Goal: Task Accomplishment & Management: Manage account settings

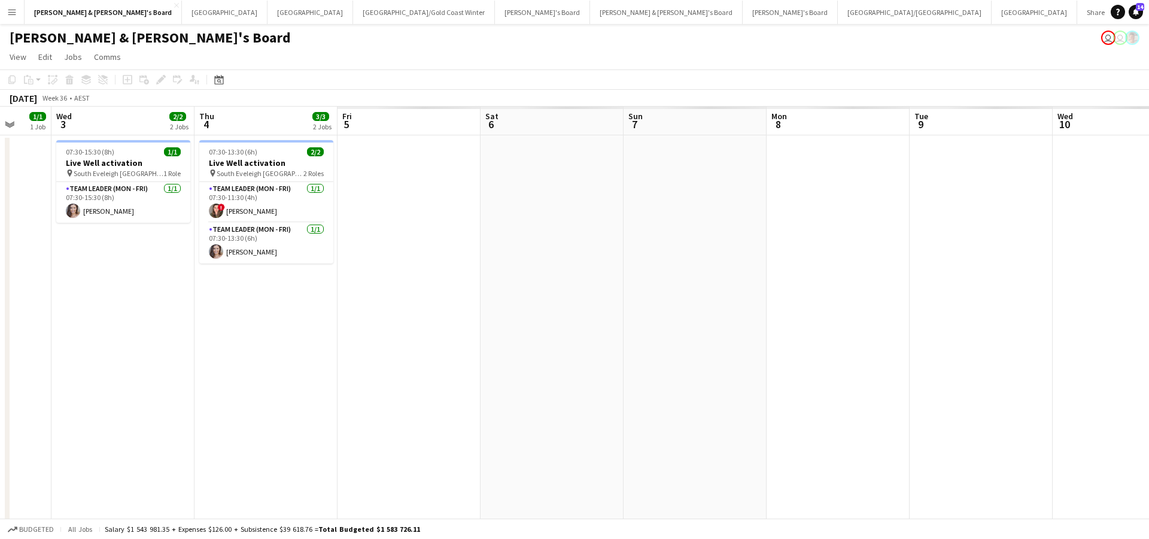
scroll to position [0, 524]
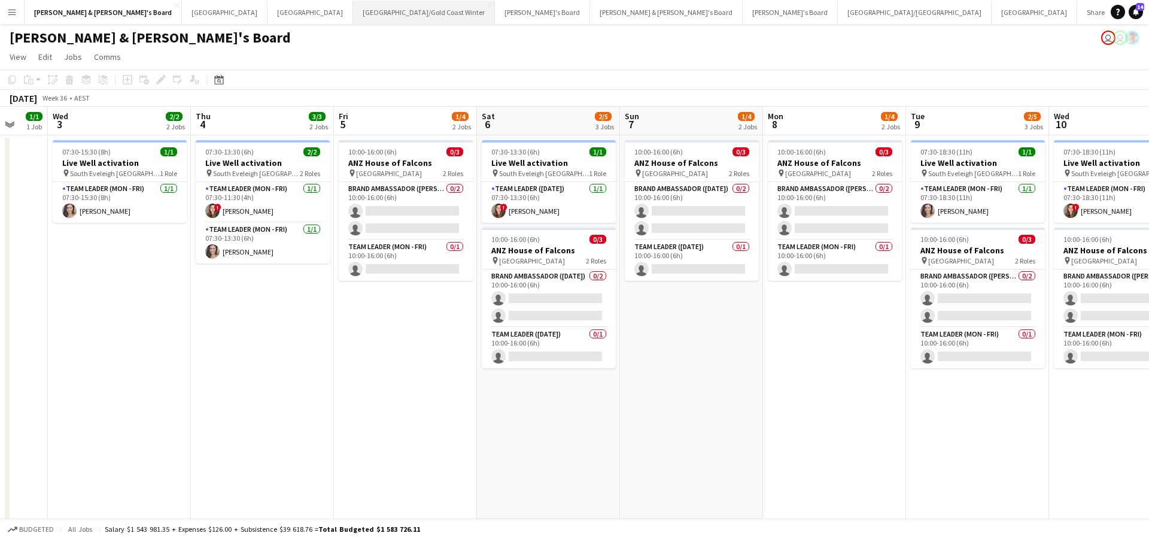
click at [353, 9] on button "Brisbane/Gold Coast Winter Close" at bounding box center [424, 12] width 142 height 23
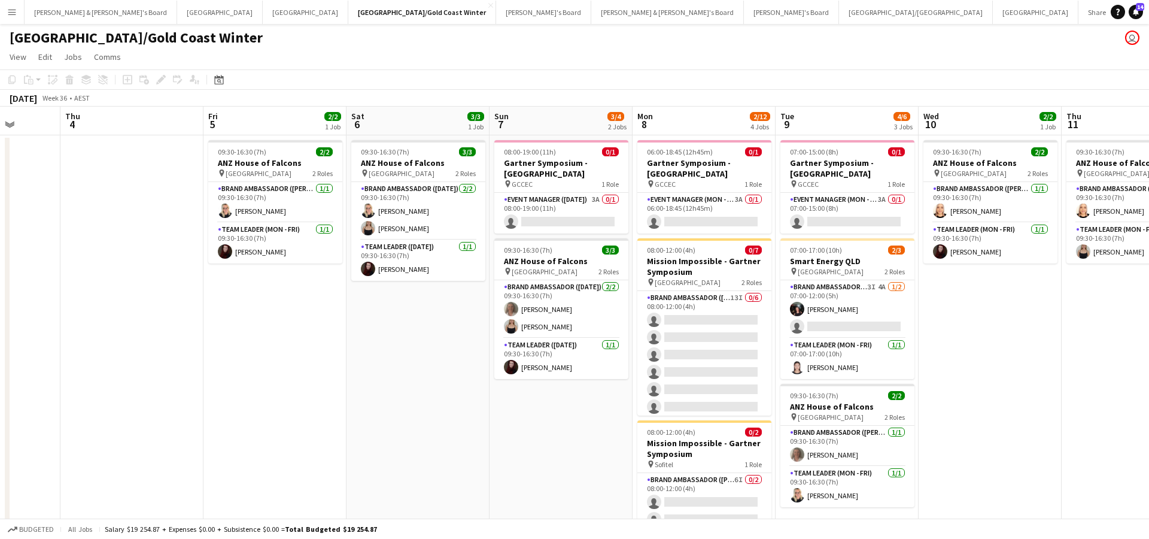
scroll to position [0, 519]
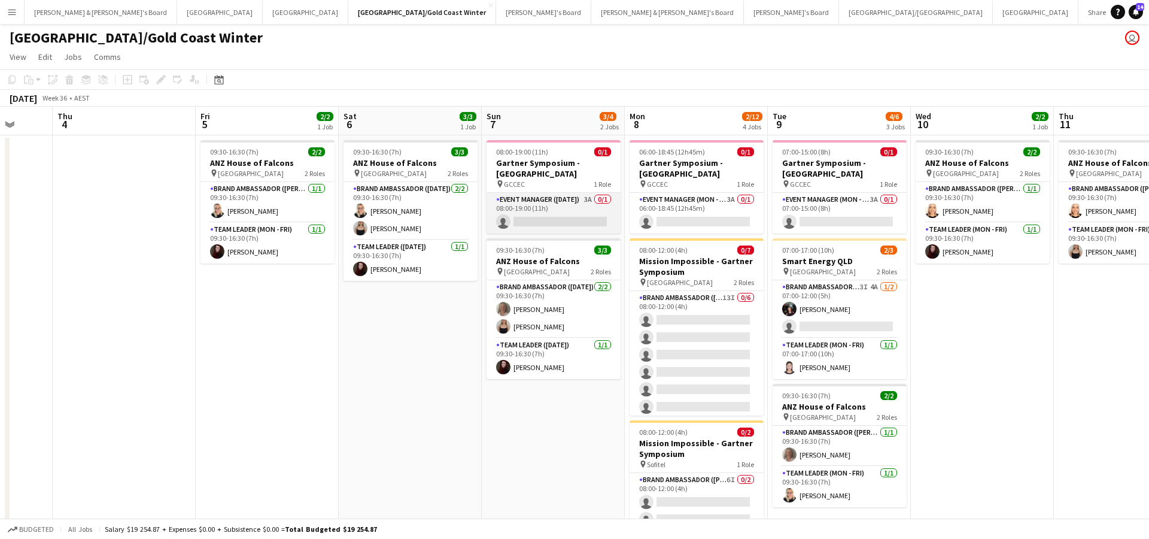
click at [582, 215] on app-card-role "Event Manager (Sunday) 3A 0/1 08:00-19:00 (11h) single-neutral-actions" at bounding box center [554, 213] width 134 height 41
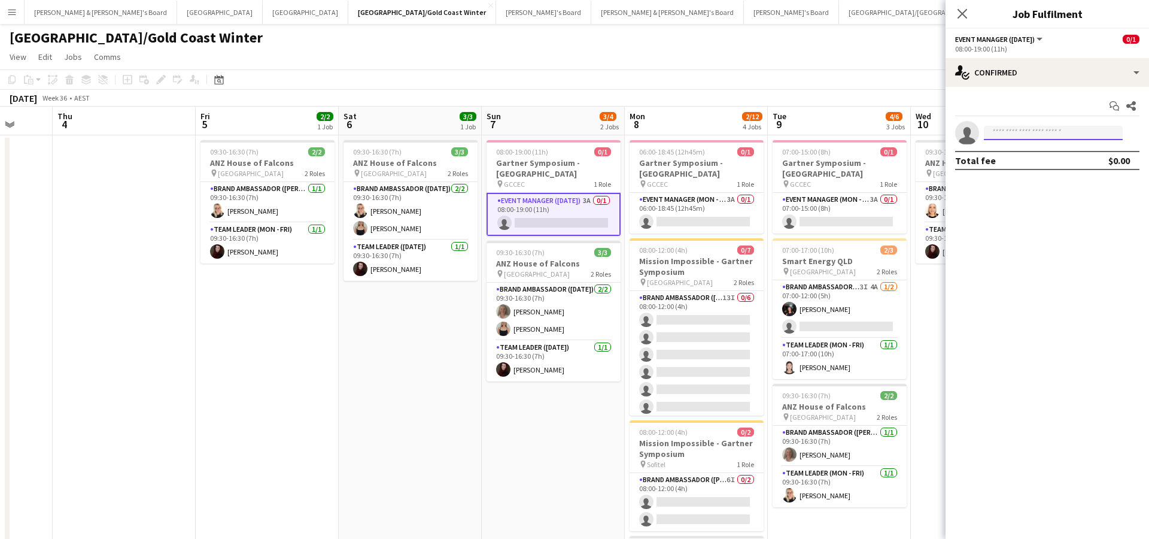
click at [1051, 131] on input at bounding box center [1053, 133] width 139 height 14
type input "*****"
click at [1066, 162] on span "ana.raquelh19@gmail.com" at bounding box center [1053, 160] width 120 height 10
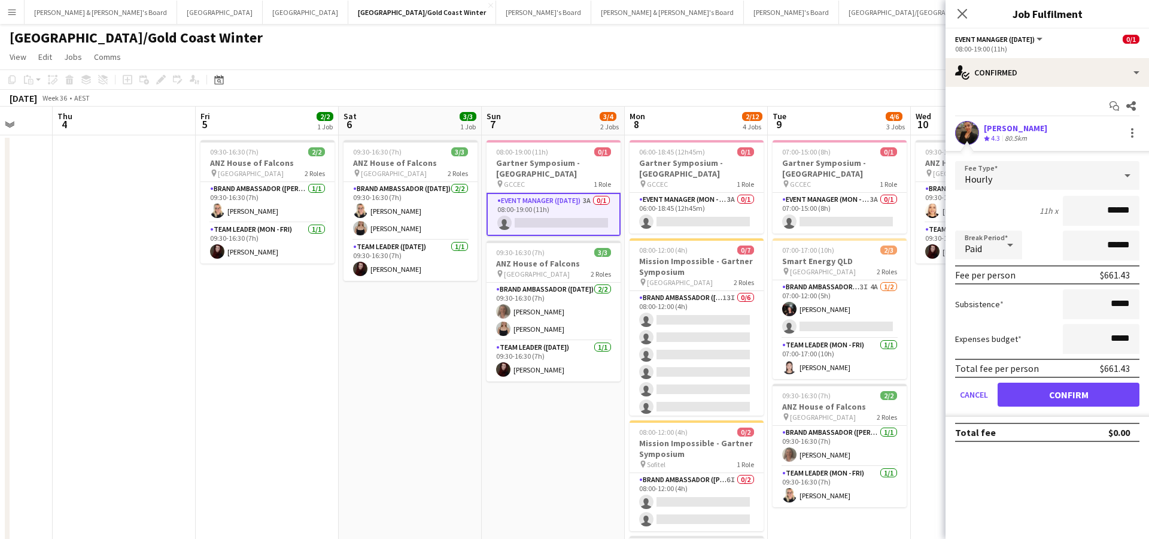
click at [1022, 393] on button "Confirm" at bounding box center [1069, 394] width 142 height 24
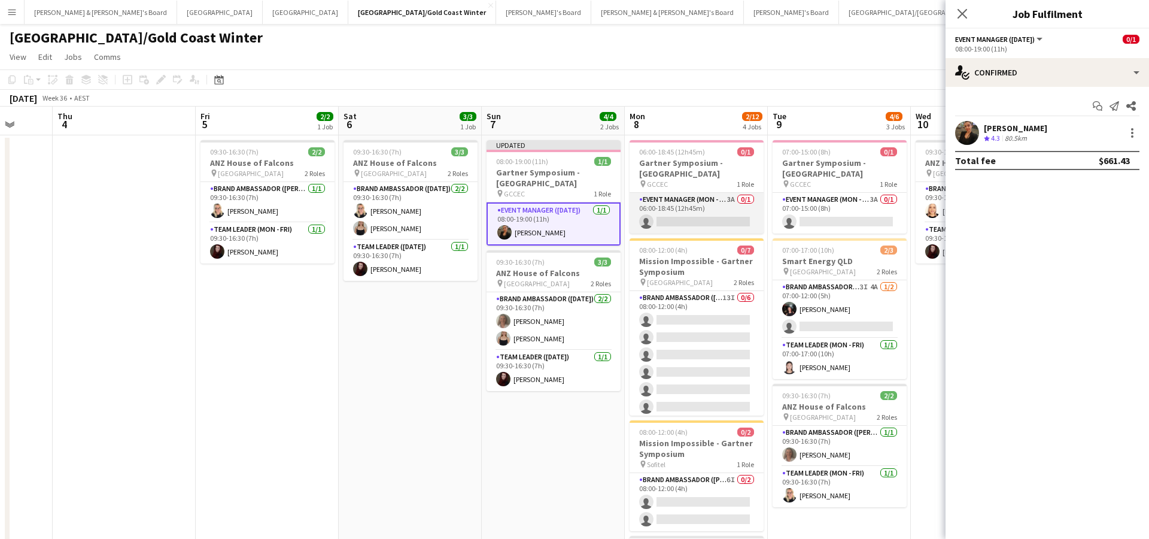
click at [686, 207] on app-card-role "Event Manager (Mon - Fri) 3A 0/1 06:00-18:45 (12h45m) single-neutral-actions" at bounding box center [697, 213] width 134 height 41
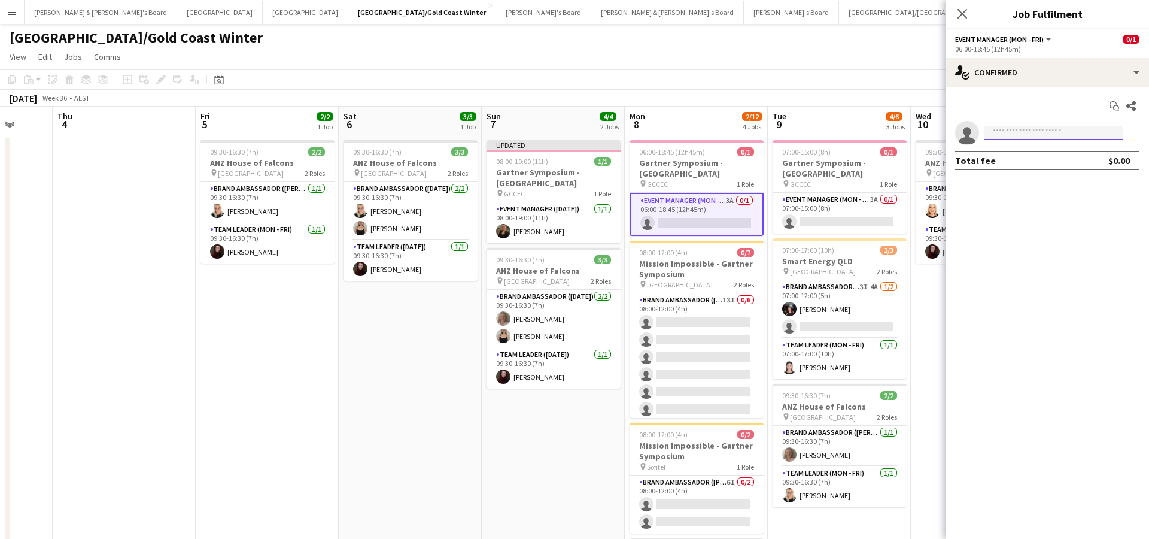
click at [1020, 134] on input at bounding box center [1053, 133] width 139 height 14
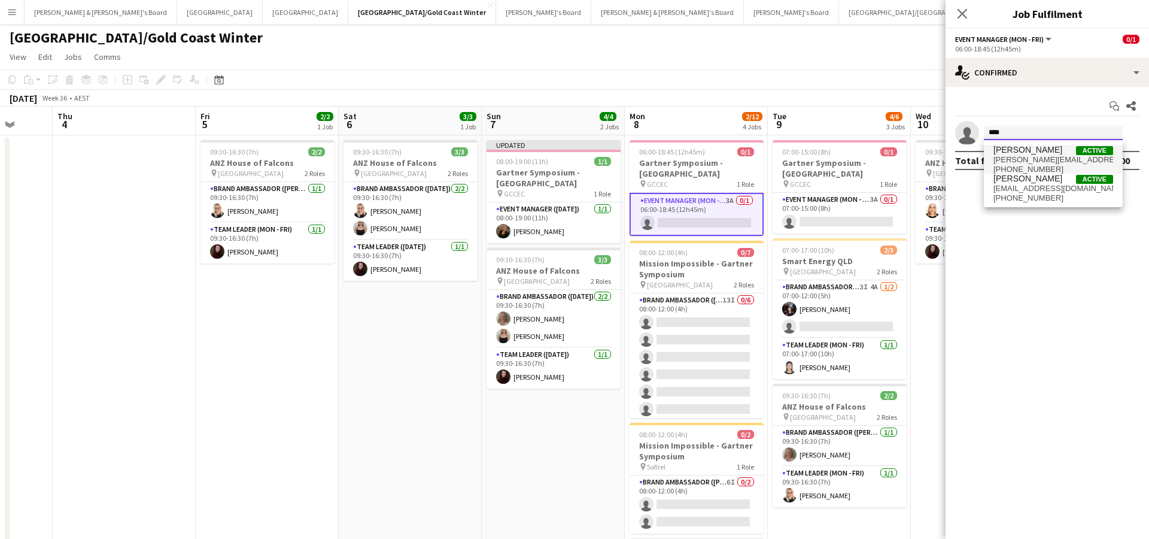
type input "***"
click at [1047, 157] on span "ana.raquelh19@gmail.com" at bounding box center [1053, 160] width 120 height 10
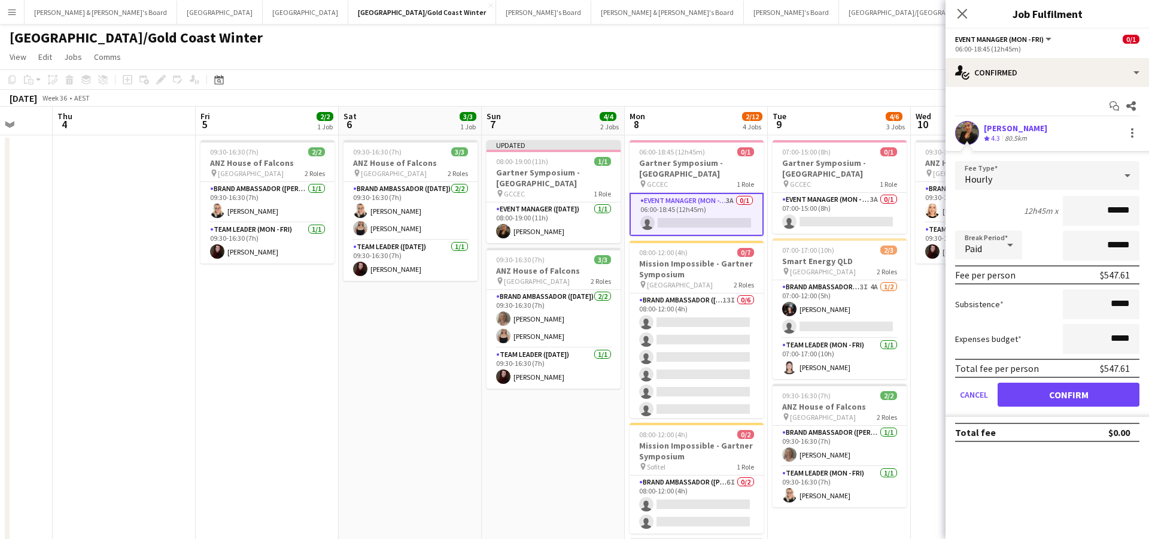
click at [1034, 392] on button "Confirm" at bounding box center [1069, 394] width 142 height 24
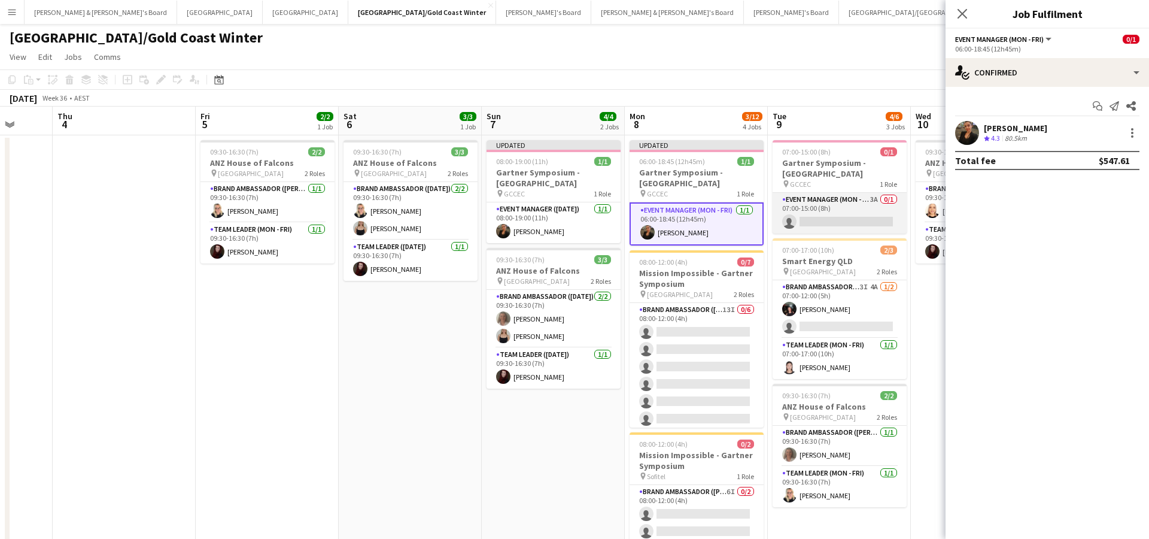
click at [847, 212] on app-card-role "Event Manager (Mon - Fri) 3A 0/1 07:00-15:00 (8h) single-neutral-actions" at bounding box center [840, 213] width 134 height 41
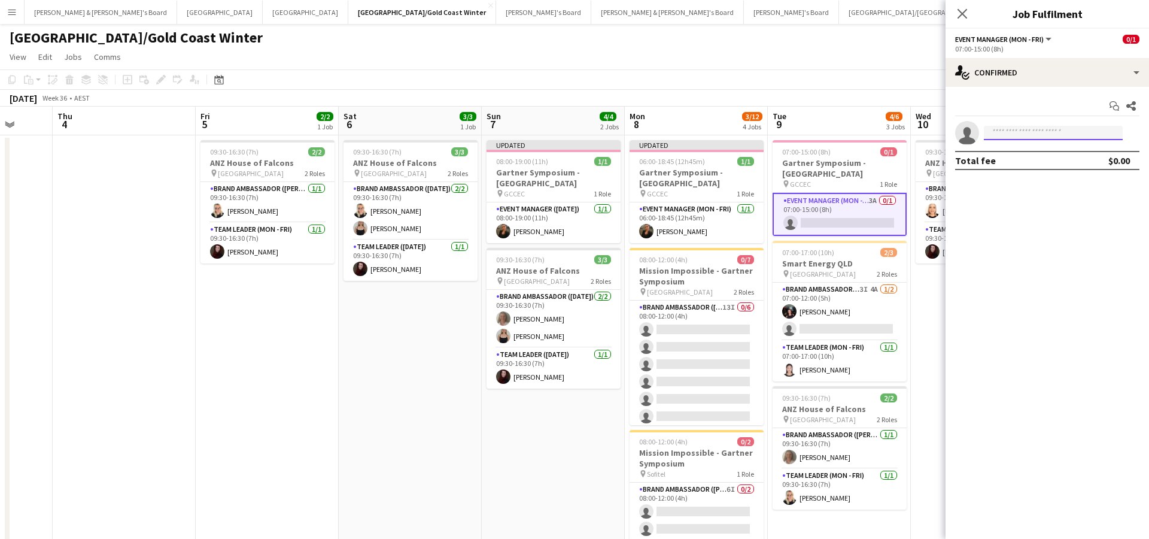
click at [1031, 127] on input at bounding box center [1053, 133] width 139 height 14
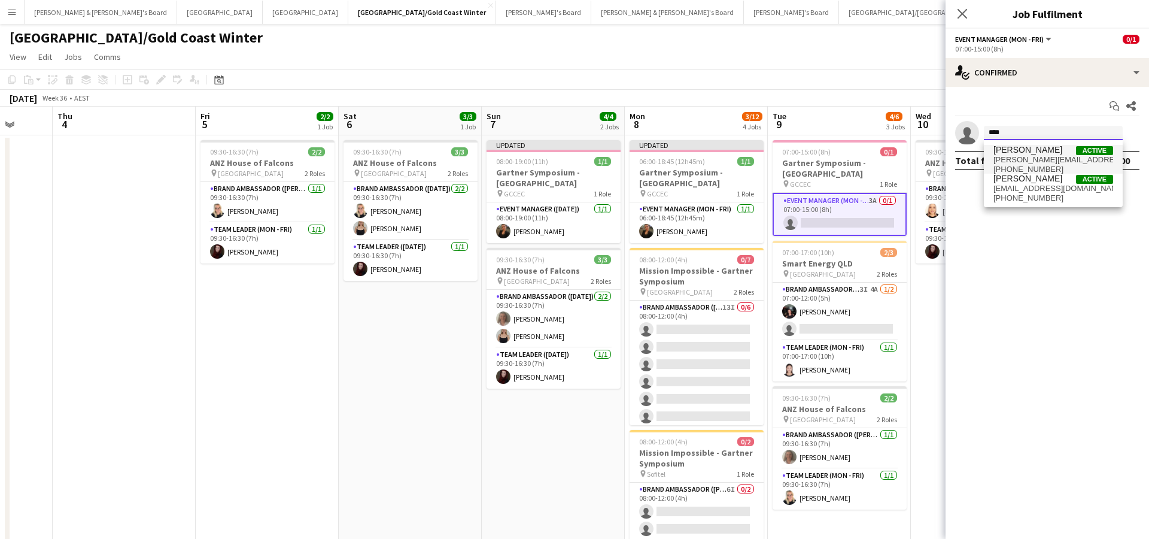
type input "***"
click at [1030, 147] on span "Ana Henriques" at bounding box center [1027, 150] width 69 height 10
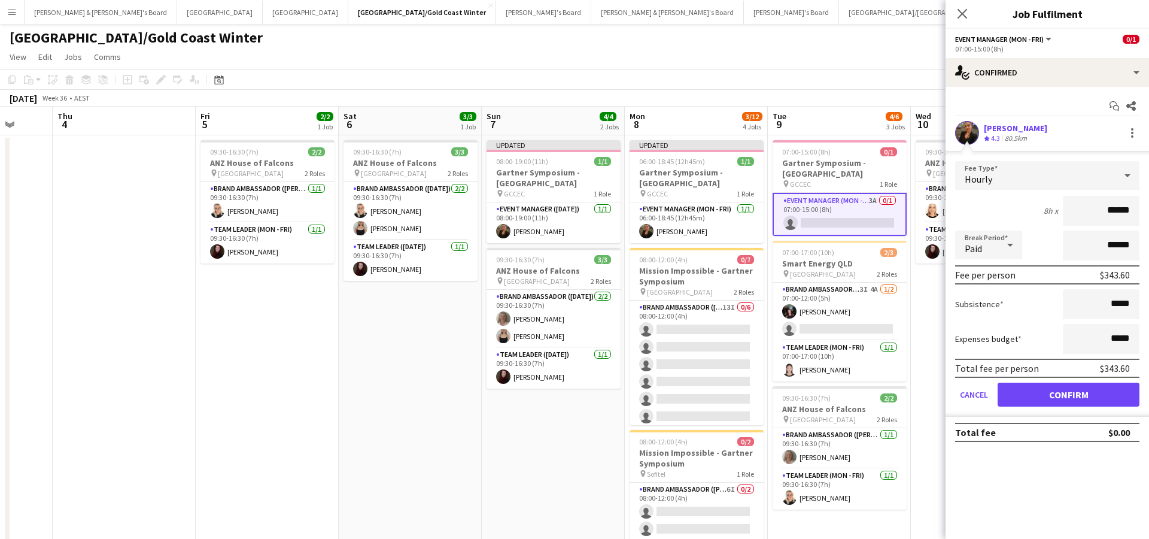
click at [1029, 403] on button "Confirm" at bounding box center [1069, 394] width 142 height 24
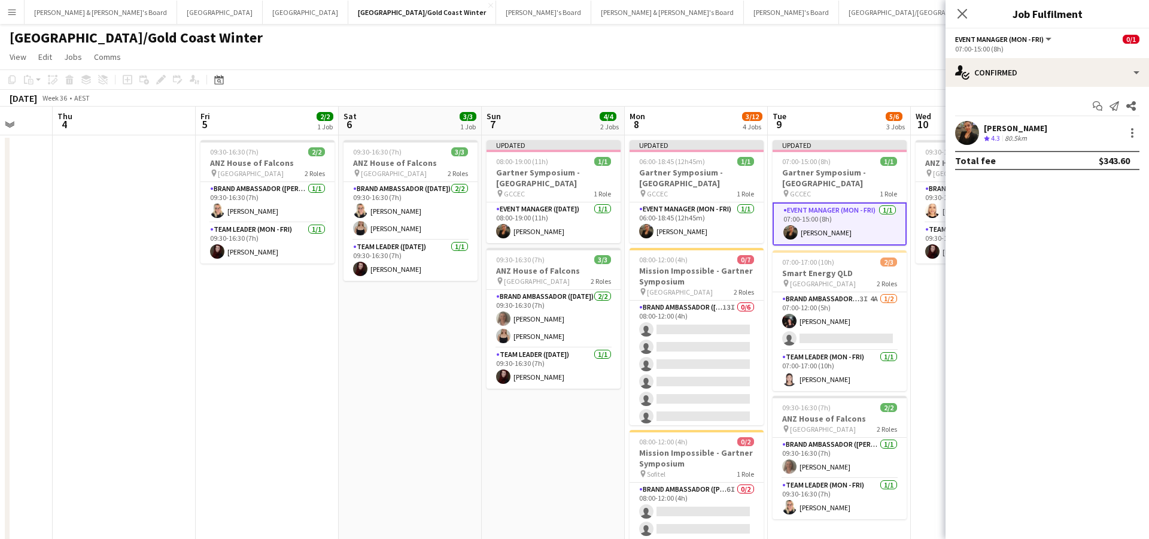
click at [921, 332] on app-date-cell "09:30-16:30 (7h) 2/2 ANZ House of Falcons pin Brisbane 2 Roles Brand Ambassador…" at bounding box center [982, 410] width 143 height 551
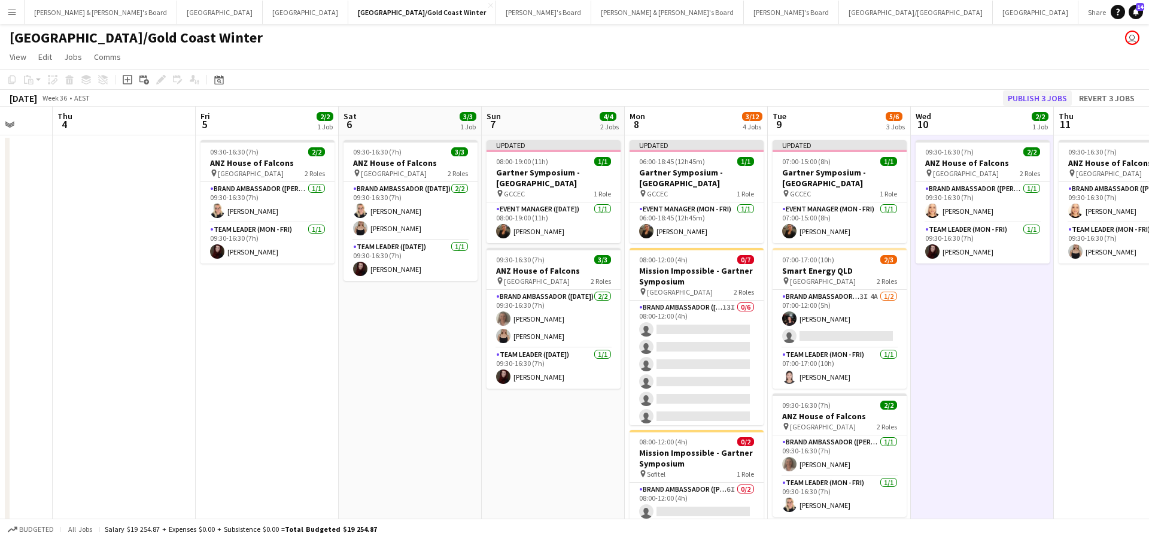
click at [1025, 93] on button "Publish 3 jobs" at bounding box center [1037, 98] width 69 height 16
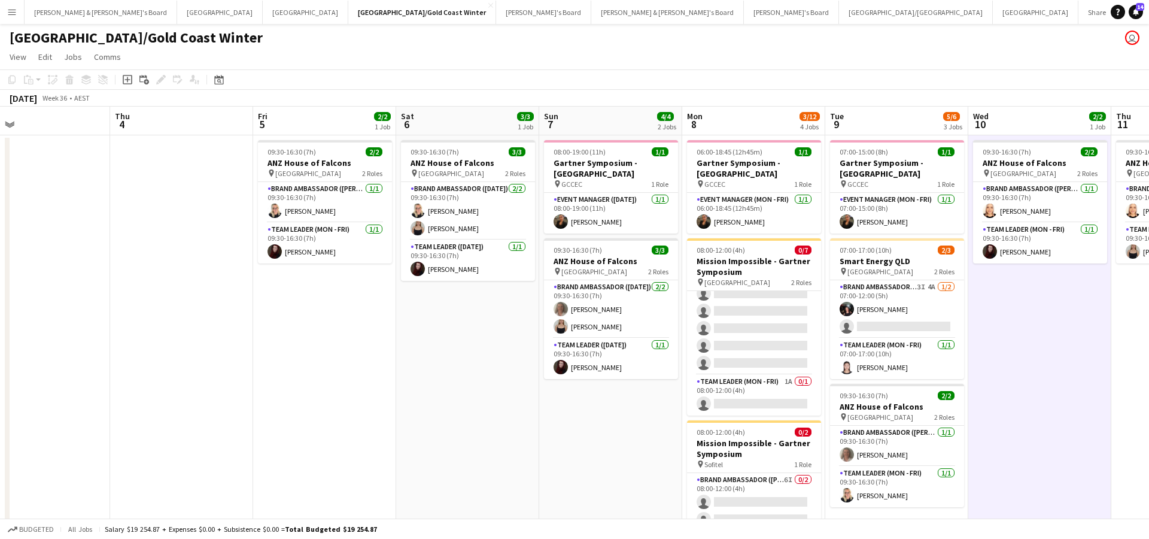
scroll to position [0, 431]
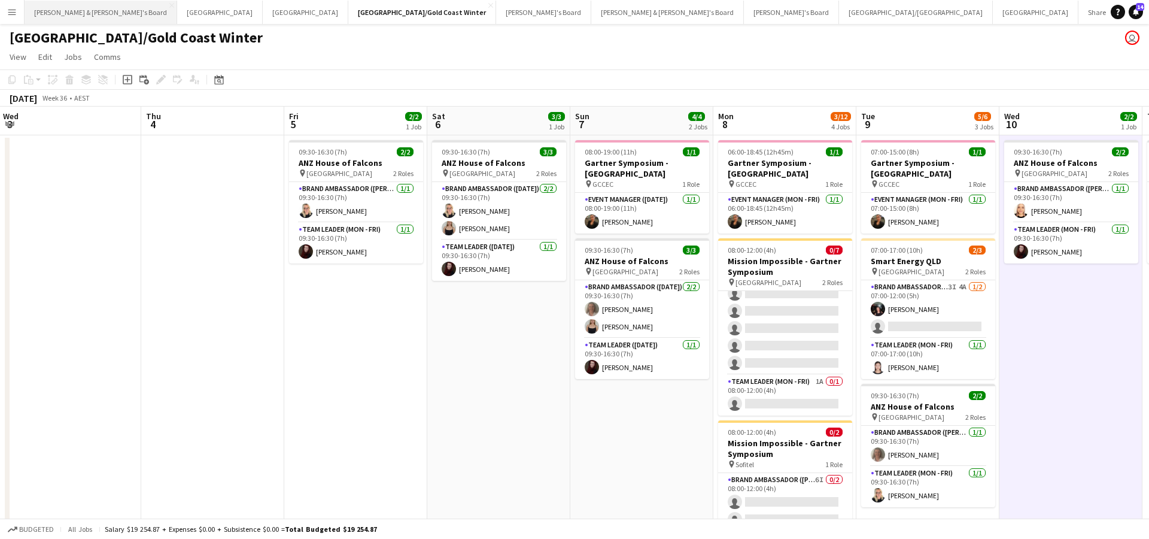
click at [72, 14] on button "[PERSON_NAME] & [PERSON_NAME]'s Board Close" at bounding box center [101, 12] width 153 height 23
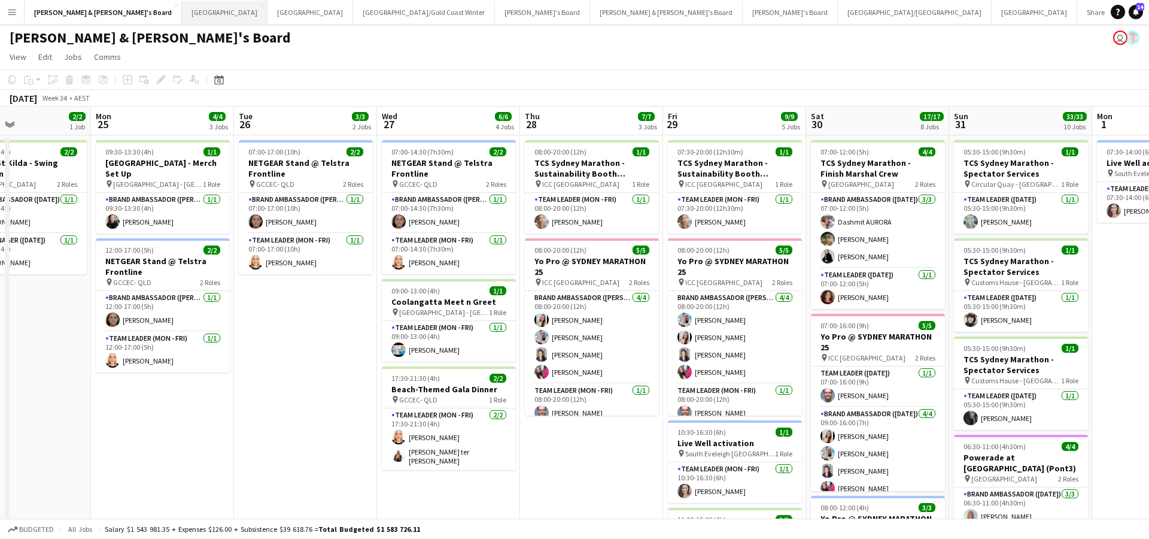
click at [182, 15] on button "Sydney Close" at bounding box center [225, 12] width 86 height 23
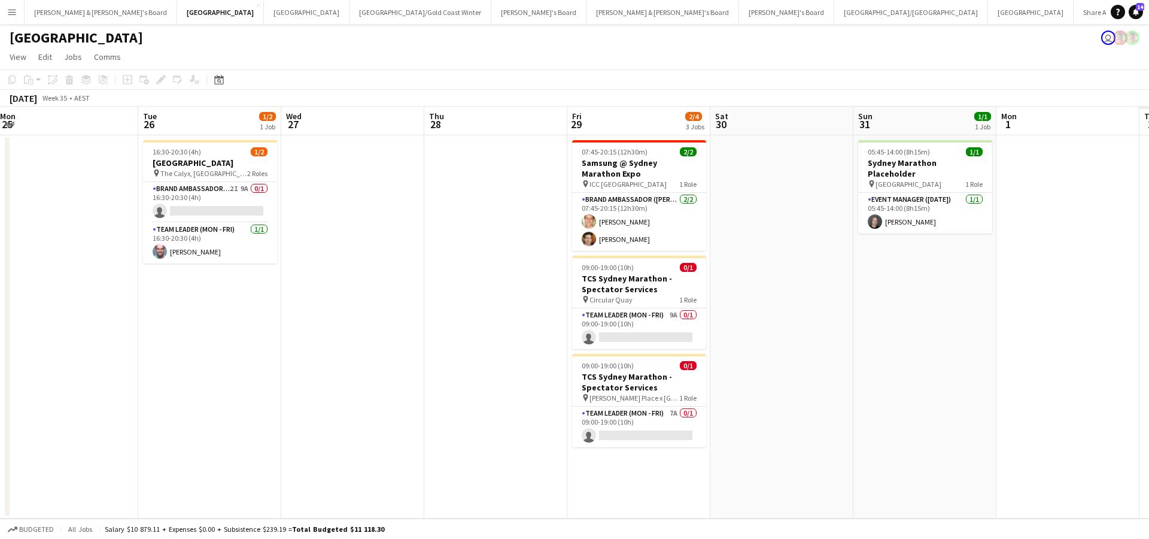
scroll to position [0, 589]
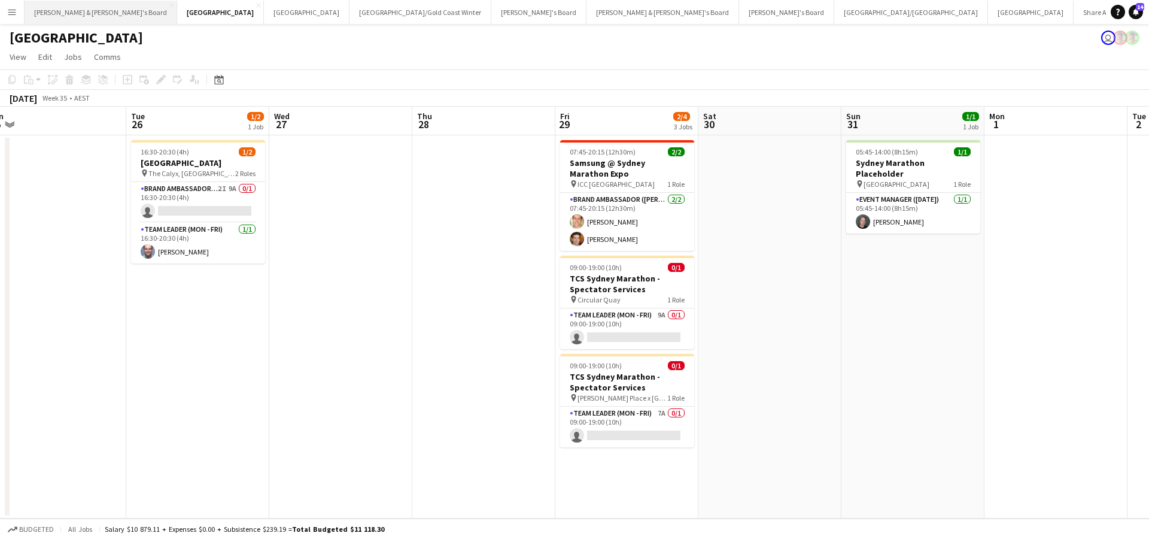
click at [98, 12] on button "[PERSON_NAME] & [PERSON_NAME]'s Board Close" at bounding box center [101, 12] width 153 height 23
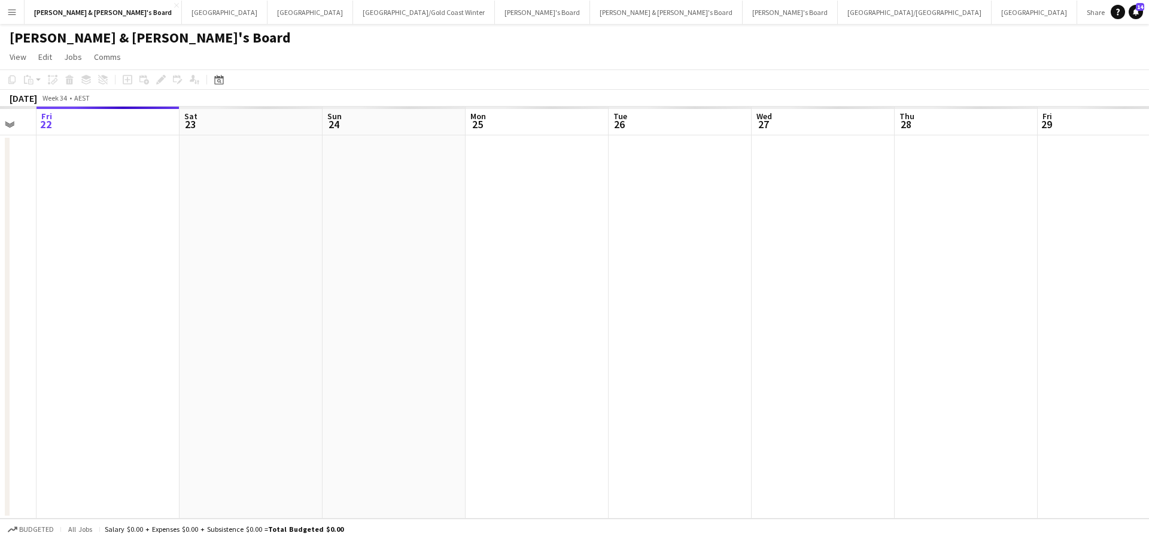
scroll to position [0, 403]
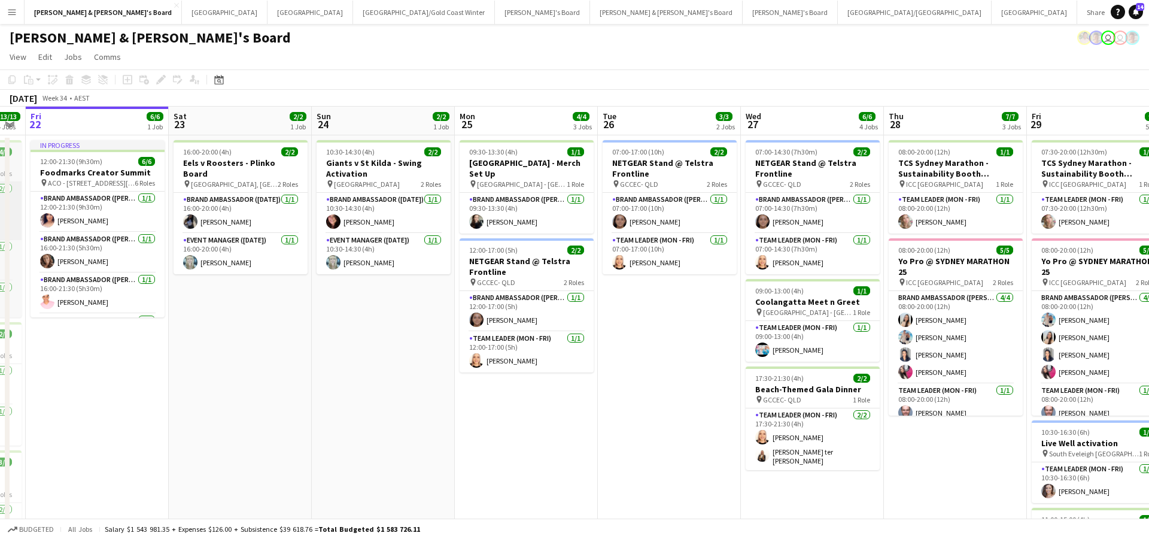
click at [182, 13] on button "Sydney Close" at bounding box center [225, 12] width 86 height 23
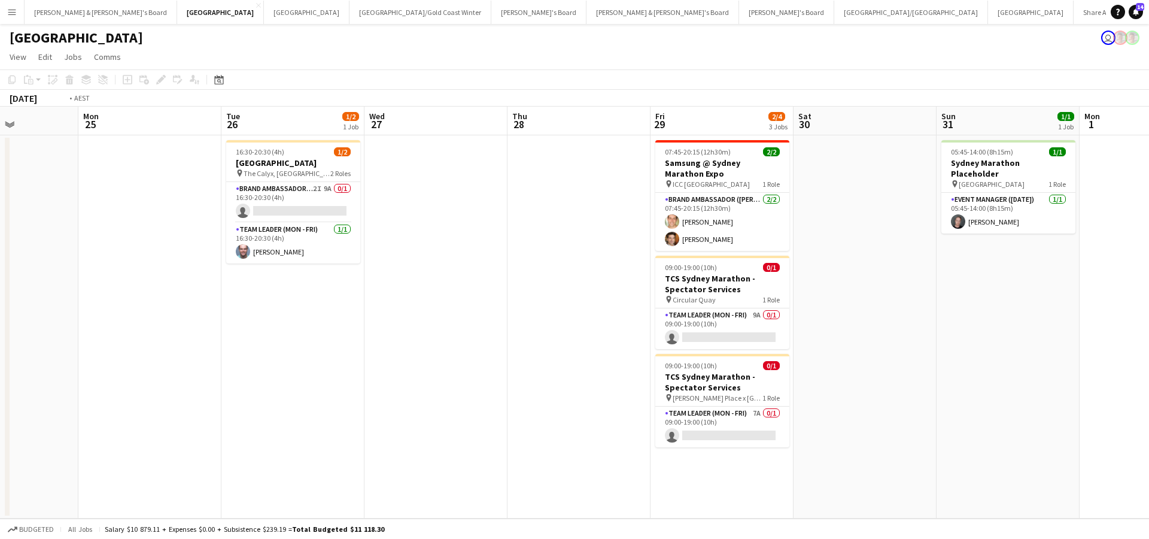
scroll to position [0, 605]
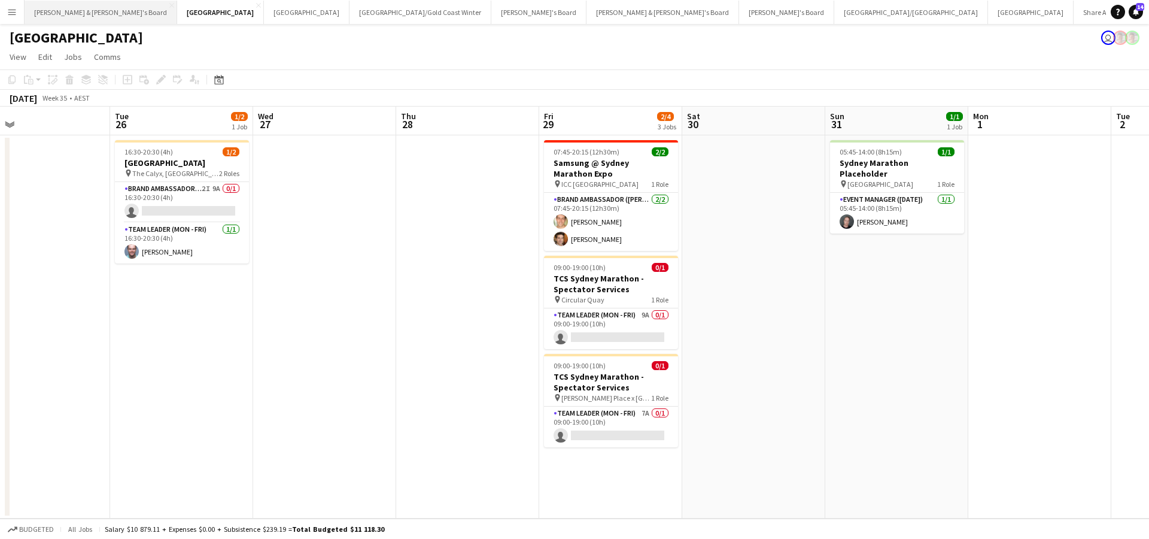
click at [90, 11] on button "[PERSON_NAME] & [PERSON_NAME]'s Board Close" at bounding box center [101, 12] width 153 height 23
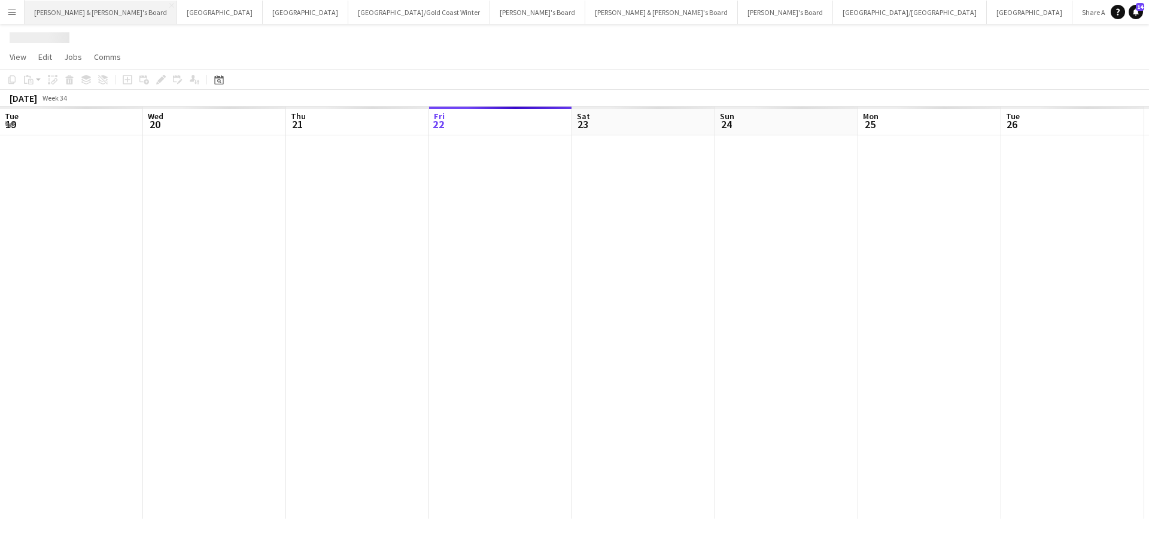
click at [90, 11] on button "[PERSON_NAME] & [PERSON_NAME]'s Board Close" at bounding box center [101, 12] width 153 height 23
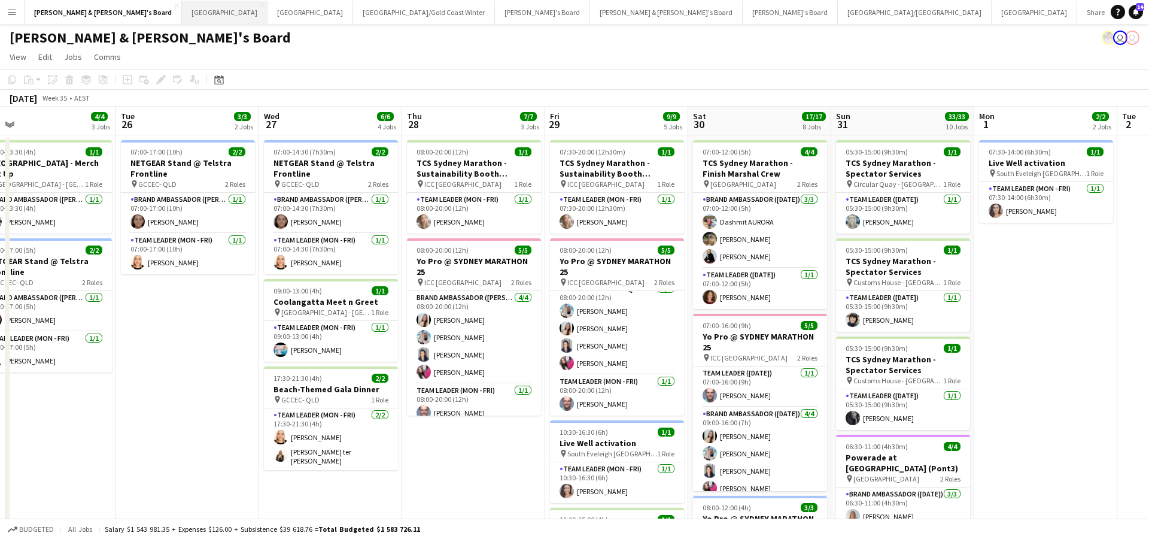
click at [182, 9] on button "Sydney Close" at bounding box center [225, 12] width 86 height 23
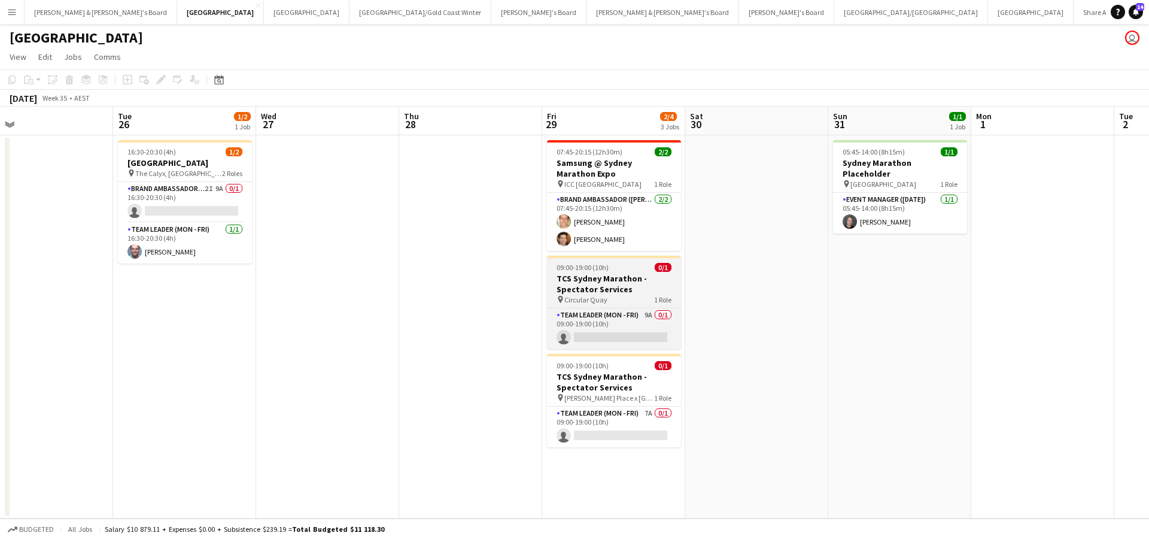
scroll to position [0, 606]
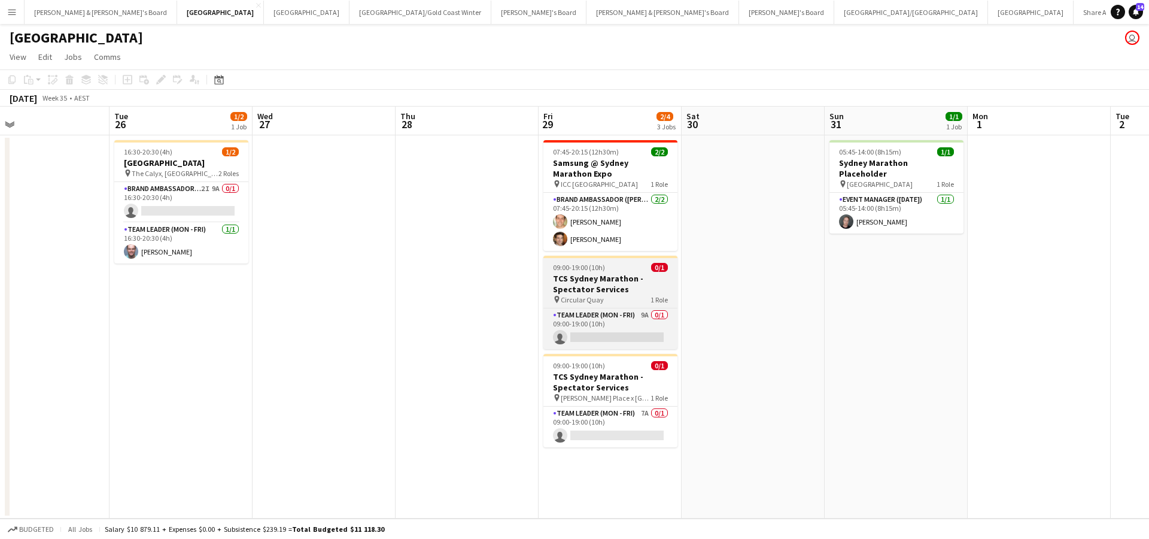
click at [624, 288] on h3 "TCS Sydney Marathon - Spectator Services" at bounding box center [610, 284] width 134 height 22
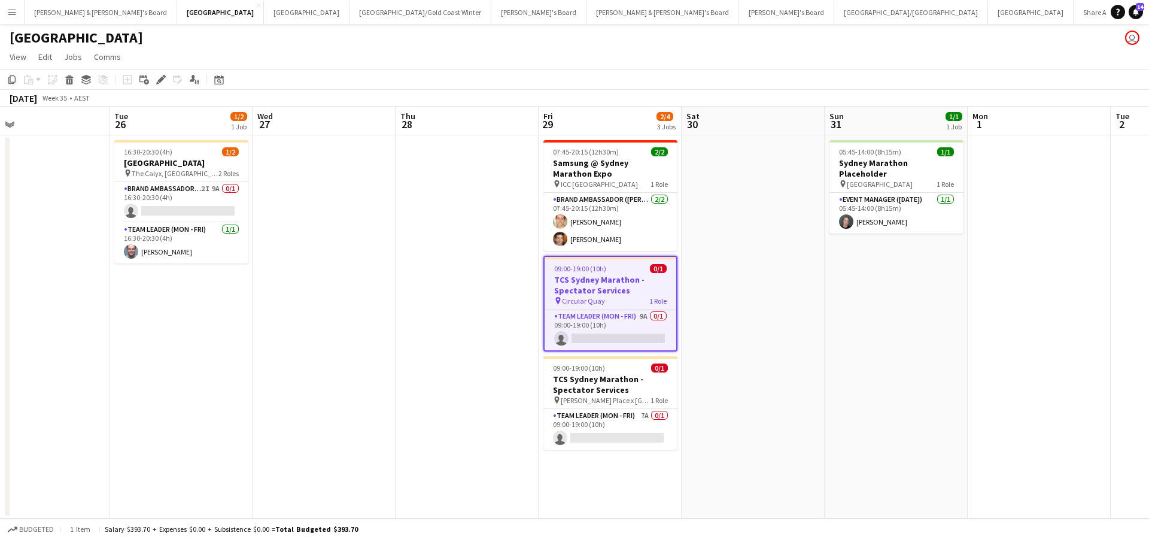
click at [636, 469] on app-date-cell "07:45-20:15 (12h30m) 2/2 Samsung @ Sydney Marathon Expo pin ICC Sydney 1 Role B…" at bounding box center [610, 326] width 143 height 383
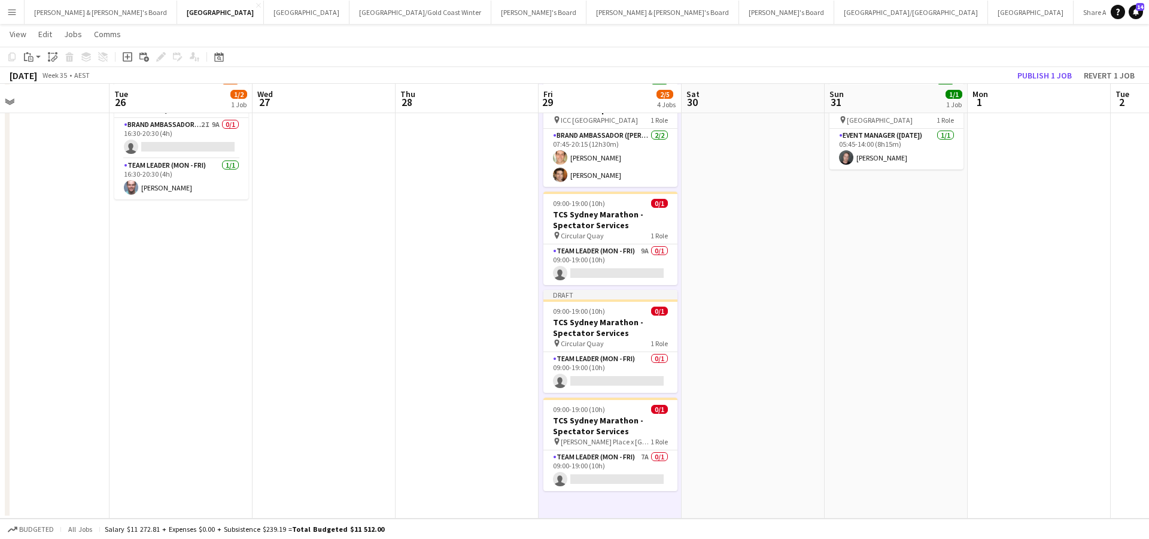
scroll to position [63, 0]
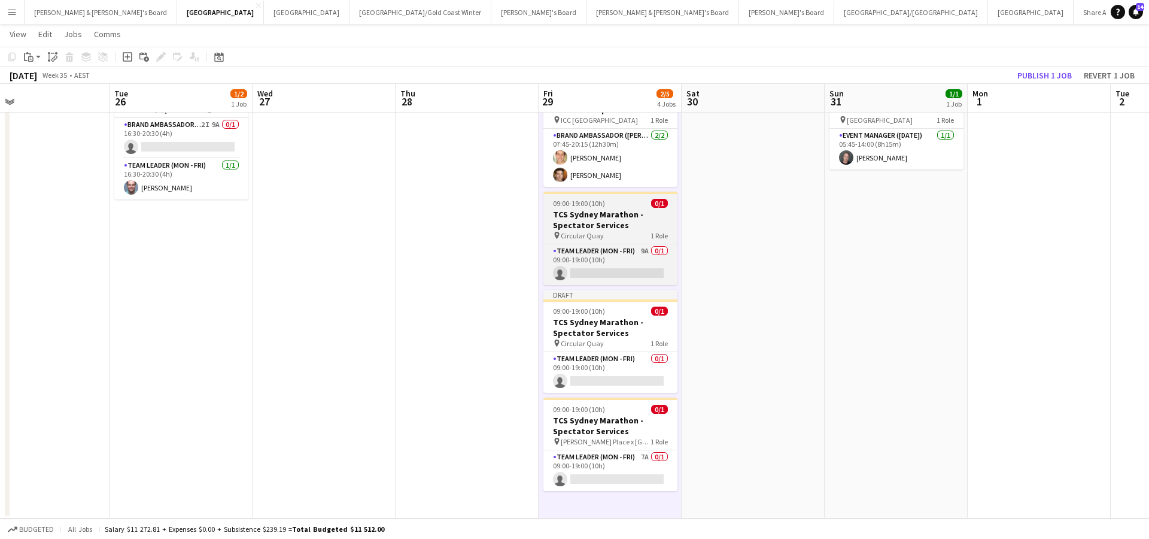
click at [610, 233] on div "pin Circular Quay 1 Role" at bounding box center [610, 235] width 134 height 10
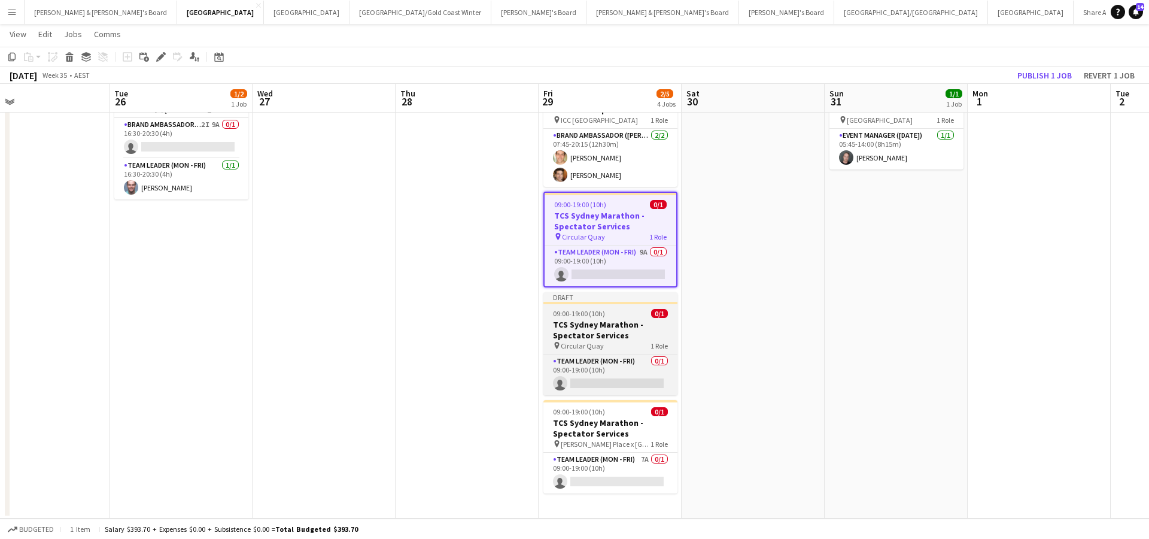
click at [612, 331] on h3 "TCS Sydney Marathon - Spectator Services" at bounding box center [610, 330] width 134 height 22
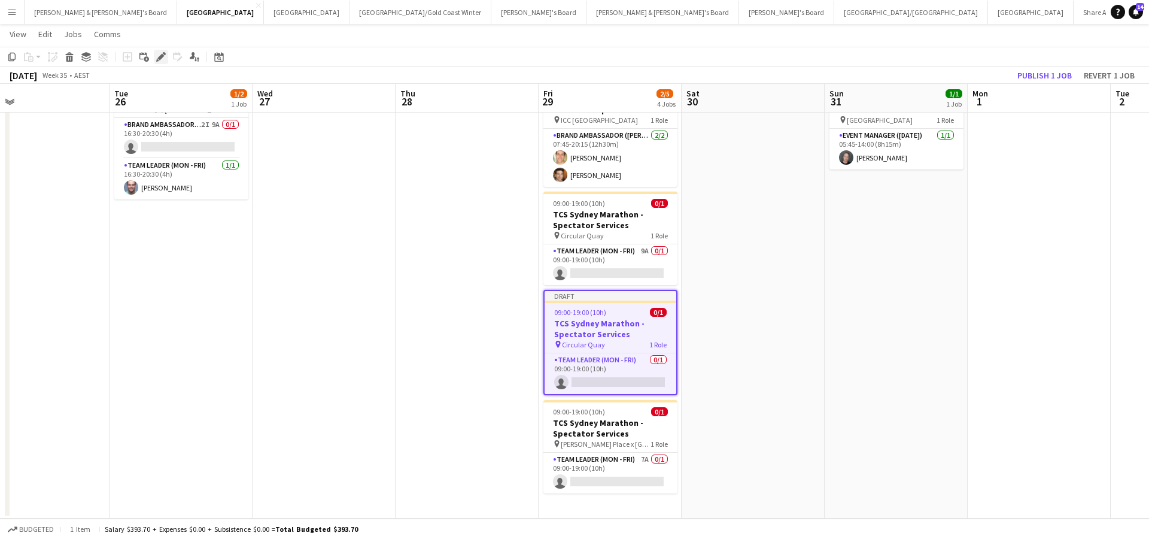
click at [160, 57] on icon at bounding box center [160, 57] width 7 height 7
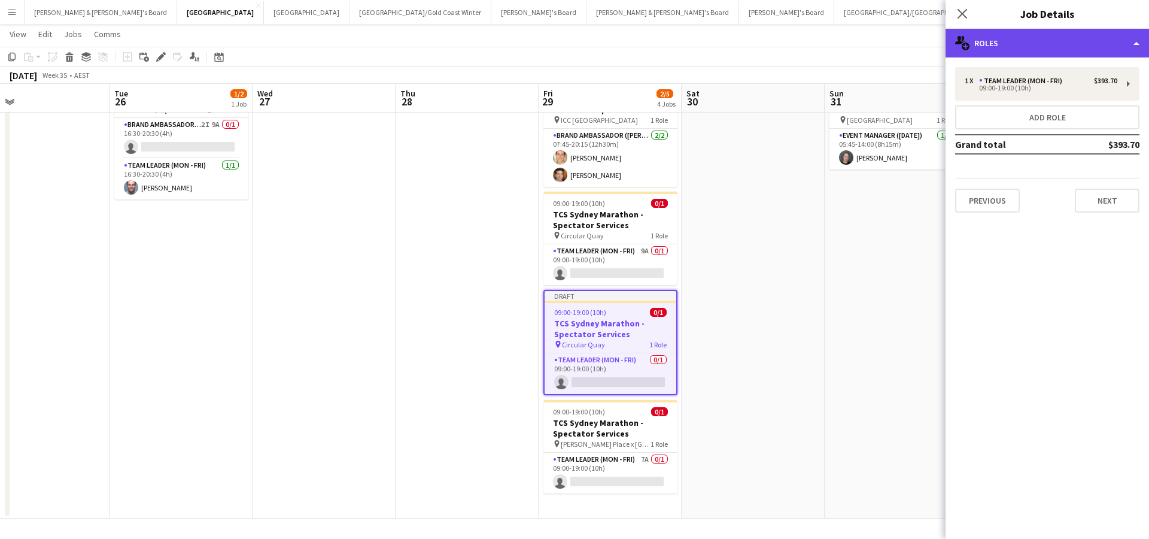
click at [1022, 45] on div "multiple-users-add Roles" at bounding box center [1047, 43] width 203 height 29
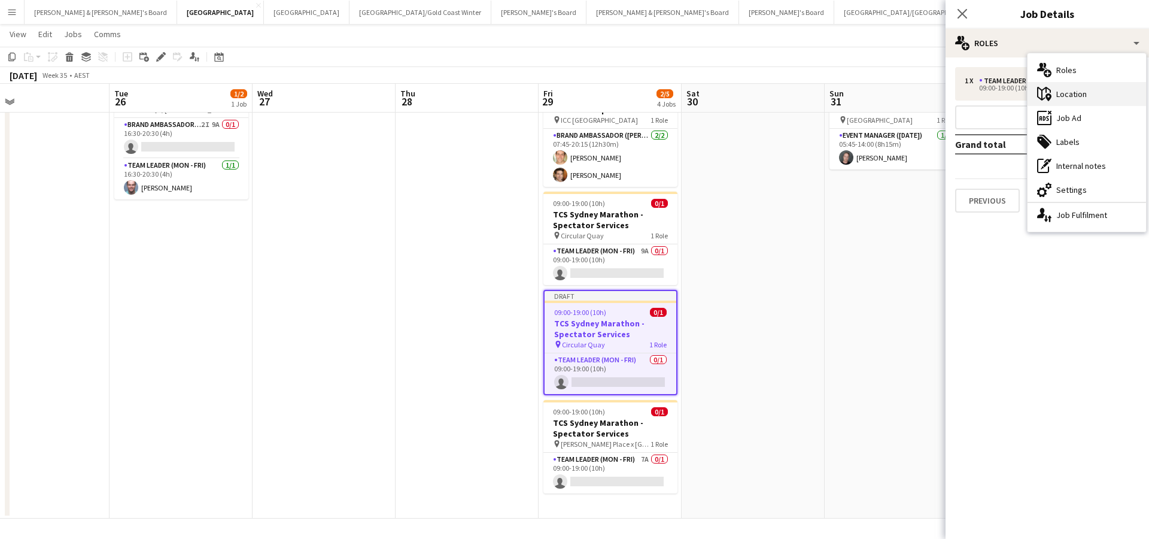
click at [1076, 97] on div "maps-pin-1 Location" at bounding box center [1087, 94] width 118 height 24
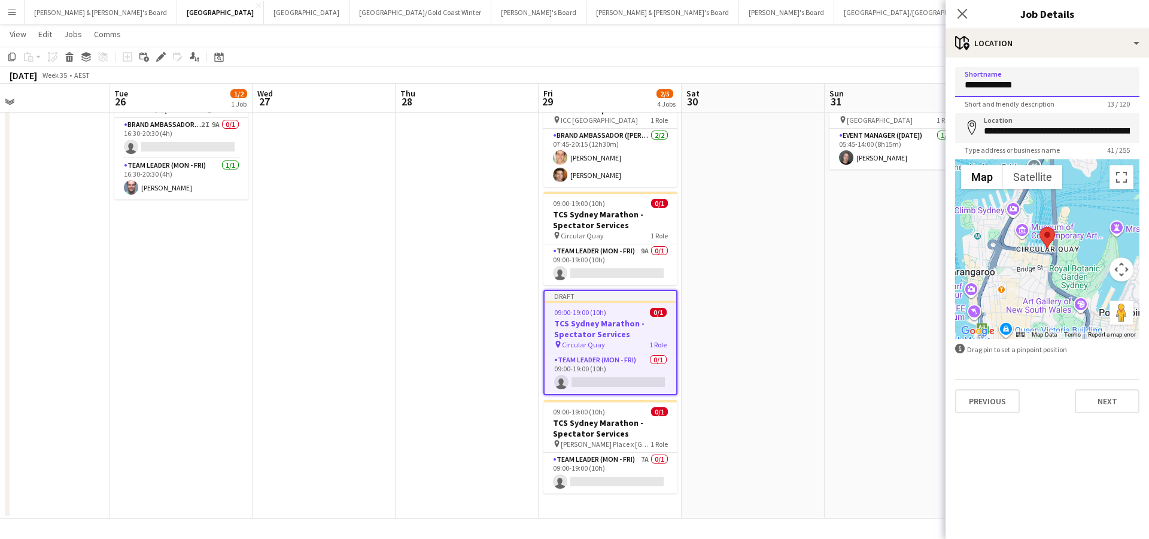
drag, startPoint x: 1030, startPoint y: 87, endPoint x: 902, endPoint y: 87, distance: 128.1
type input "**********"
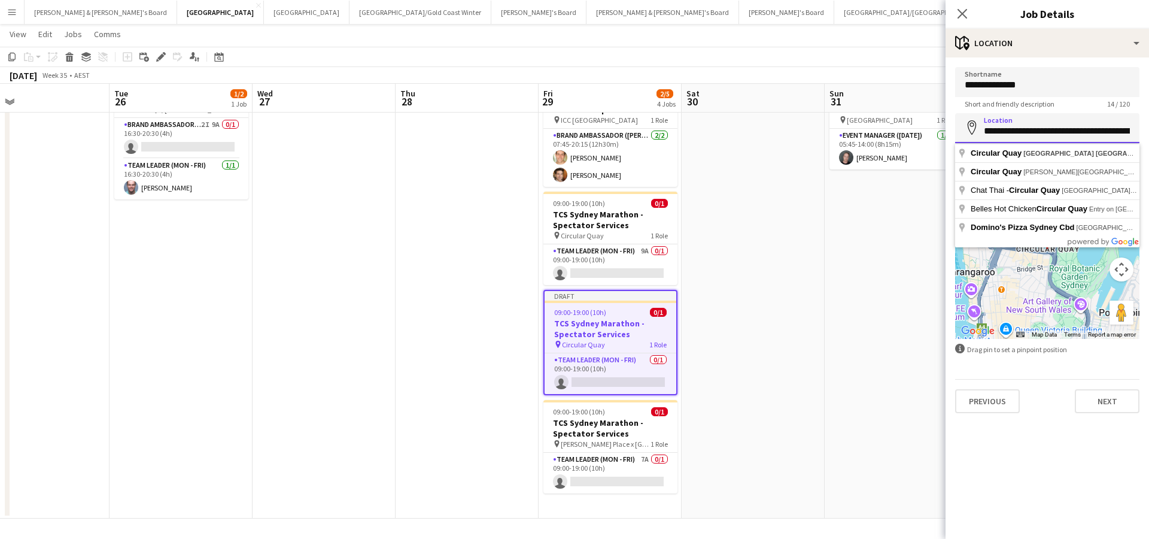
drag, startPoint x: 987, startPoint y: 131, endPoint x: 1148, endPoint y: 137, distance: 161.7
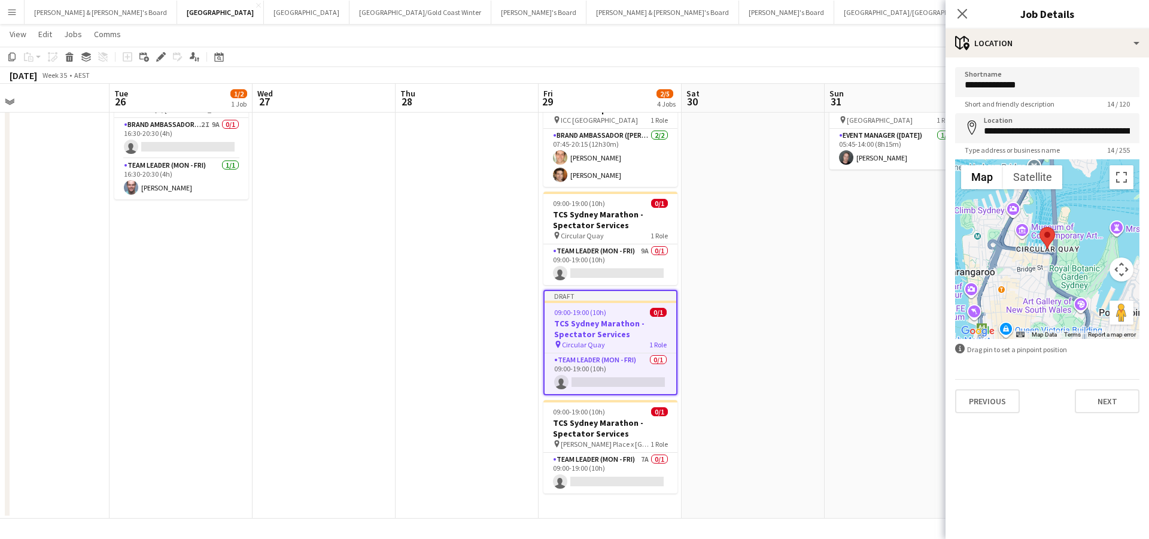
type input "**********"
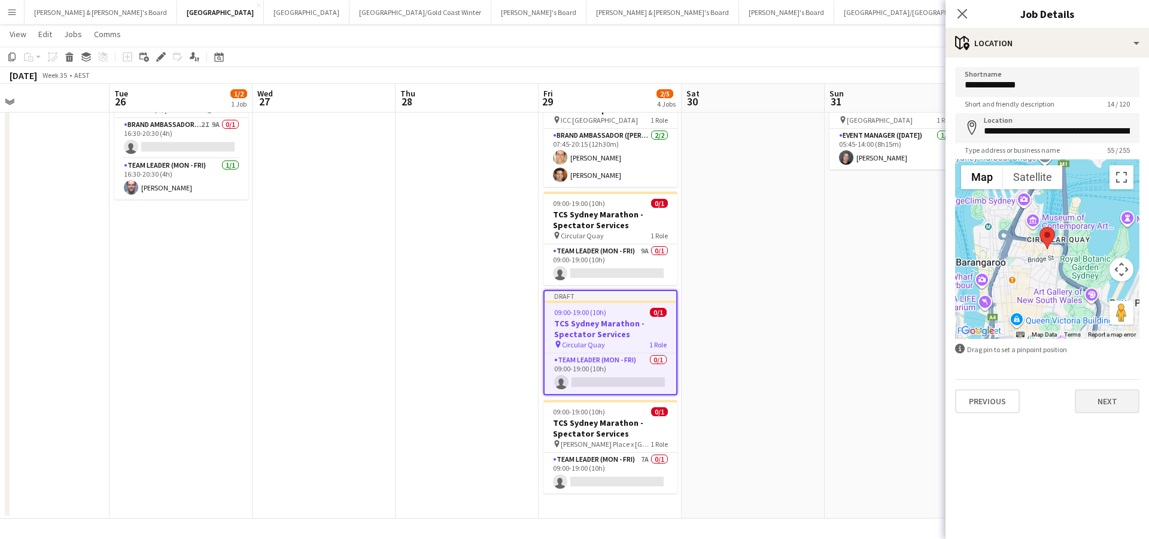
click at [1098, 399] on button "Next" at bounding box center [1107, 401] width 65 height 24
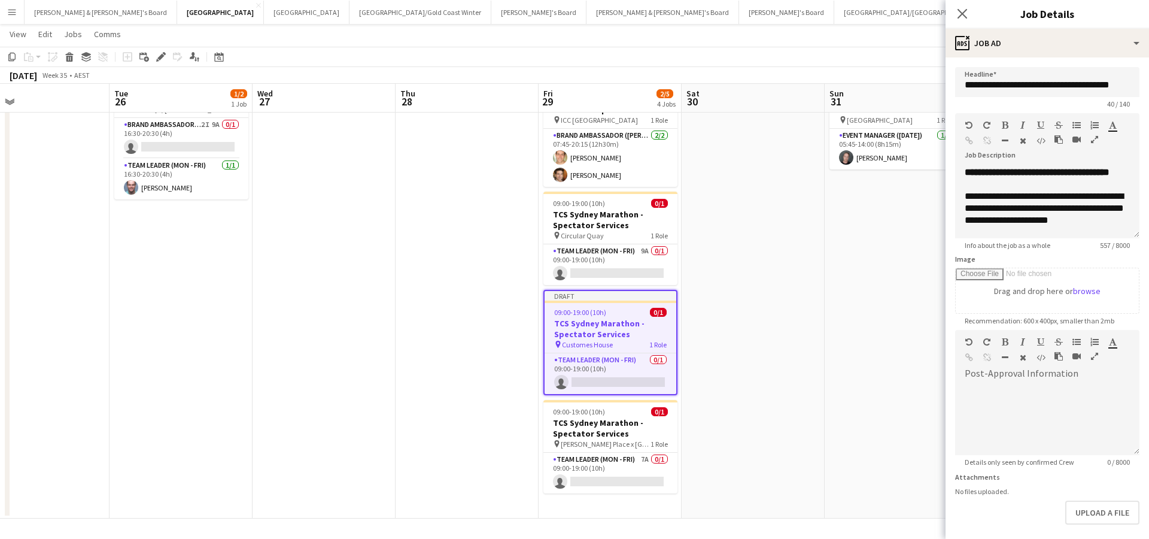
click at [868, 314] on app-date-cell "05:45-14:00 (8h15m) 1/1 Sydney Marathon Placeholder pin Sydney 1 Role Event Man…" at bounding box center [896, 294] width 143 height 447
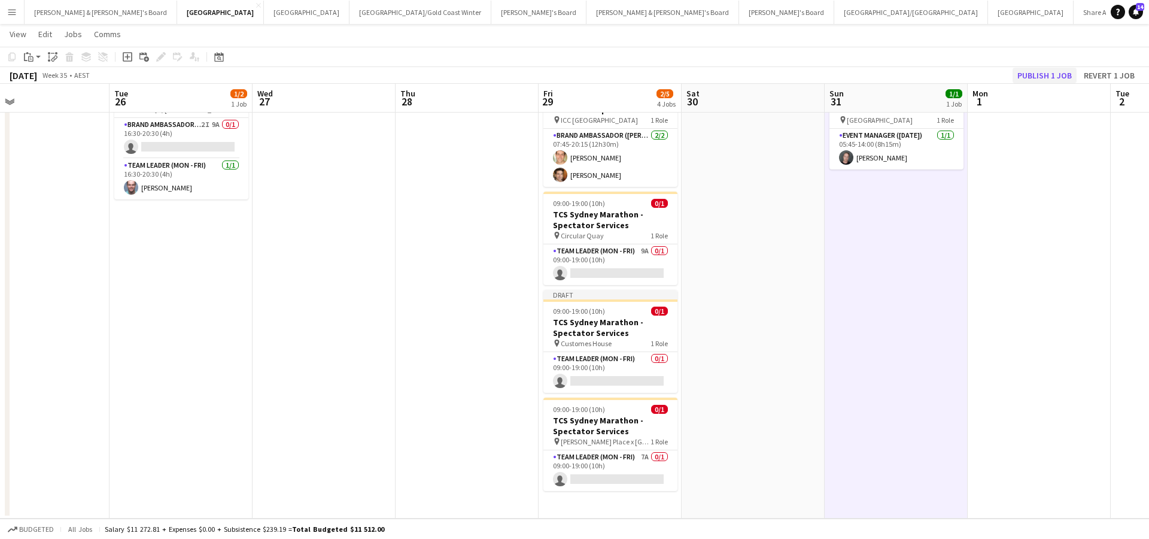
click at [1029, 75] on button "Publish 1 job" at bounding box center [1045, 76] width 64 height 16
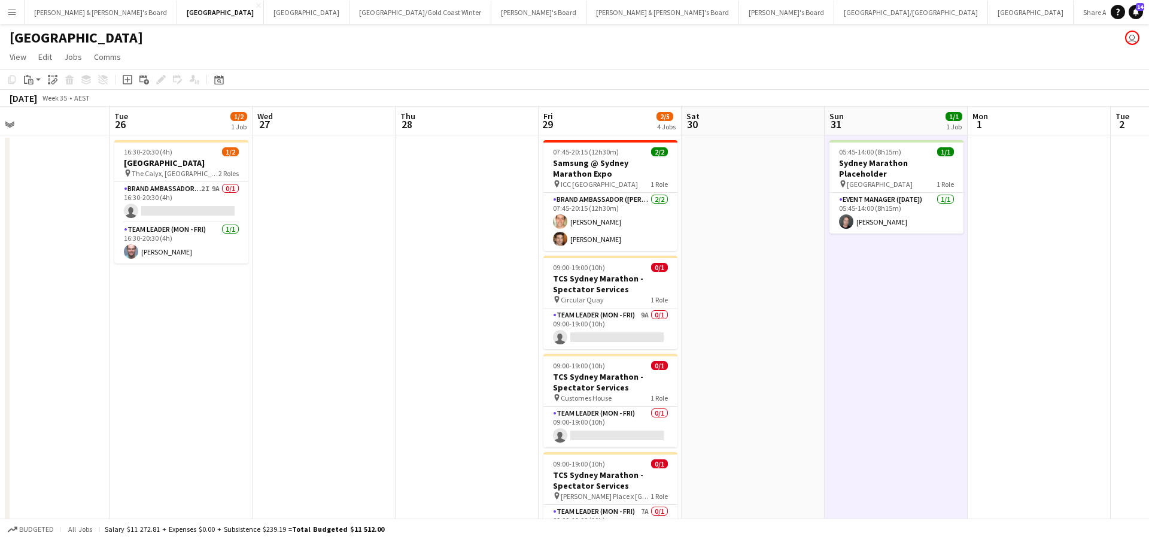
scroll to position [0, 0]
click at [83, 15] on button "[PERSON_NAME] & [PERSON_NAME]'s Board Close" at bounding box center [101, 12] width 153 height 23
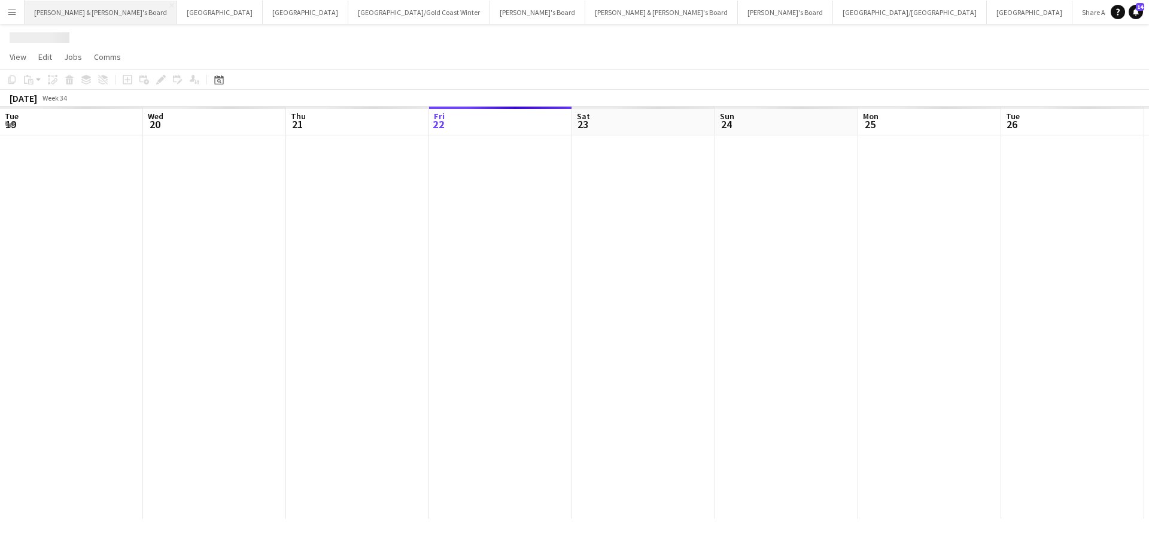
scroll to position [0, 286]
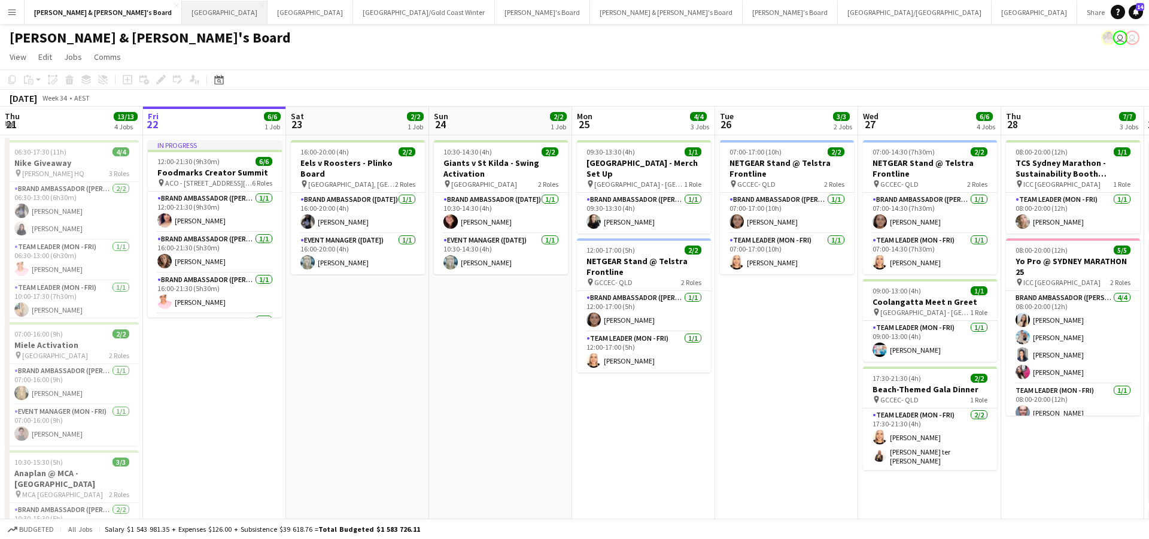
click at [182, 16] on button "Sydney Close" at bounding box center [225, 12] width 86 height 23
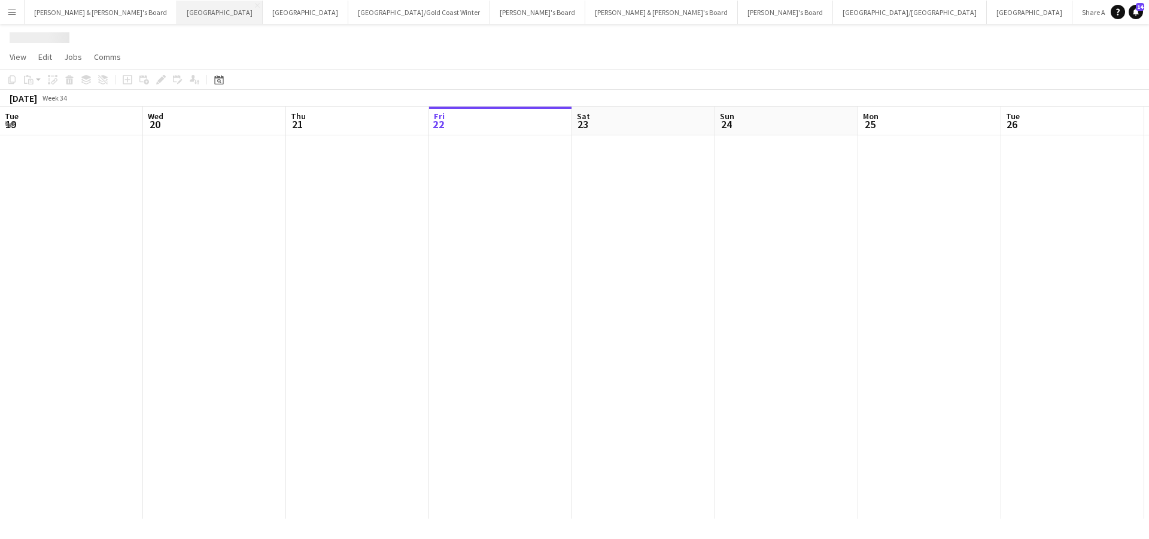
scroll to position [0, 286]
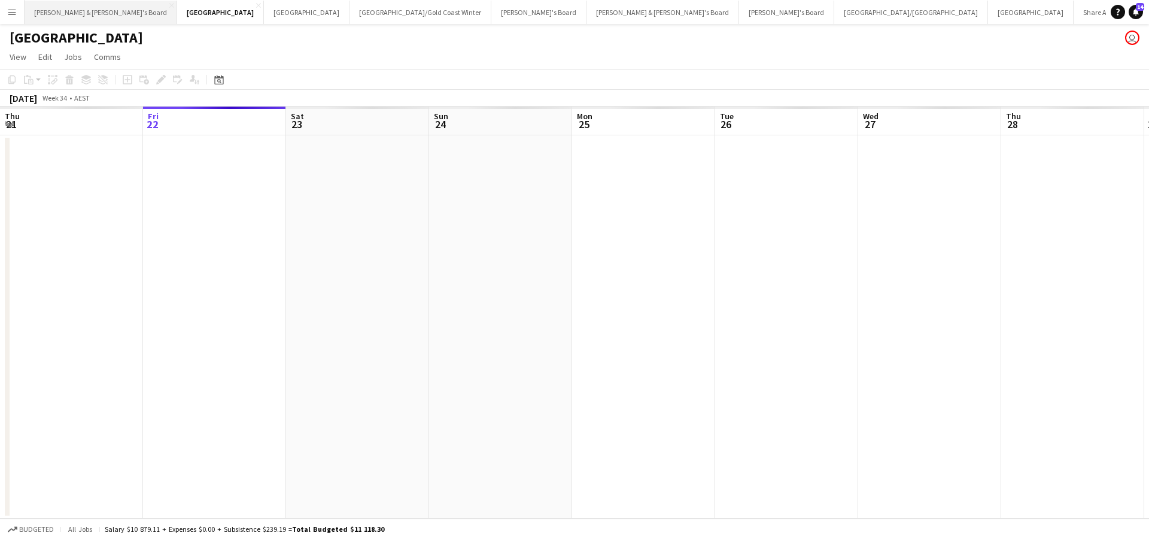
click at [63, 11] on button "[PERSON_NAME] & [PERSON_NAME]'s Board Close" at bounding box center [101, 12] width 153 height 23
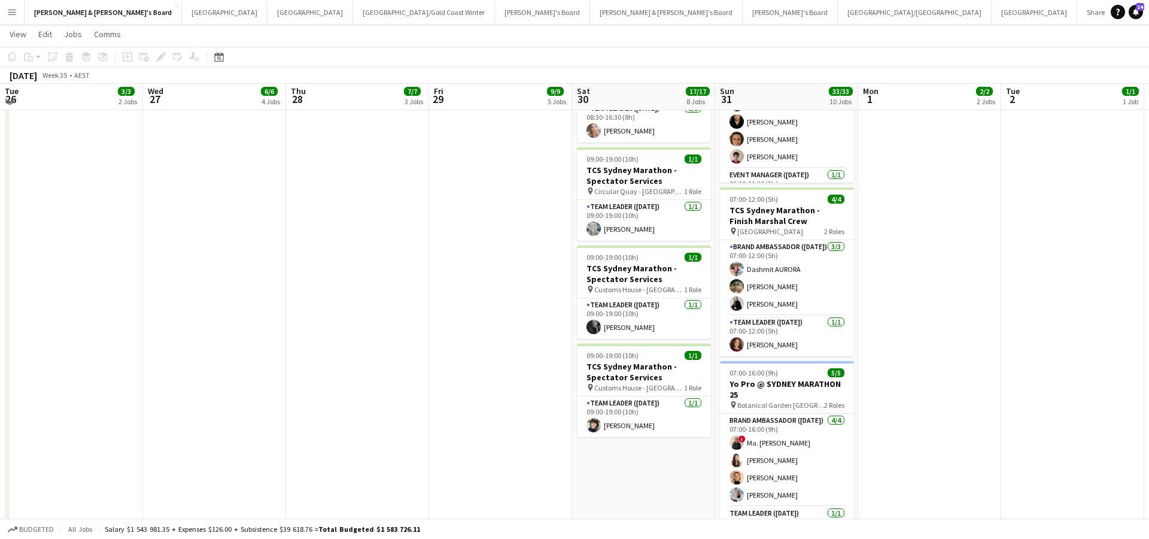
scroll to position [604, 0]
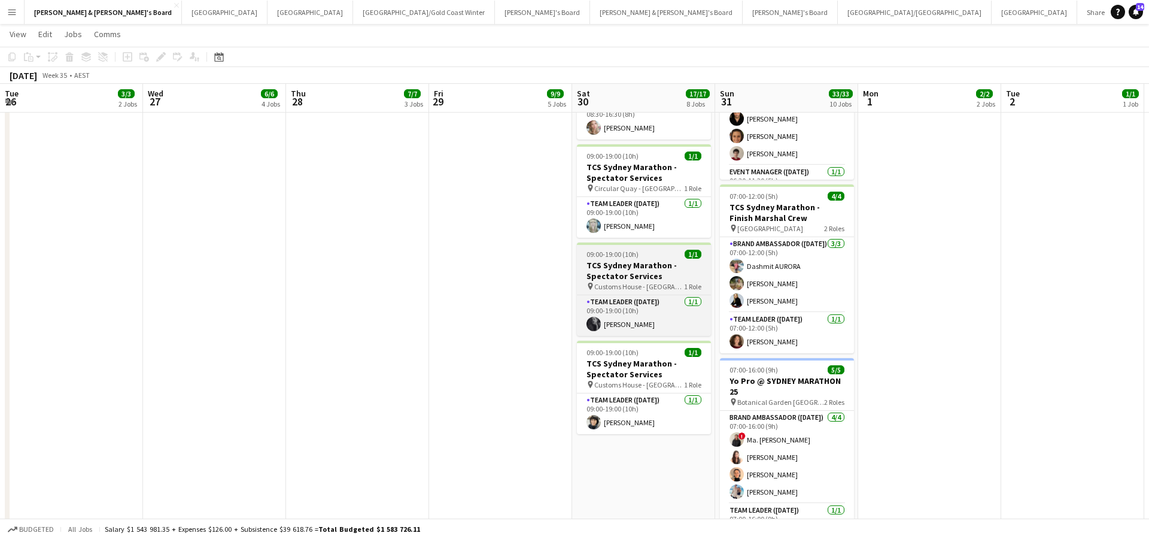
click at [648, 279] on h3 "TCS Sydney Marathon - Spectator Services" at bounding box center [644, 271] width 134 height 22
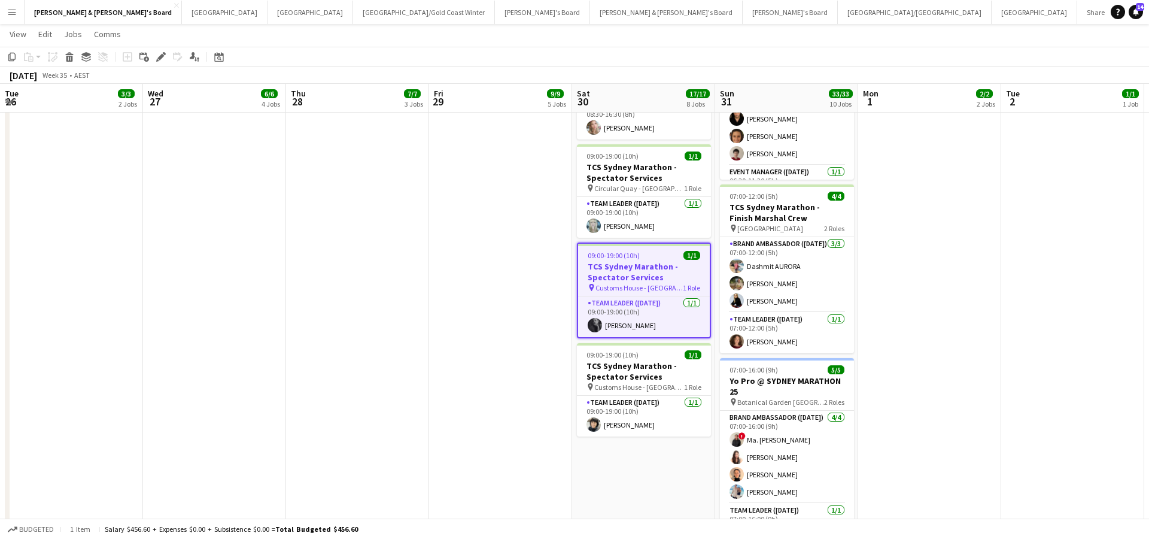
click at [156, 64] on app-toolbar "Copy Paste Paste Command V Paste with crew Command Shift V Paste linked Job Del…" at bounding box center [574, 57] width 1149 height 20
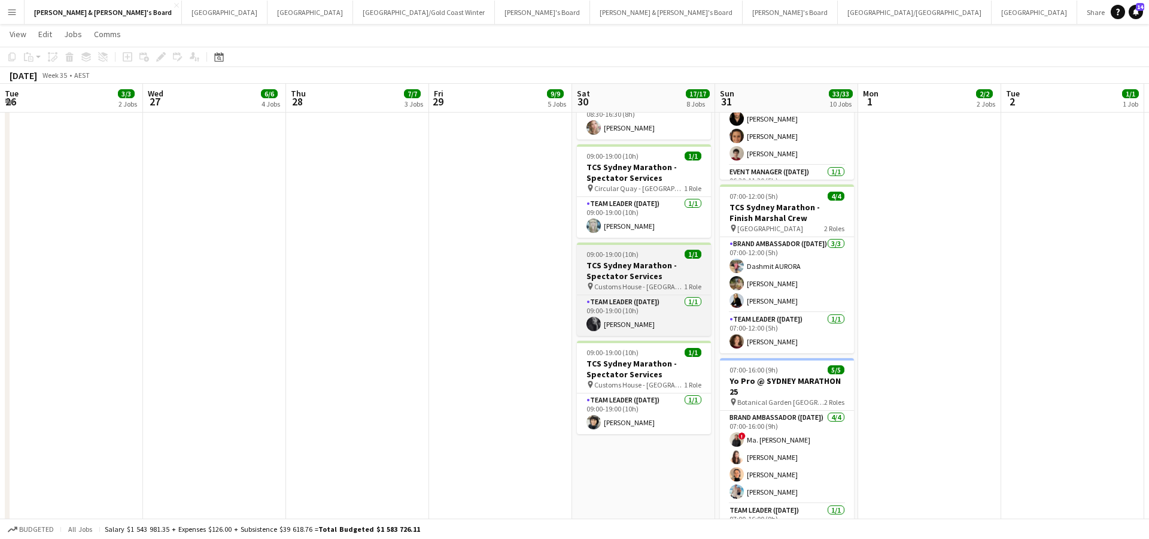
click at [639, 268] on h3 "TCS Sydney Marathon - Spectator Services" at bounding box center [644, 271] width 134 height 22
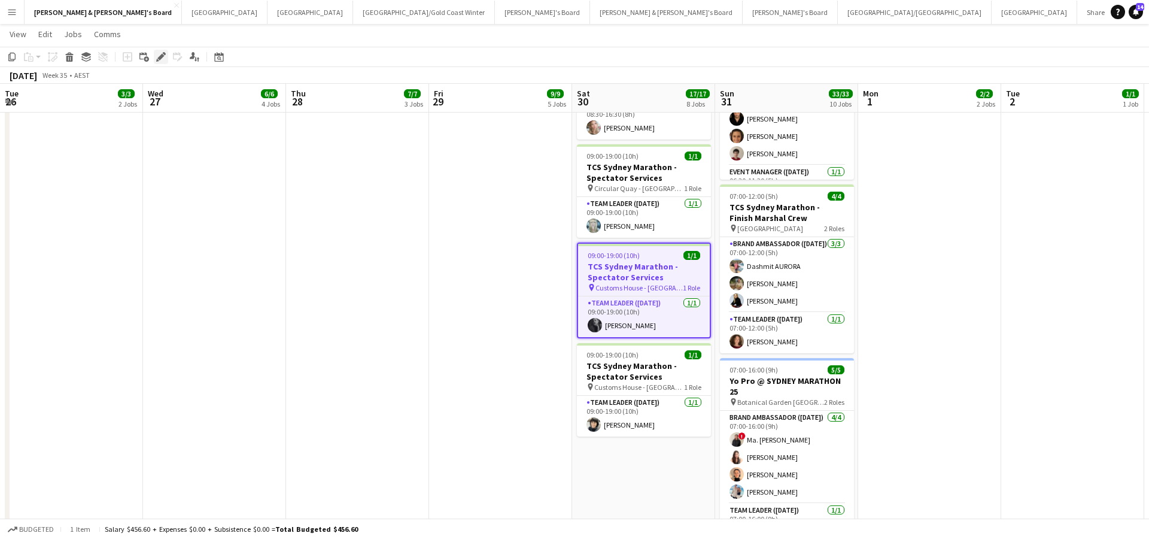
click at [160, 57] on icon at bounding box center [160, 57] width 7 height 7
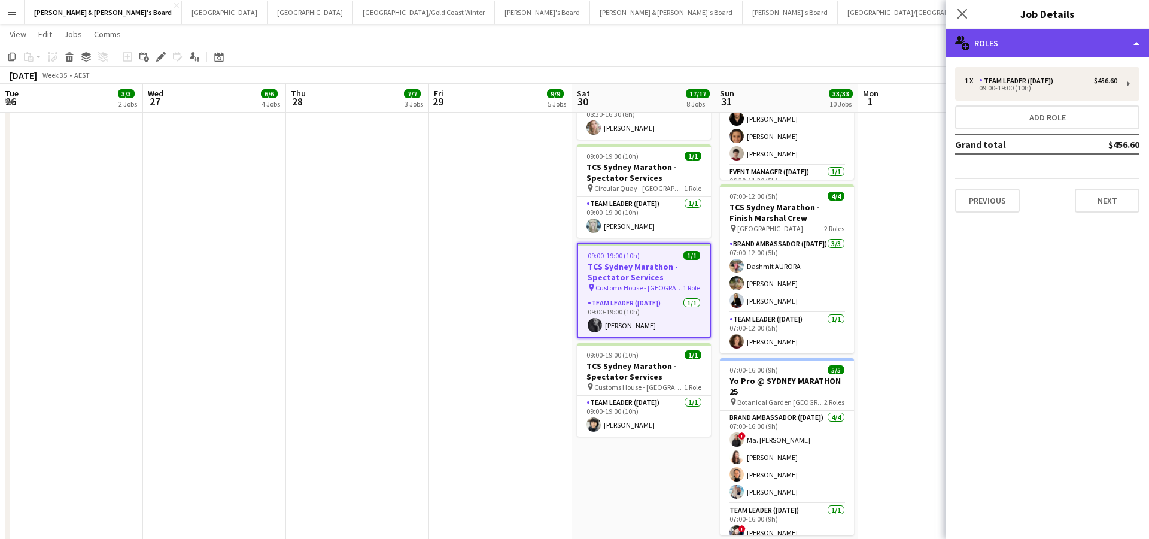
click at [1035, 47] on div "multiple-users-add Roles" at bounding box center [1047, 43] width 203 height 29
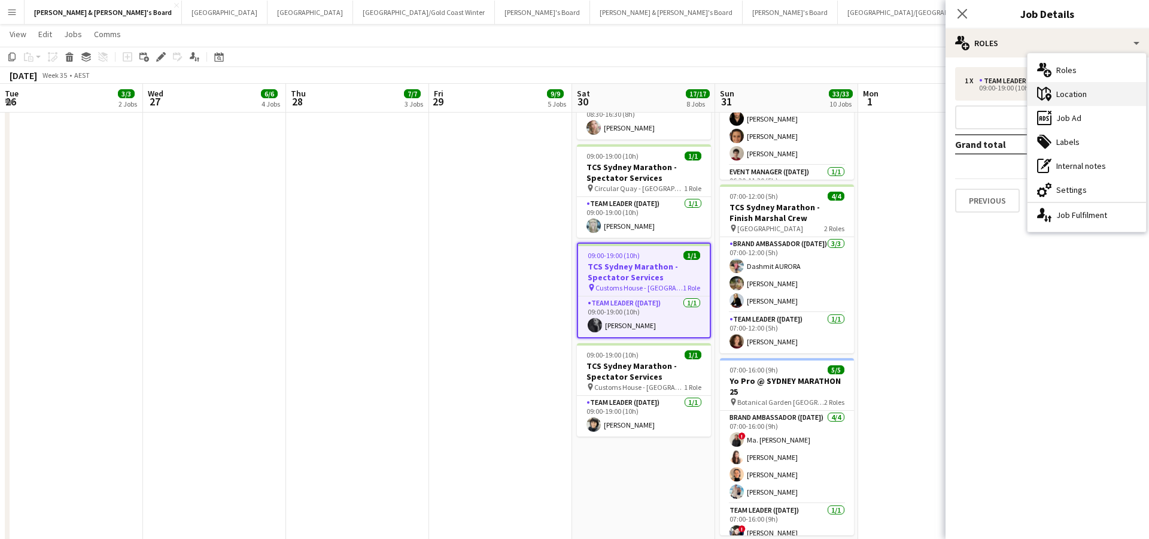
click at [1089, 95] on div "maps-pin-1 Location" at bounding box center [1087, 94] width 118 height 24
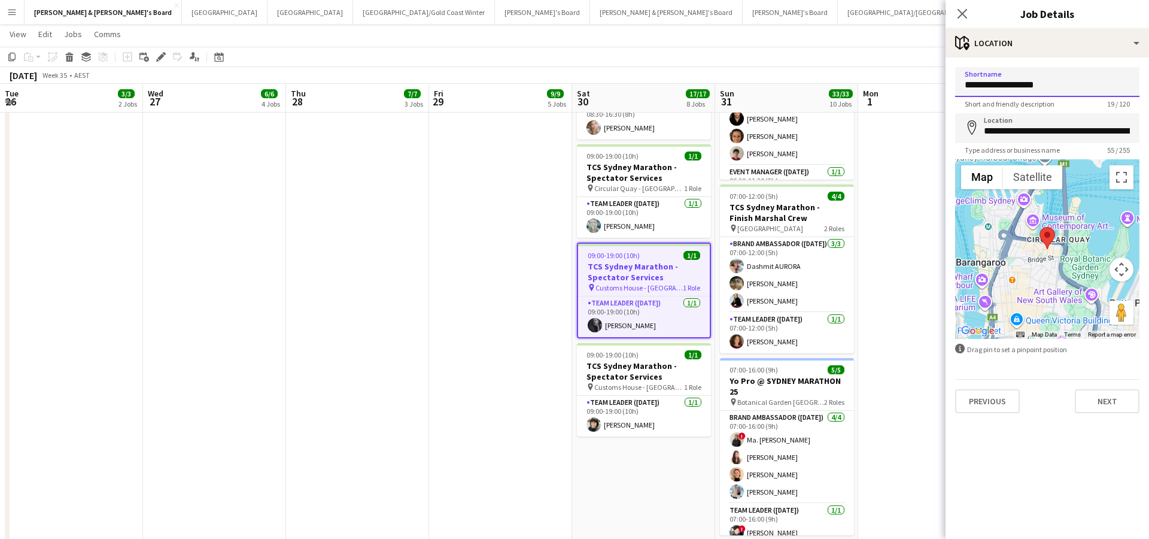
drag, startPoint x: 1056, startPoint y: 86, endPoint x: 888, endPoint y: 90, distance: 168.2
type input "**********"
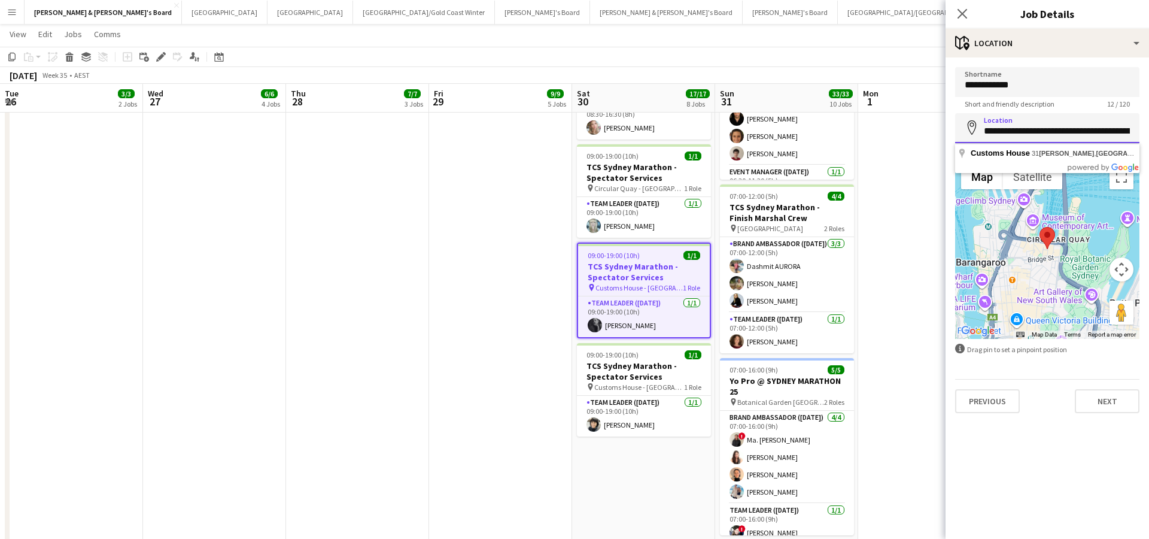
drag, startPoint x: 986, startPoint y: 132, endPoint x: 1148, endPoint y: 142, distance: 162.5
type input "**********"
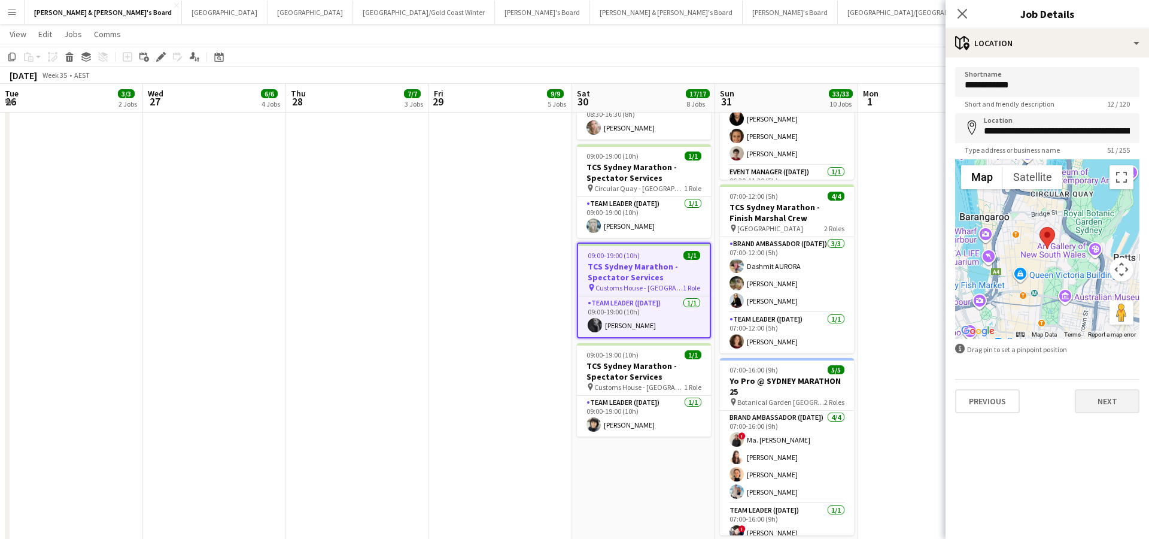
click at [1088, 402] on button "Next" at bounding box center [1107, 401] width 65 height 24
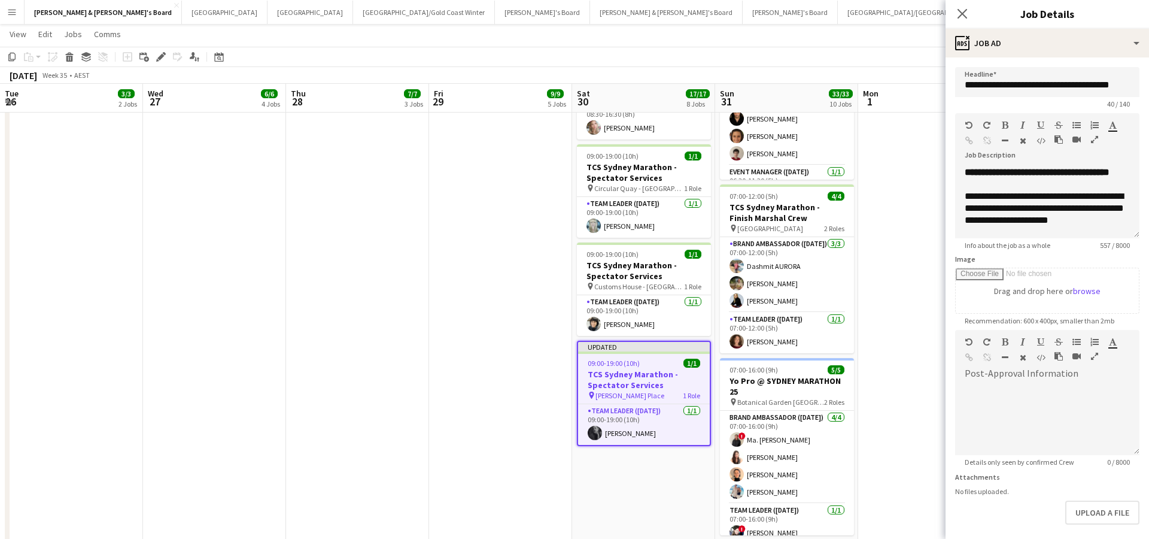
click at [904, 307] on app-date-cell "07:30-14:00 (6h30m) 1/1 Live Well activation pin South Eveleigh Sydney 1 Role T…" at bounding box center [929, 208] width 143 height 1356
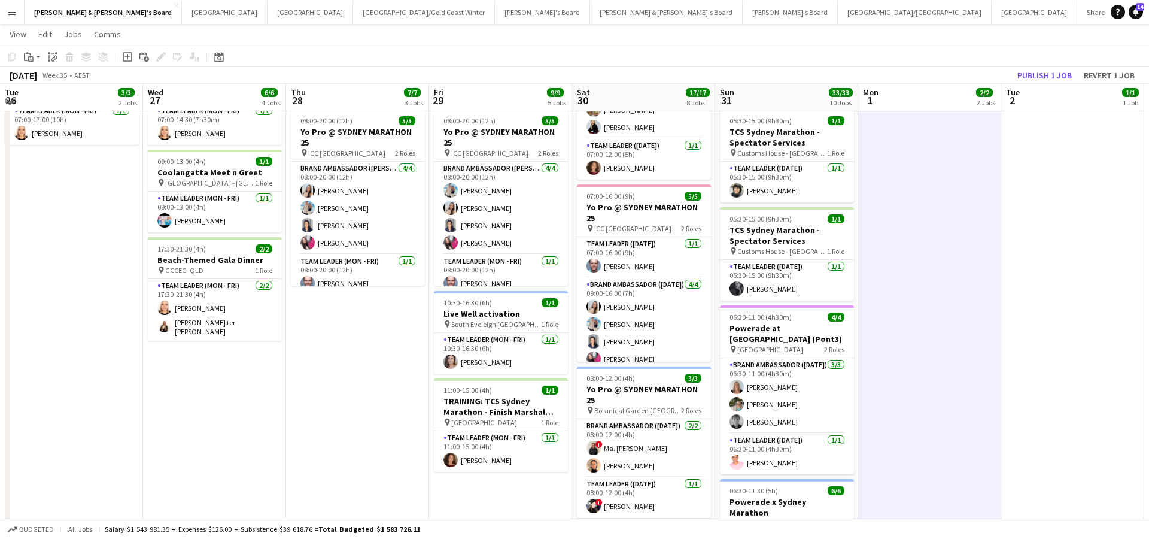
scroll to position [127, 0]
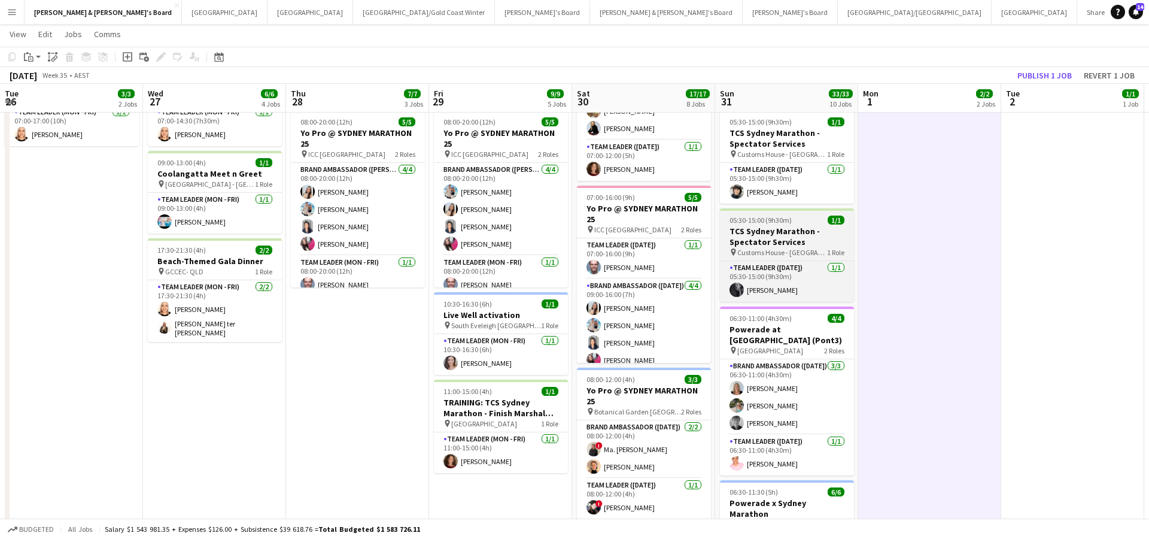
click at [744, 228] on h3 "TCS Sydney Marathon - Spectator Services" at bounding box center [787, 237] width 134 height 22
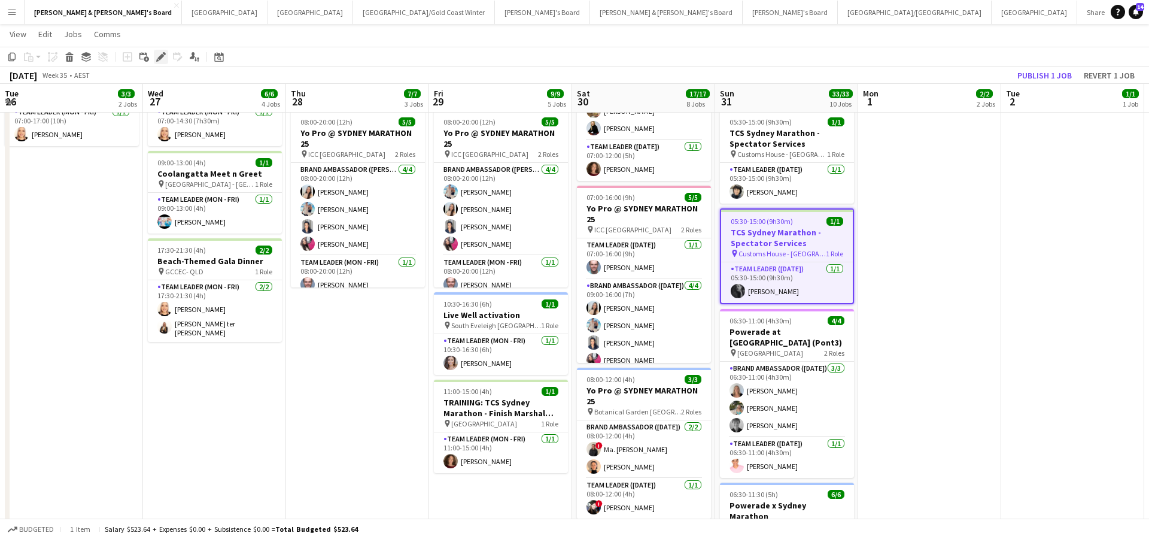
click at [160, 56] on icon "Edit" at bounding box center [161, 57] width 10 height 10
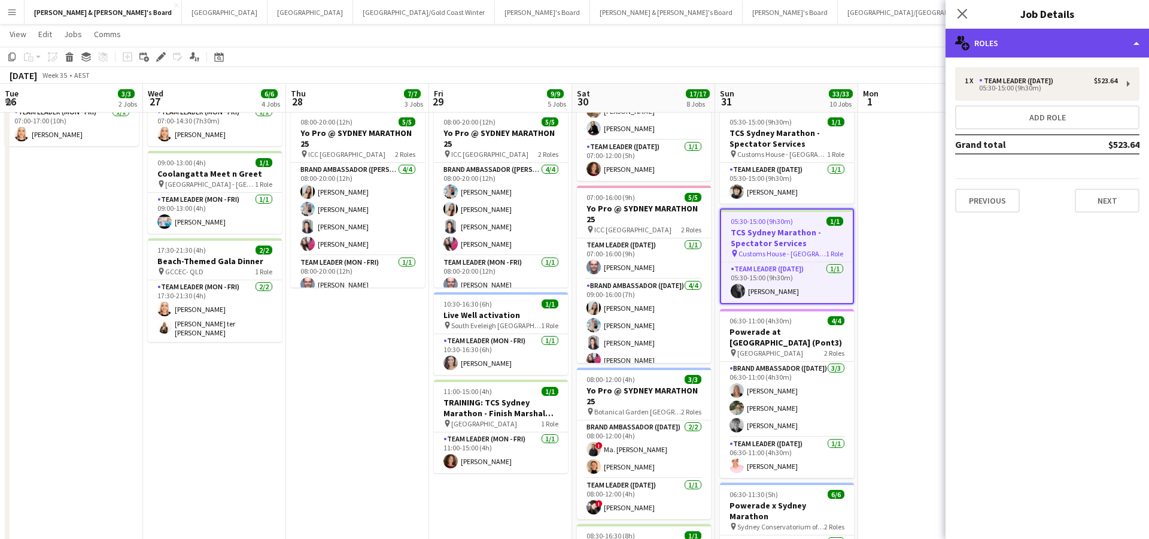
click at [1047, 39] on div "multiple-users-add Roles" at bounding box center [1047, 43] width 203 height 29
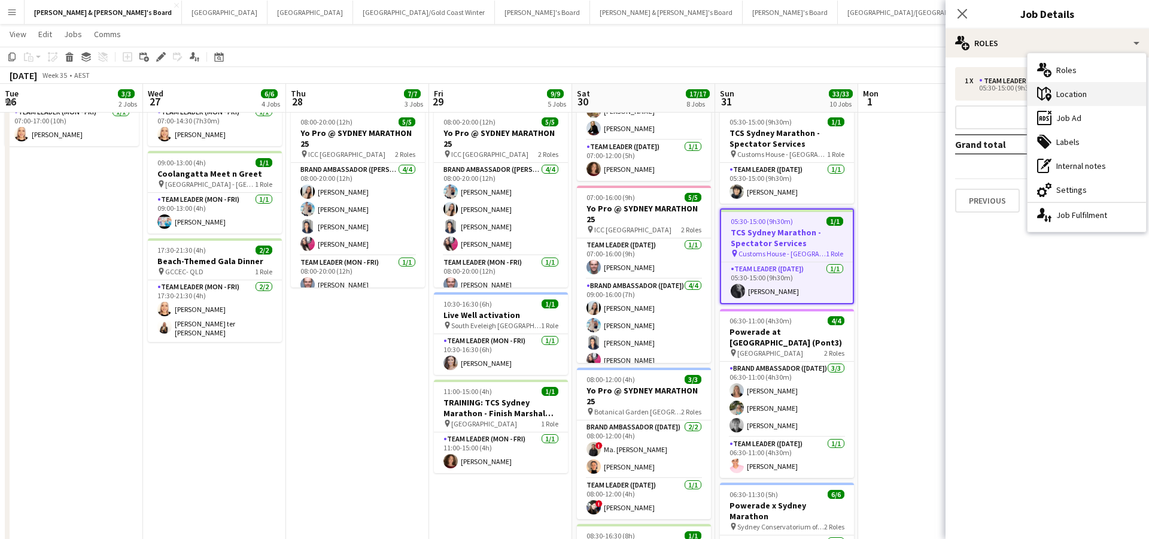
click at [1089, 92] on div "maps-pin-1 Location" at bounding box center [1087, 94] width 118 height 24
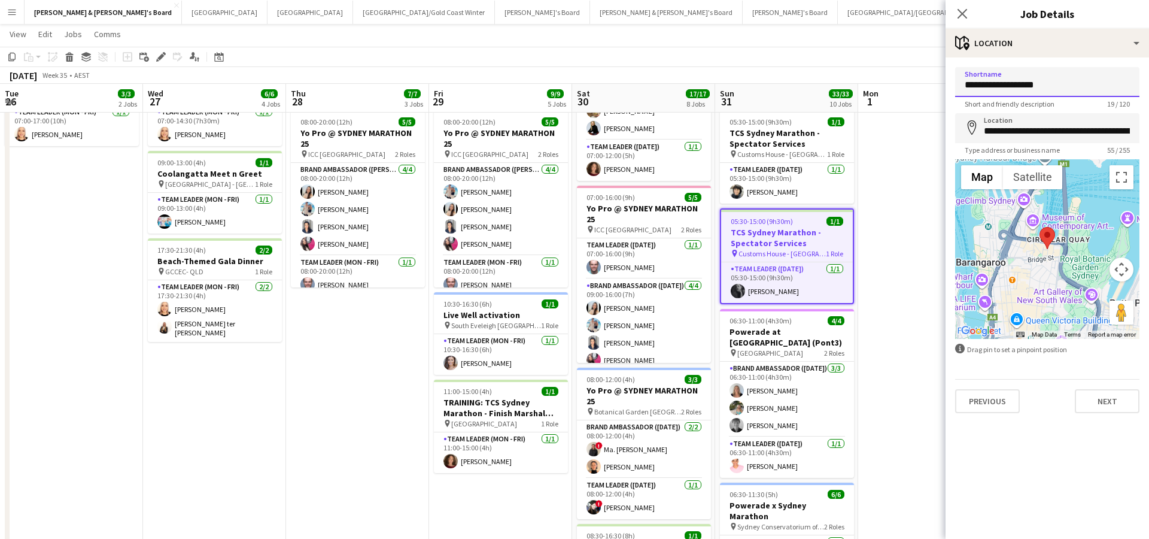
drag, startPoint x: 1058, startPoint y: 89, endPoint x: 915, endPoint y: 100, distance: 143.4
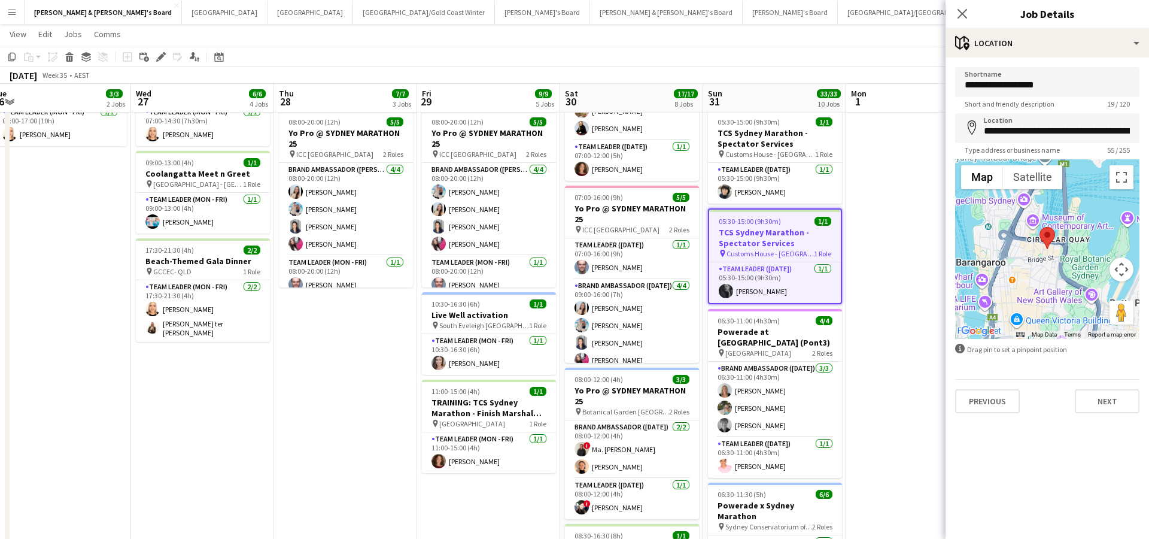
drag, startPoint x: 915, startPoint y: 99, endPoint x: 901, endPoint y: 92, distance: 16.1
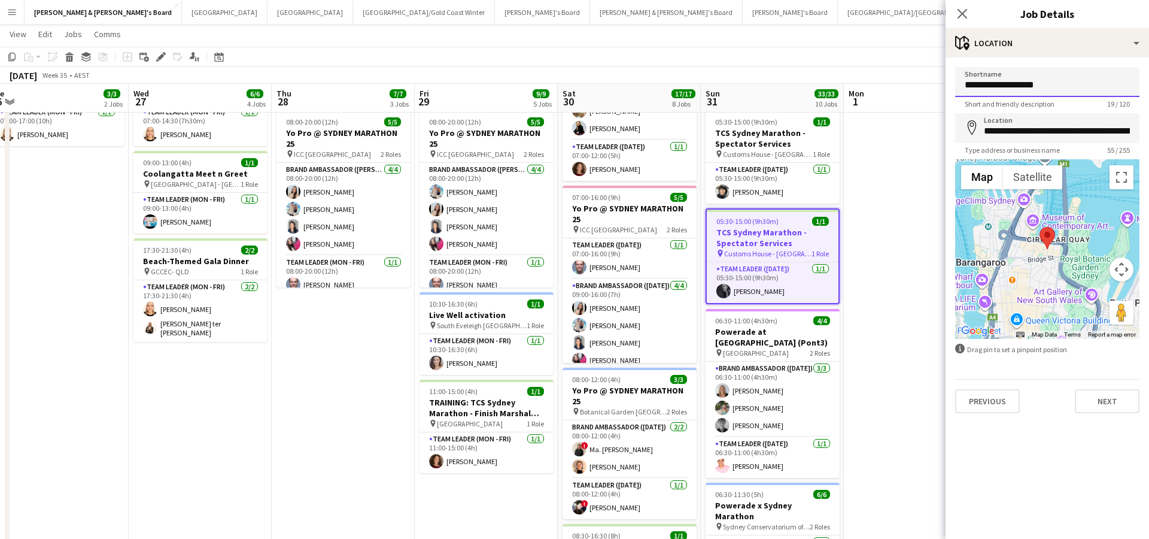
click at [1059, 90] on input "**********" at bounding box center [1047, 82] width 184 height 30
drag, startPoint x: 1047, startPoint y: 86, endPoint x: 944, endPoint y: 86, distance: 102.9
click at [1059, 84] on input "**********" at bounding box center [1047, 82] width 184 height 30
drag, startPoint x: 1059, startPoint y: 84, endPoint x: 904, endPoint y: 84, distance: 155.6
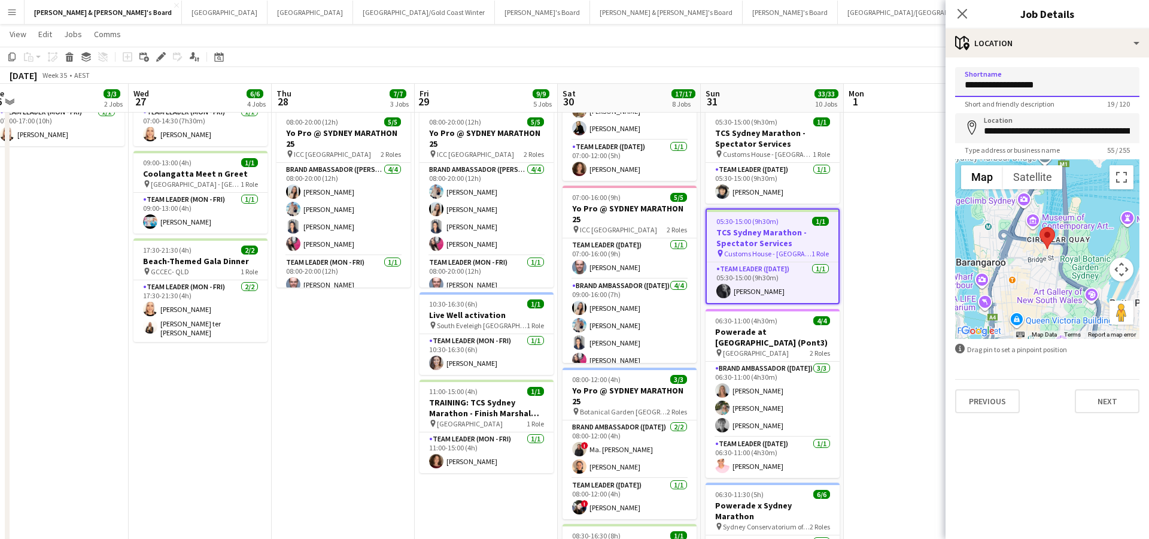
type input "*"
type input "**********"
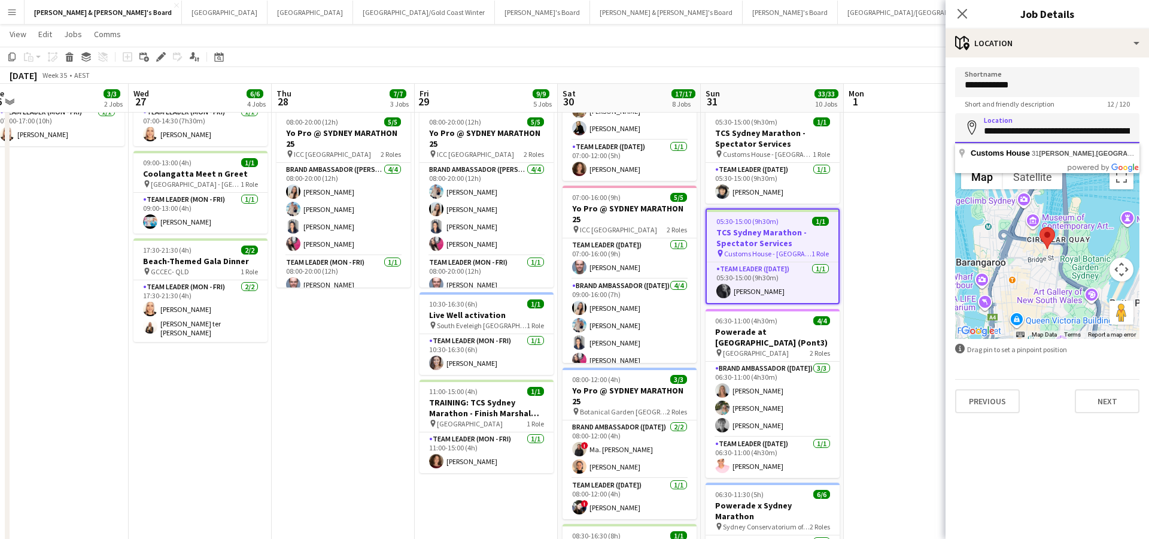
drag, startPoint x: 985, startPoint y: 132, endPoint x: 1148, endPoint y: 135, distance: 163.4
type input "**********"
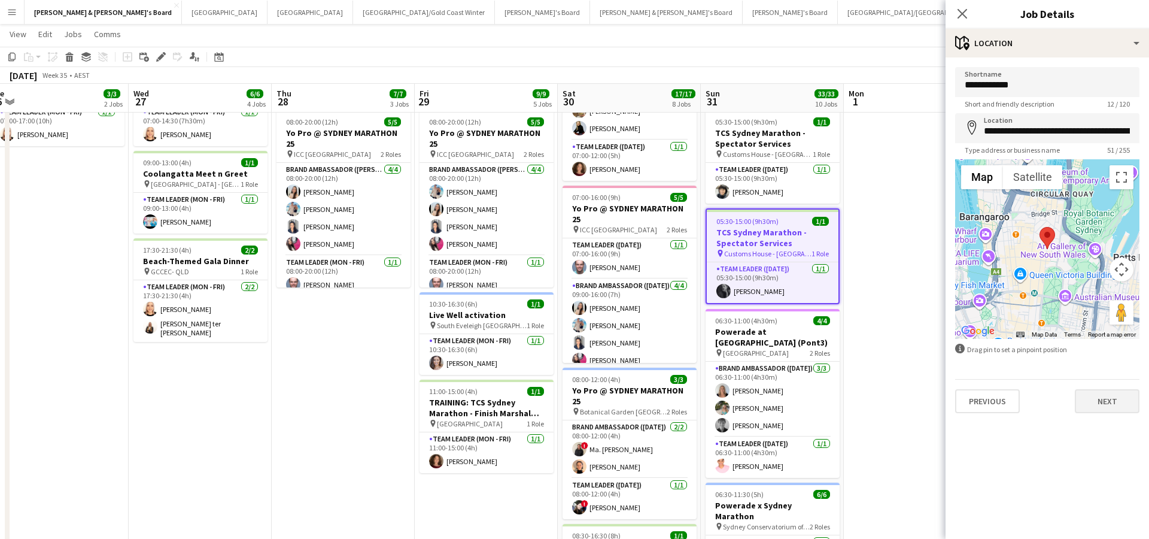
click at [1093, 403] on button "Next" at bounding box center [1107, 401] width 65 height 24
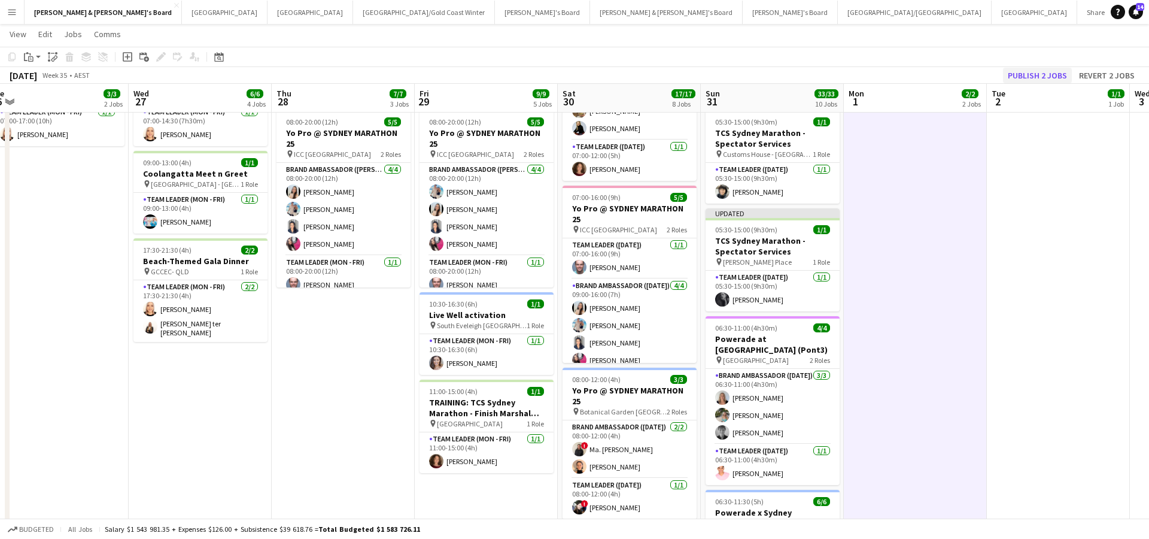
click at [1041, 75] on button "Publish 2 jobs" at bounding box center [1037, 76] width 69 height 16
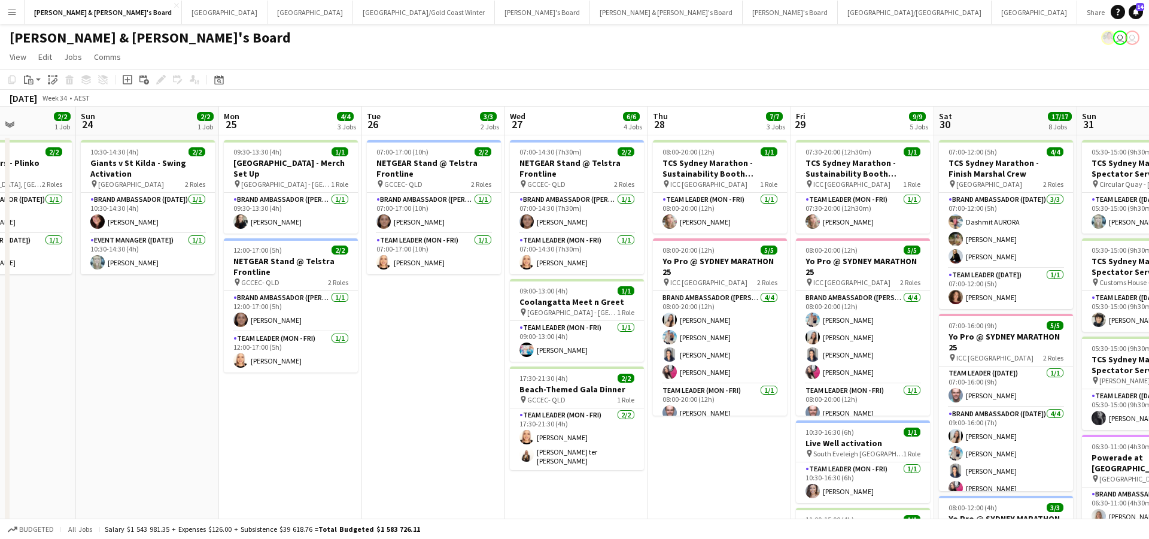
scroll to position [0, 356]
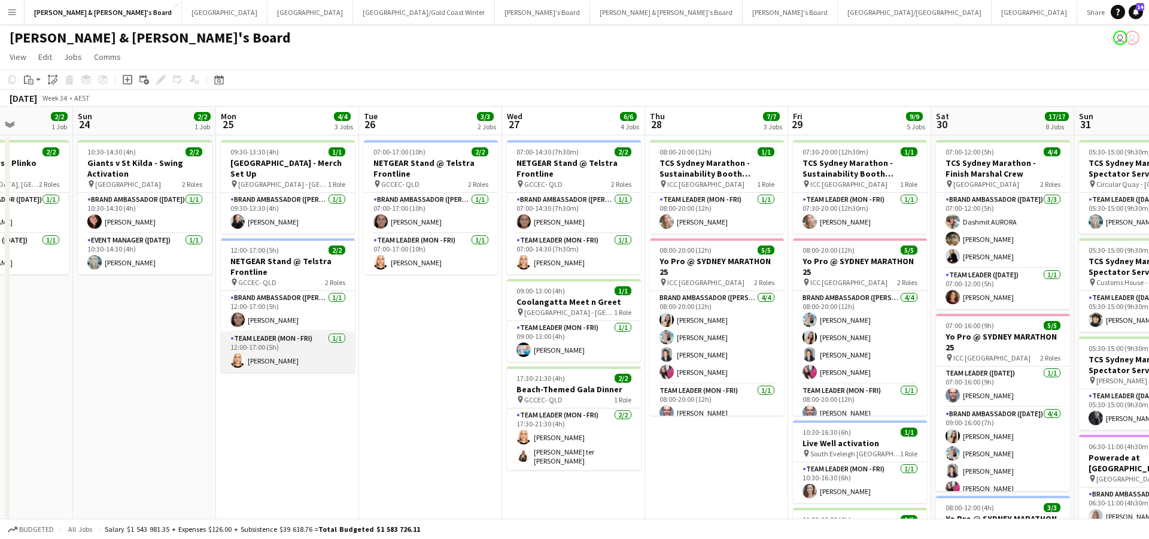
click at [287, 357] on app-card-role "Team Leader (Mon - Fri) 1/1 12:00-17:00 (5h) Nicole Armstrong" at bounding box center [288, 352] width 134 height 41
click at [298, 350] on app-card-role "Team Leader (Mon - Fri) 1/1 12:00-17:00 (5h) Nicole Armstrong" at bounding box center [288, 352] width 134 height 41
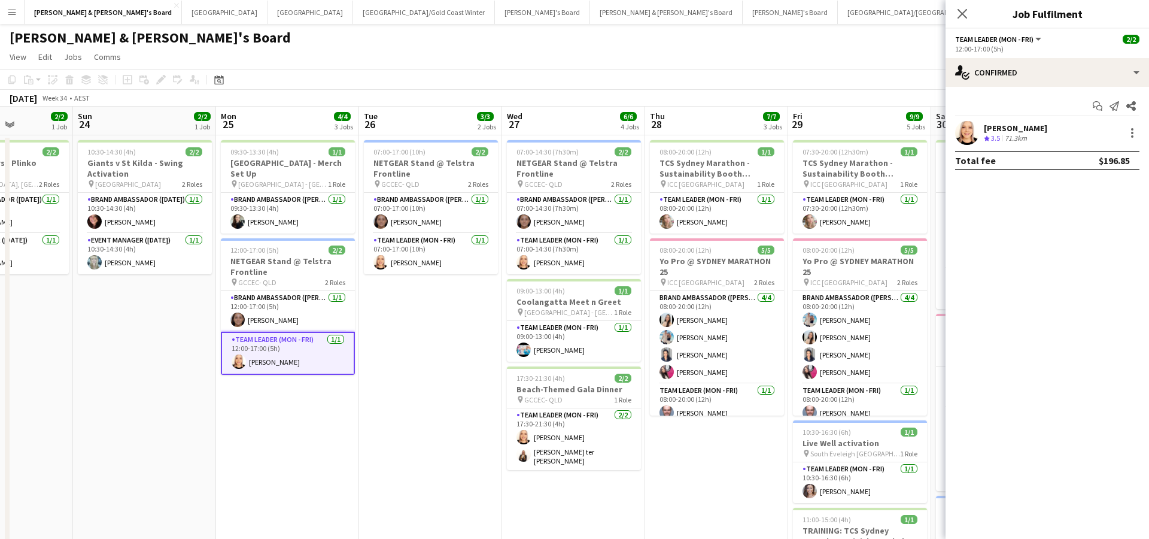
click at [302, 357] on app-card-role "Team Leader (Mon - Fri) 1/1 12:00-17:00 (5h) Nicole Armstrong" at bounding box center [288, 353] width 134 height 43
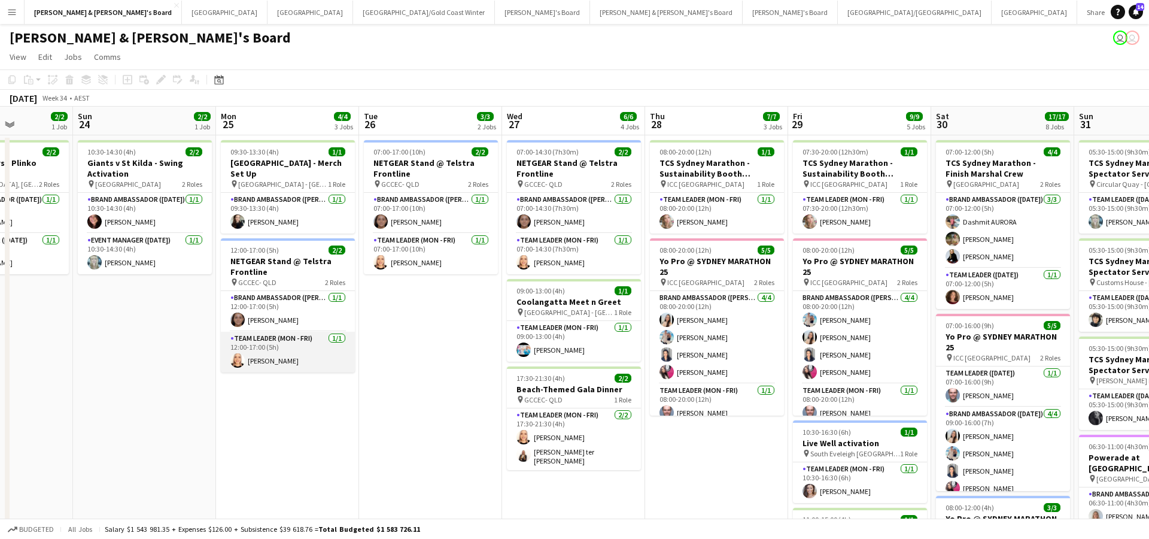
click at [302, 357] on app-card-role "Team Leader (Mon - Fri) 1/1 12:00-17:00 (5h) Nicole Armstrong" at bounding box center [288, 352] width 134 height 41
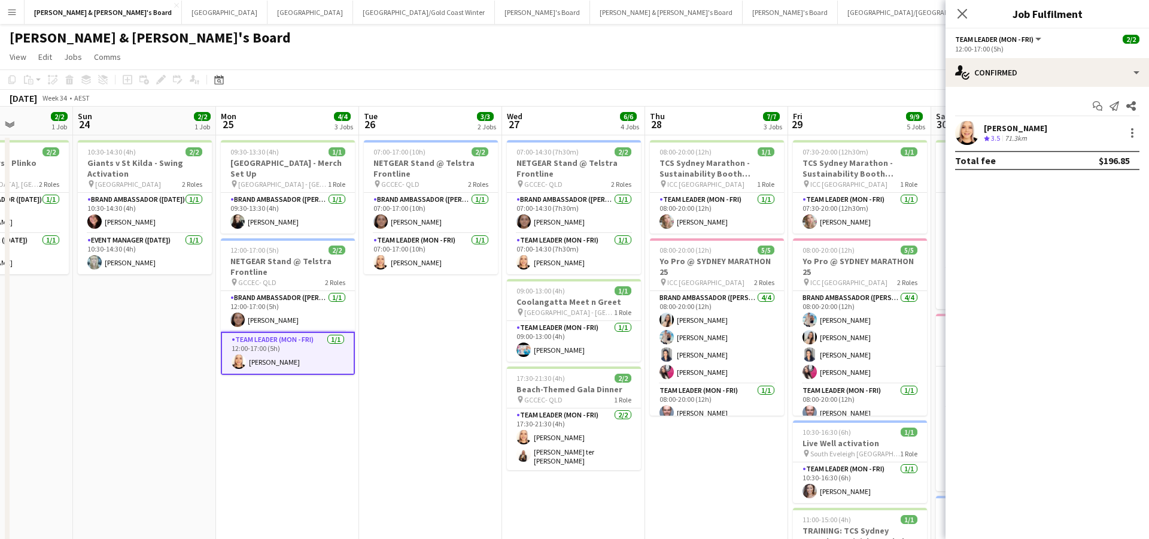
click at [1019, 138] on div "71.3km" at bounding box center [1015, 138] width 27 height 10
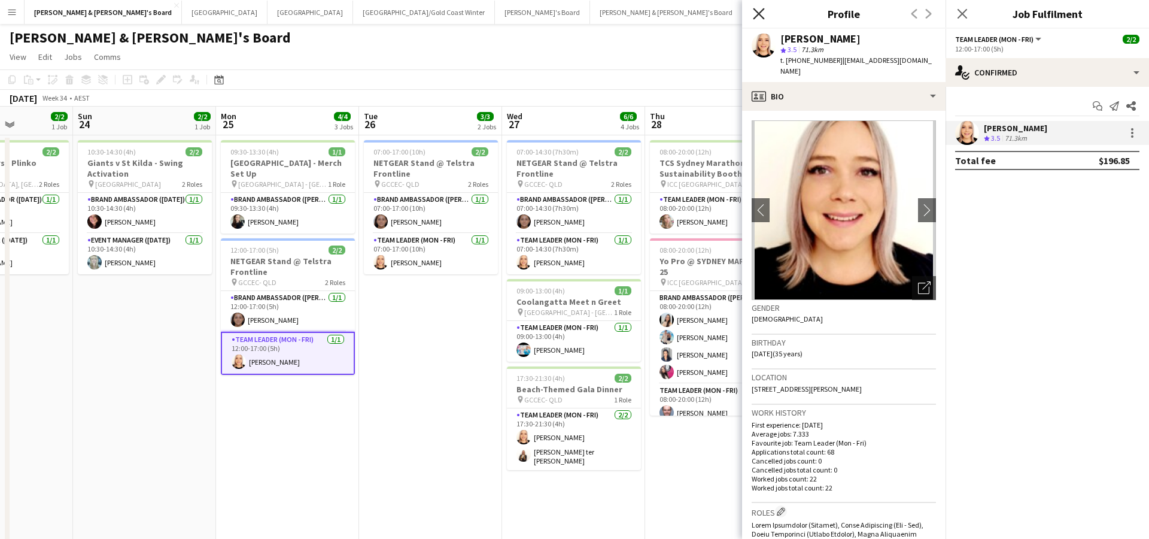
click at [758, 15] on icon at bounding box center [758, 13] width 11 height 11
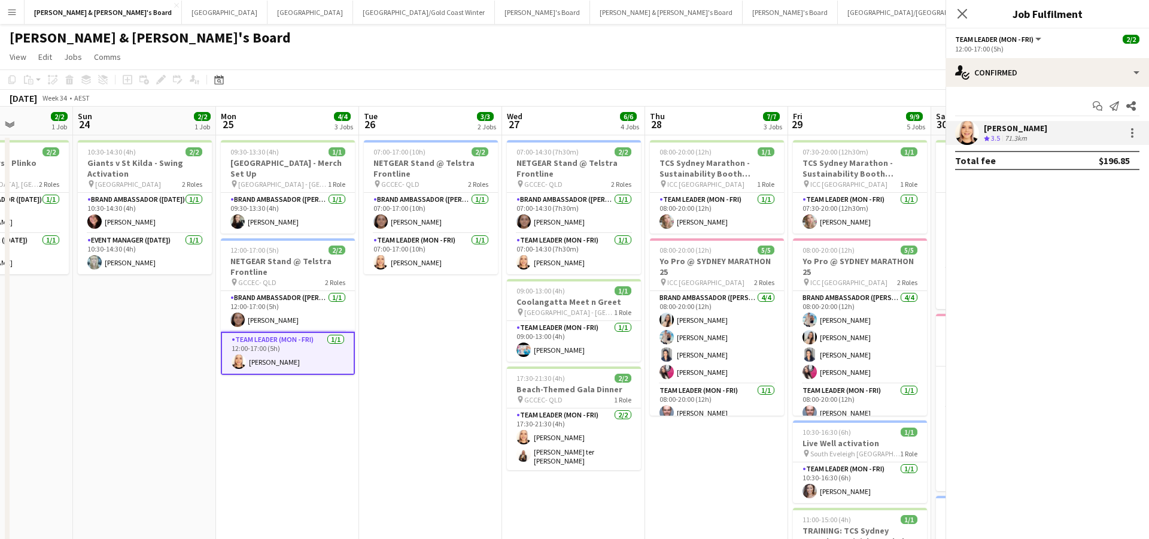
click at [1148, 15] on div "Close pop-in" at bounding box center [1166, 14] width 34 height 28
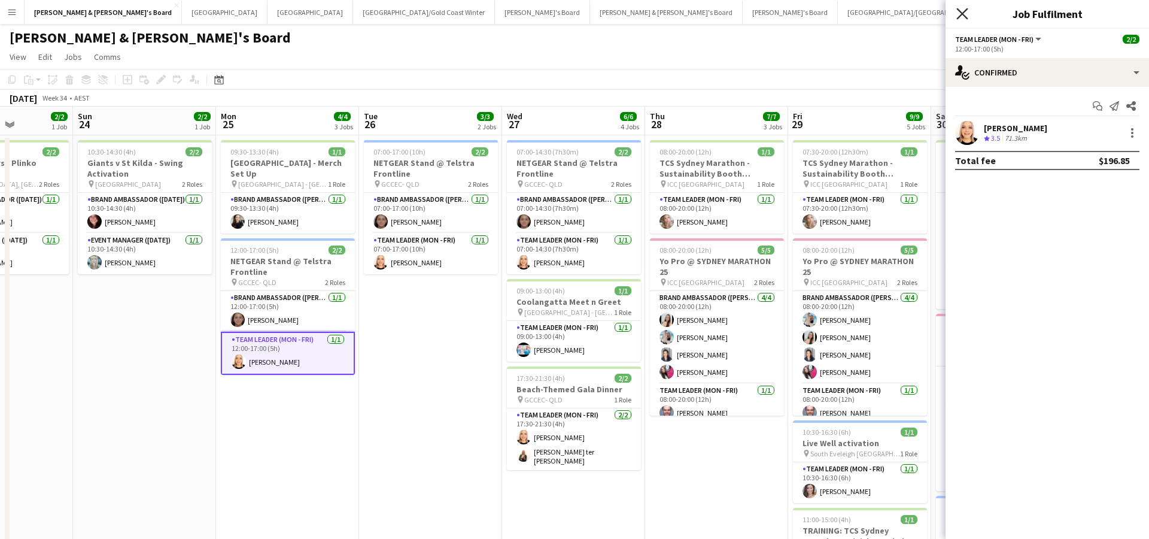
click at [967, 15] on icon "Close pop-in" at bounding box center [961, 13] width 11 height 11
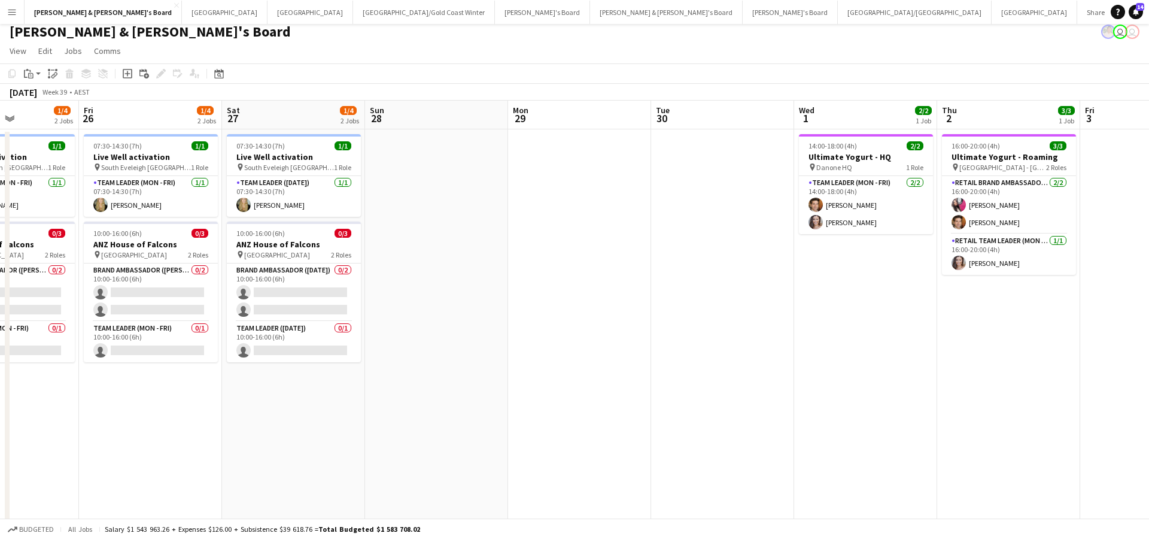
scroll to position [0, 332]
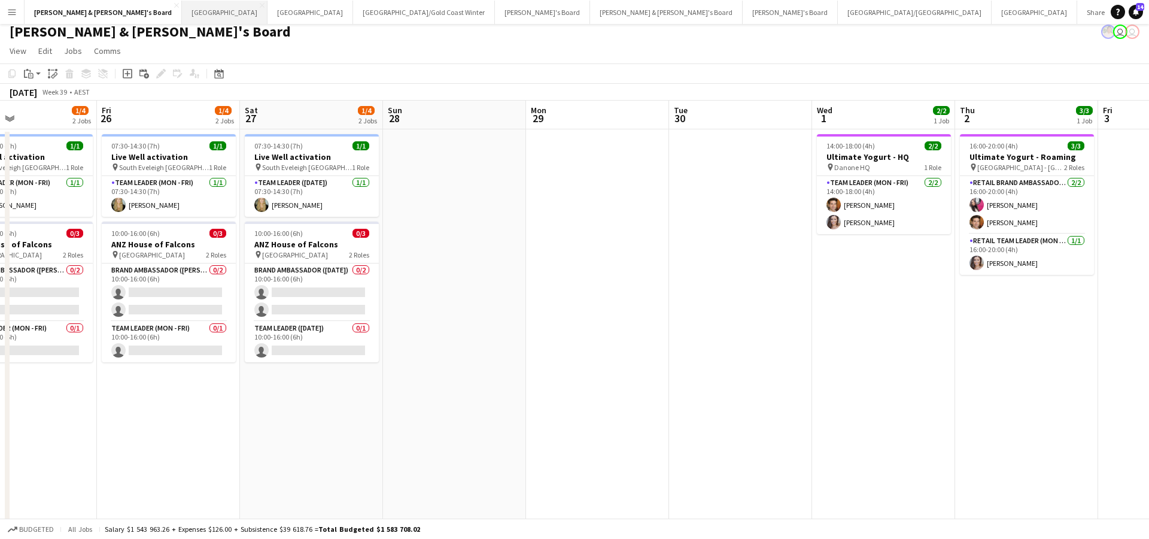
click at [182, 13] on button "Sydney Close" at bounding box center [225, 12] width 86 height 23
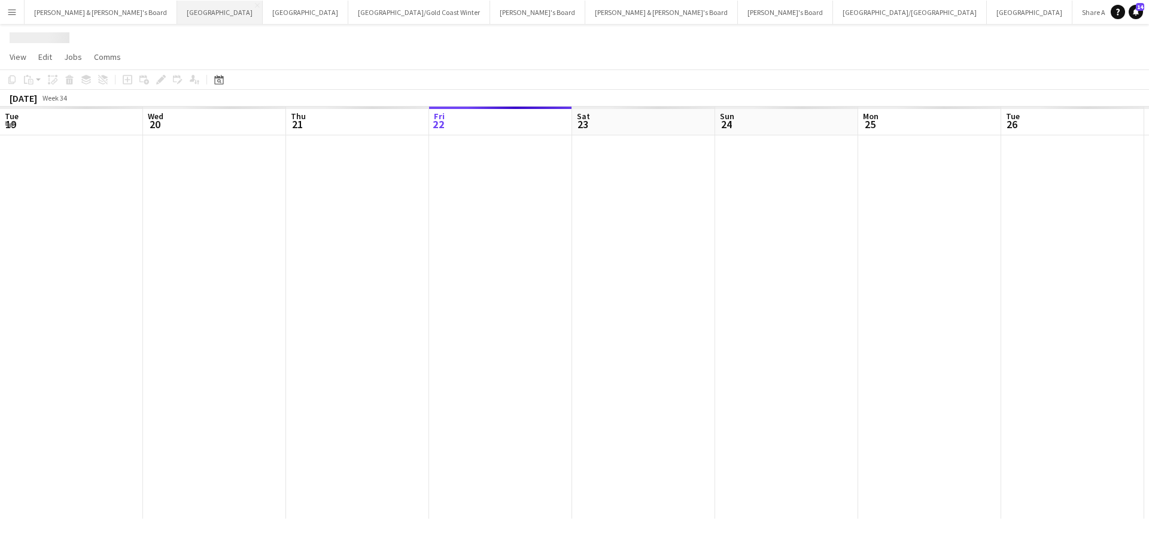
scroll to position [0, 286]
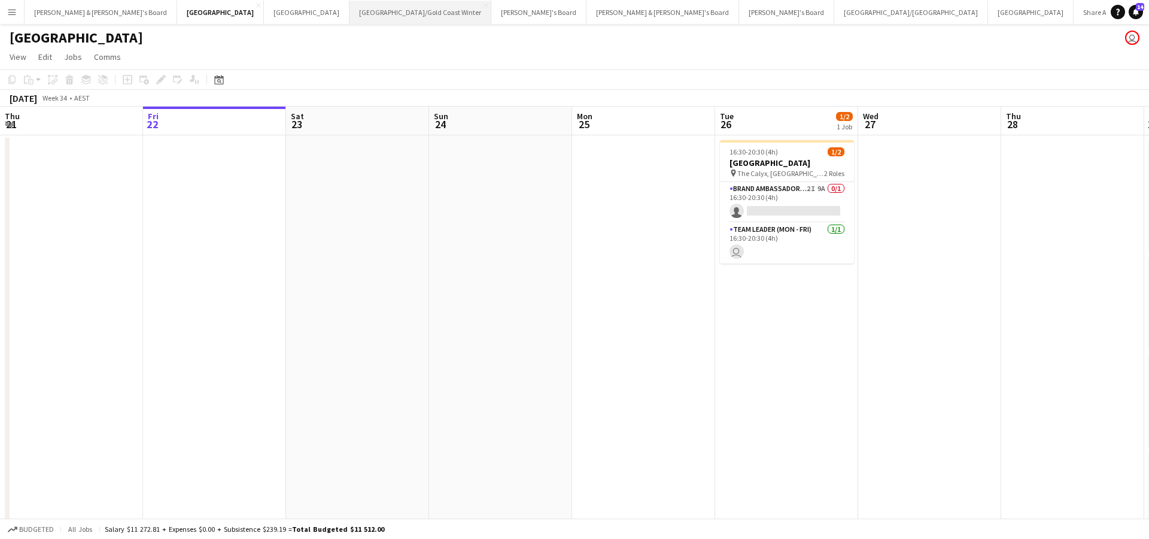
click at [350, 14] on button "Brisbane/Gold Coast Winter Close" at bounding box center [421, 12] width 142 height 23
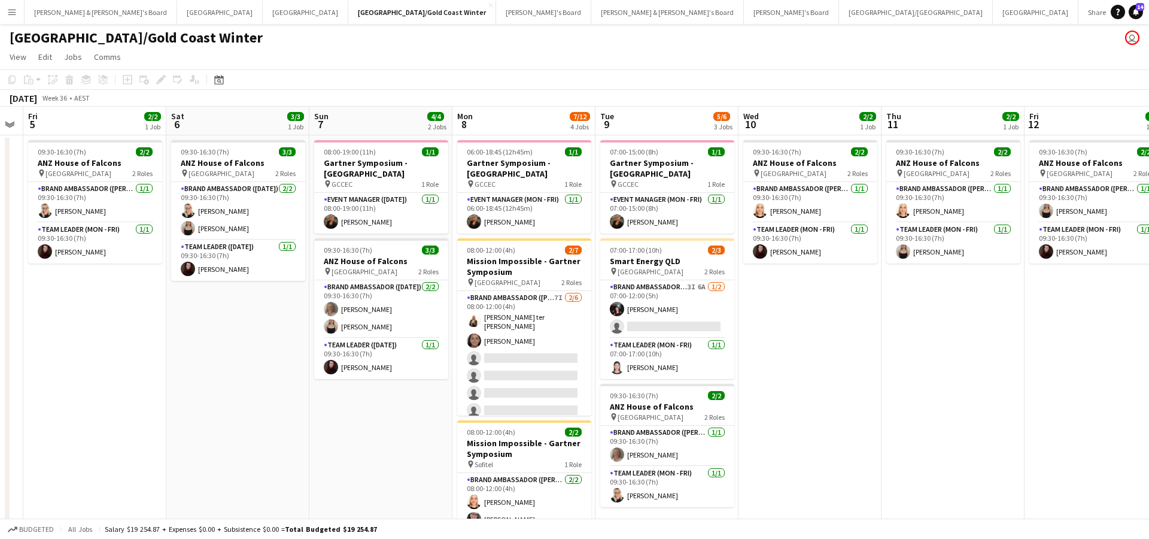
scroll to position [0, 406]
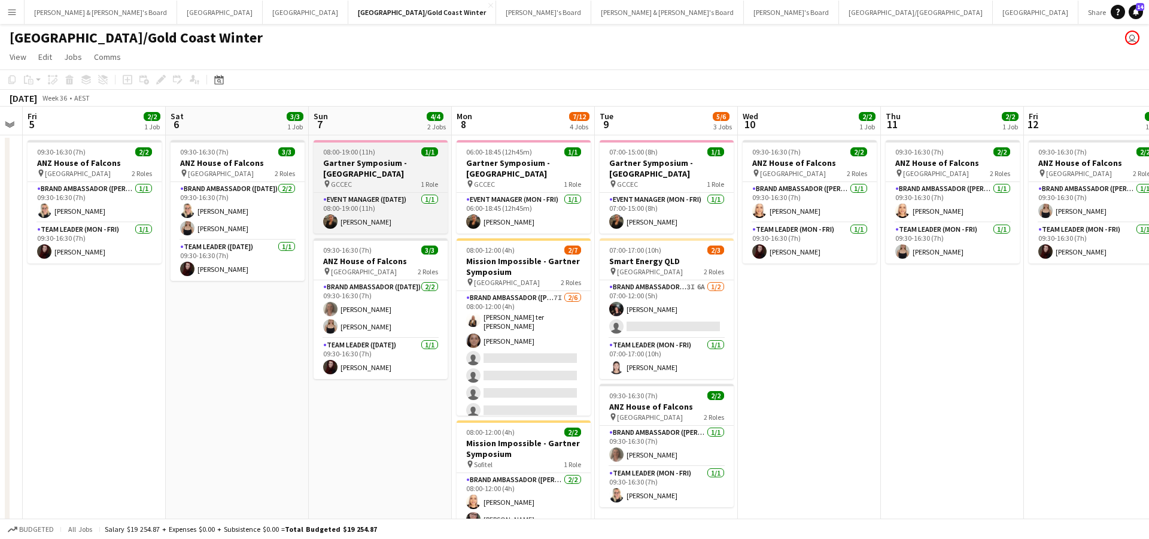
click at [399, 165] on h3 "Gartner Symposium - Gold Coast" at bounding box center [381, 168] width 134 height 22
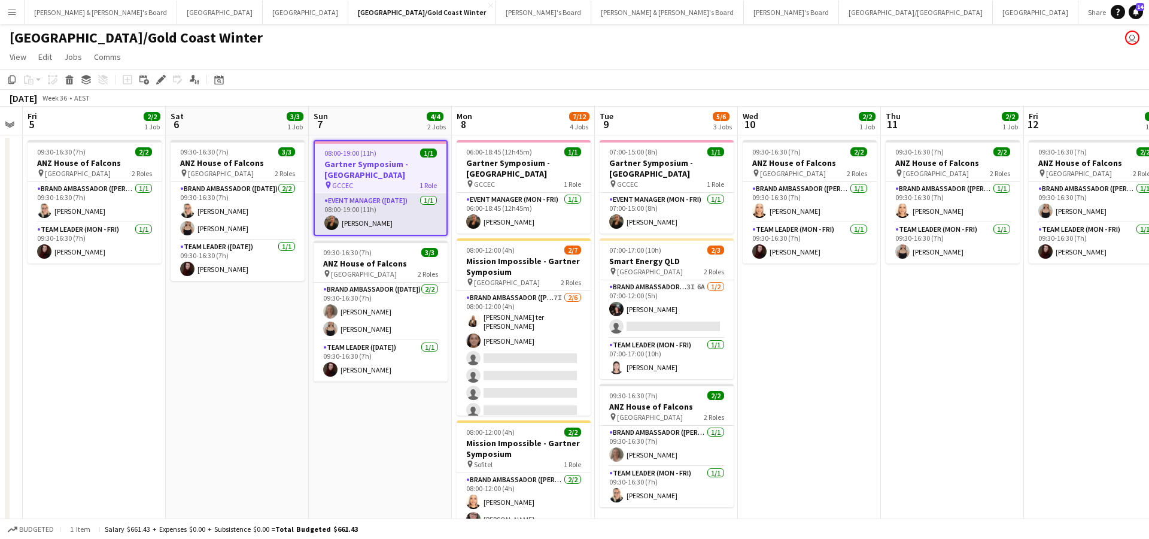
click at [370, 228] on app-card-role "Event Manager (Sunday) 1/1 08:00-19:00 (11h) Ana Henriques" at bounding box center [381, 214] width 132 height 41
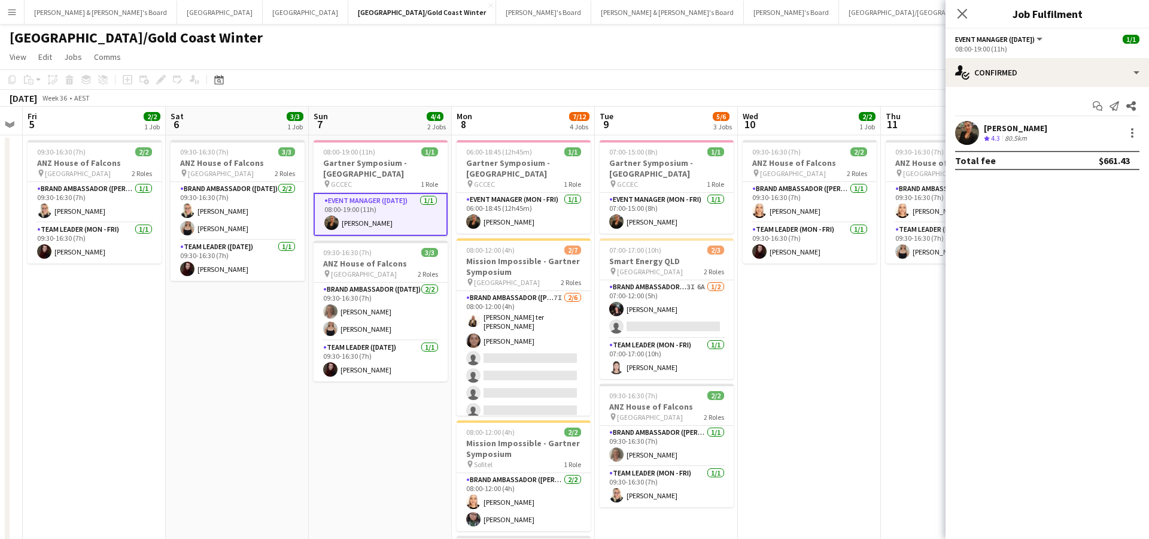
click at [1020, 139] on div "80.5km" at bounding box center [1015, 138] width 27 height 10
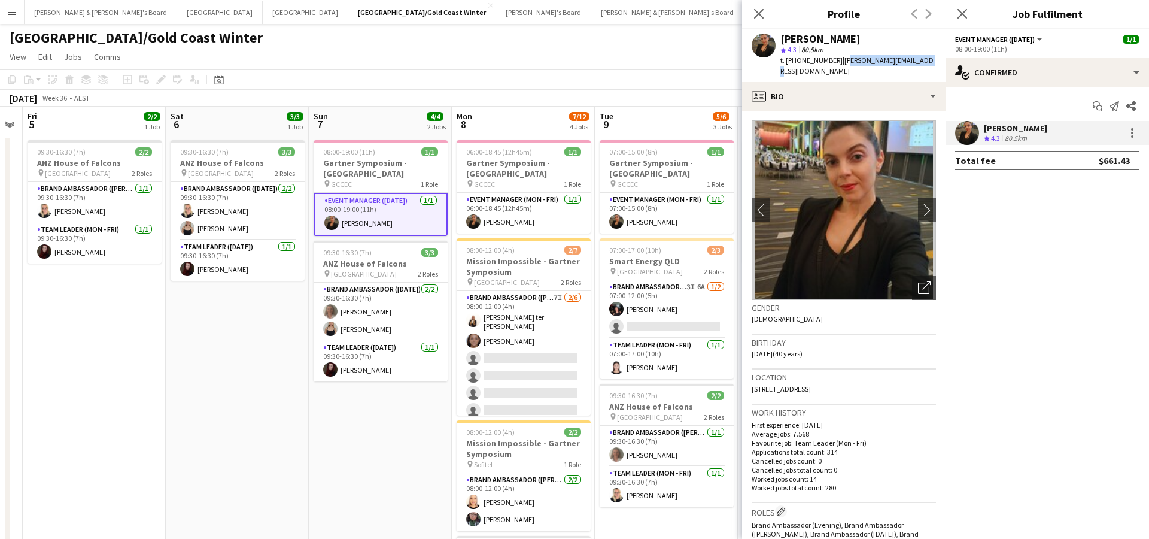
drag, startPoint x: 835, startPoint y: 62, endPoint x: 868, endPoint y: 70, distance: 34.0
click at [879, 69] on div "Ana Henriques star 4.3 80.5km t. +61473597241 | ana.raquelh19@gmail.com" at bounding box center [843, 55] width 203 height 53
drag, startPoint x: 834, startPoint y: 61, endPoint x: 920, endPoint y: 63, distance: 86.8
click at [920, 63] on div "Ana Henriques star 4.3 80.5km t. +61473597241 | ana.raquelh19@gmail.com" at bounding box center [843, 55] width 203 height 53
copy span "ana.raquelh19@gmail.com"
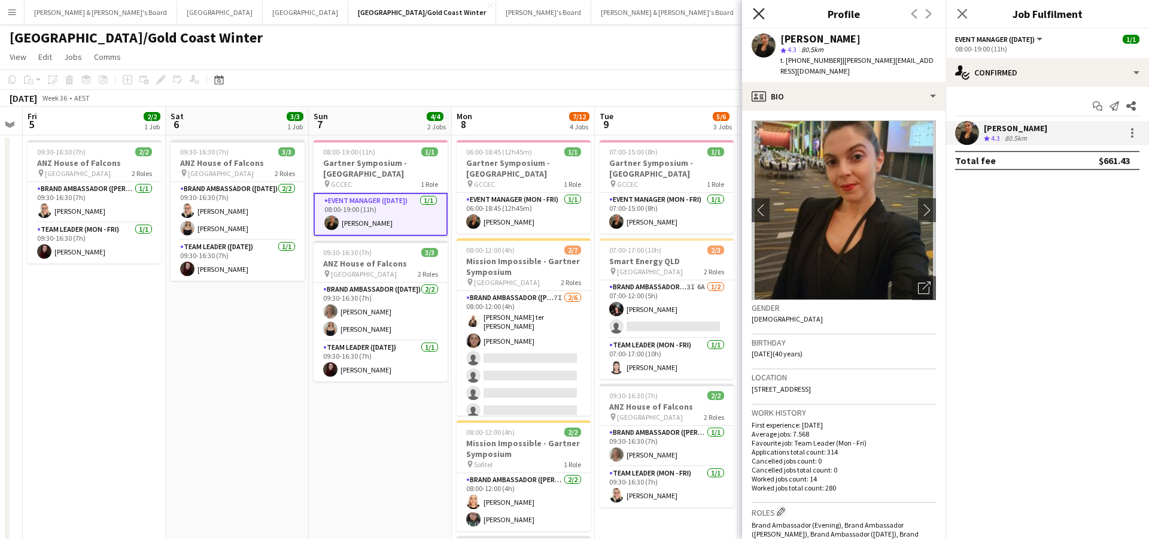
click at [756, 16] on icon at bounding box center [758, 13] width 11 height 11
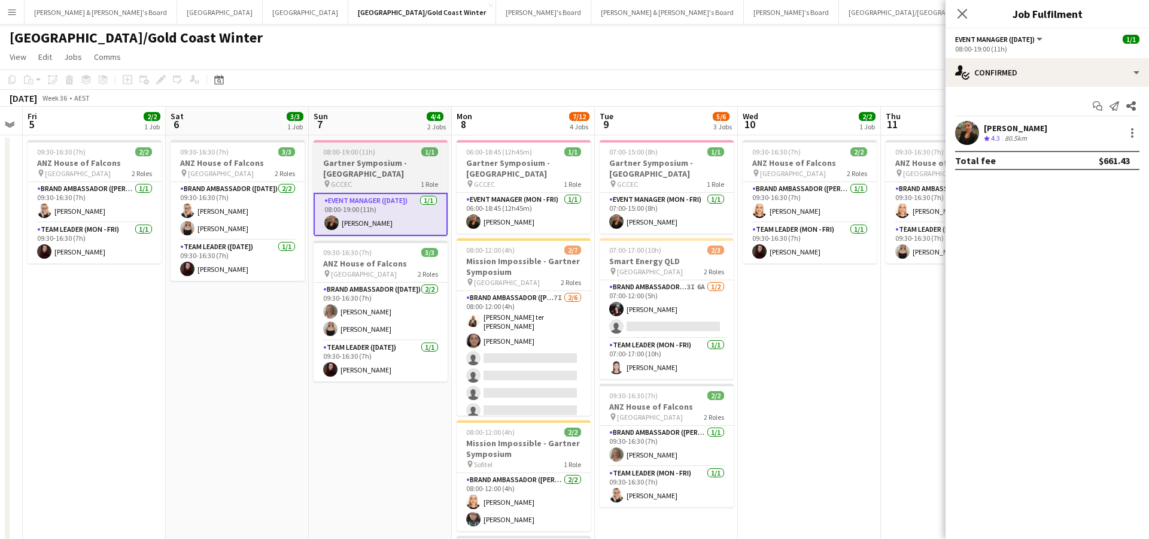
scroll to position [0, 407]
click at [401, 174] on h3 "Gartner Symposium - Gold Coast" at bounding box center [381, 168] width 134 height 22
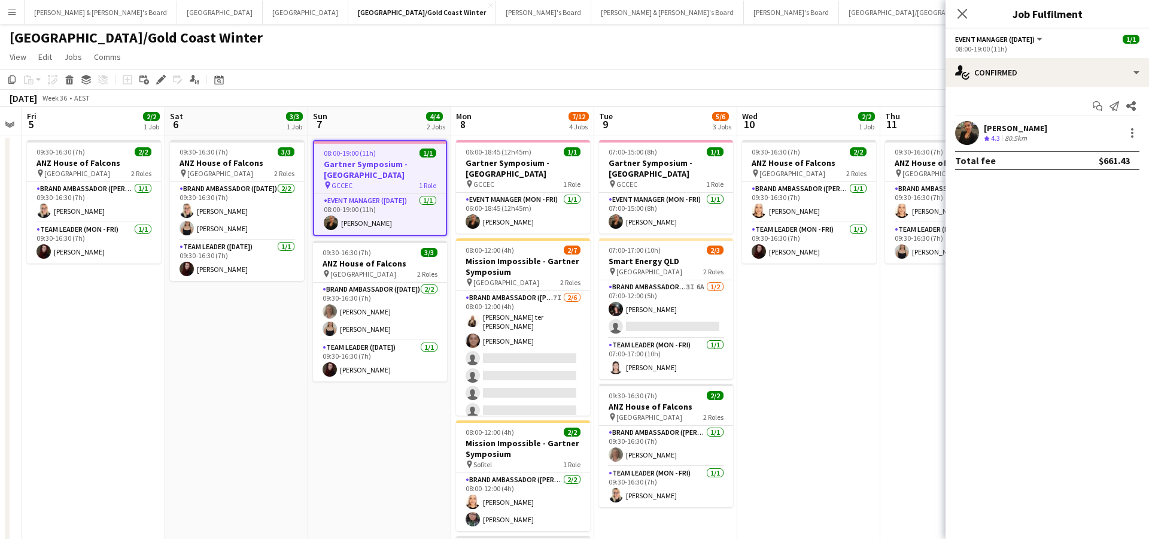
click at [370, 163] on h3 "Gartner Symposium - Gold Coast" at bounding box center [380, 170] width 132 height 22
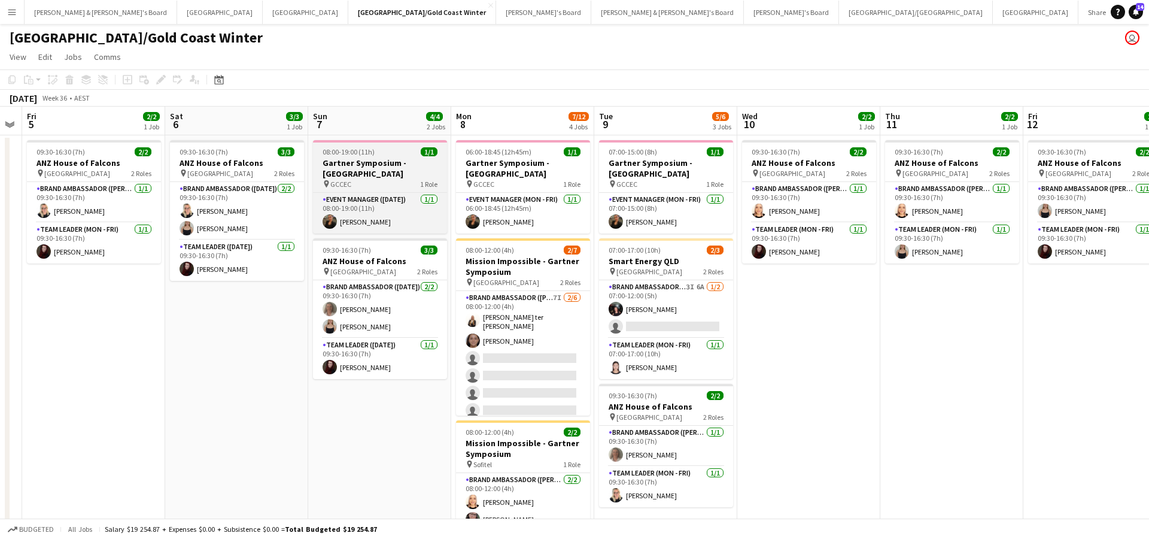
click at [370, 163] on h3 "Gartner Symposium - Gold Coast" at bounding box center [380, 168] width 134 height 22
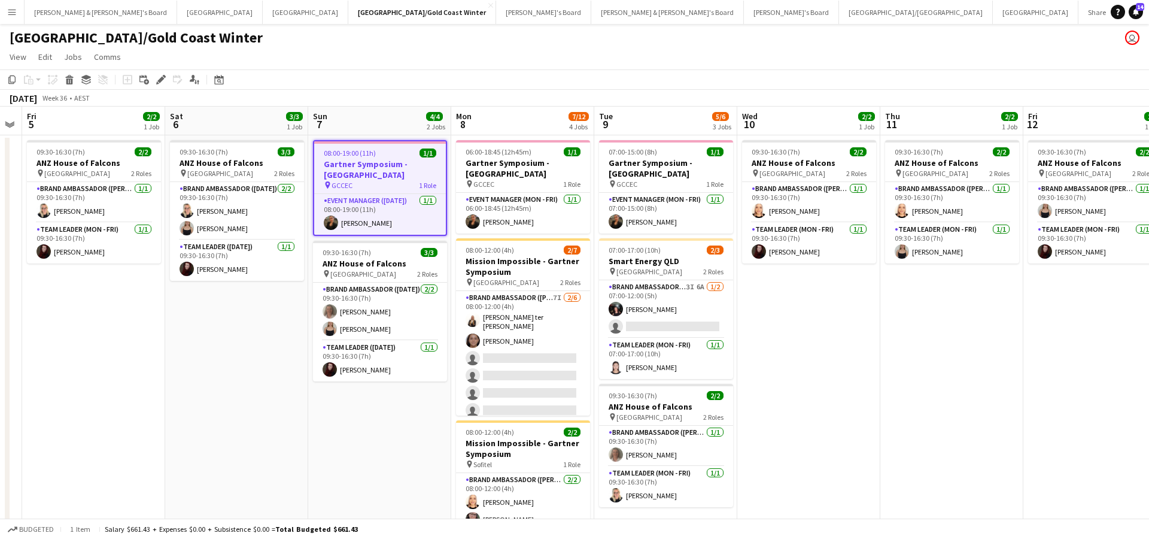
click at [252, 335] on app-date-cell "09:30-16:30 (7h) 3/3 ANZ House of Falcons pin Brisbane 2 Roles Brand Ambassador…" at bounding box center [236, 410] width 143 height 551
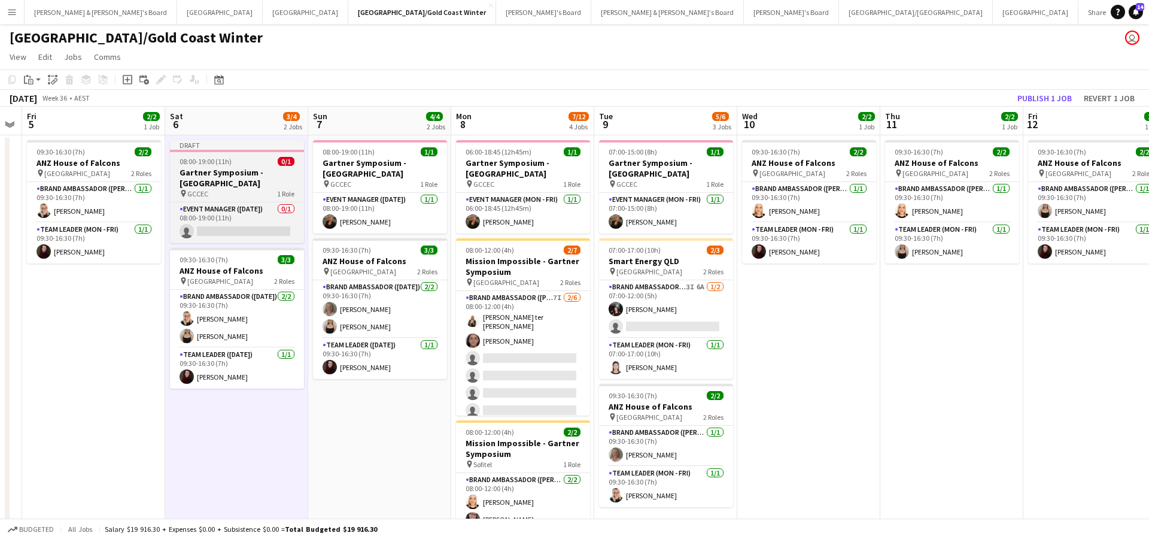
click at [247, 174] on h3 "Gartner Symposium - Gold Coast" at bounding box center [237, 178] width 134 height 22
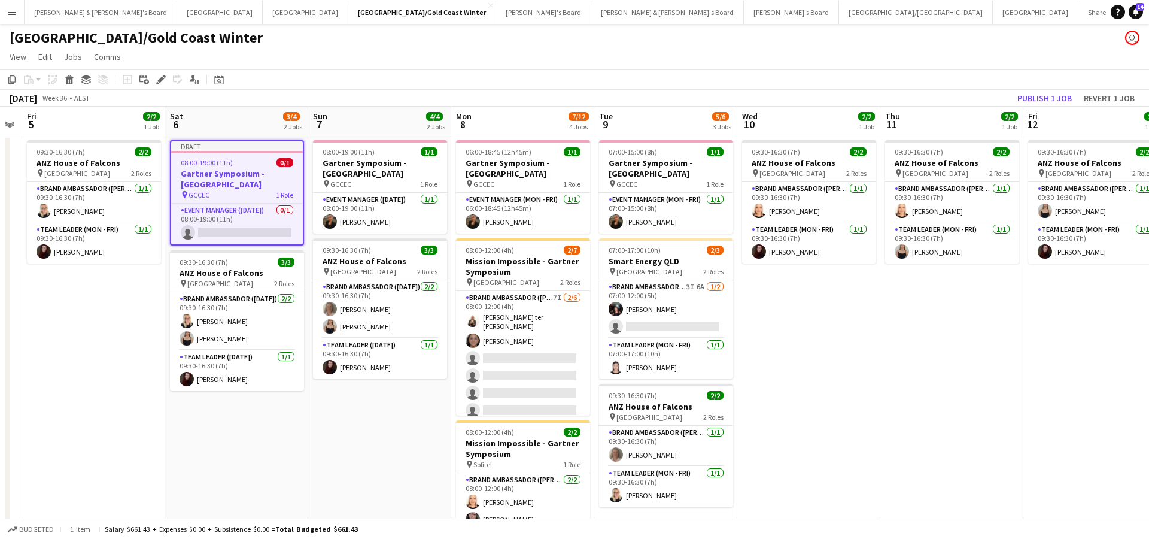
click at [245, 177] on h3 "Gartner Symposium - Gold Coast" at bounding box center [237, 179] width 132 height 22
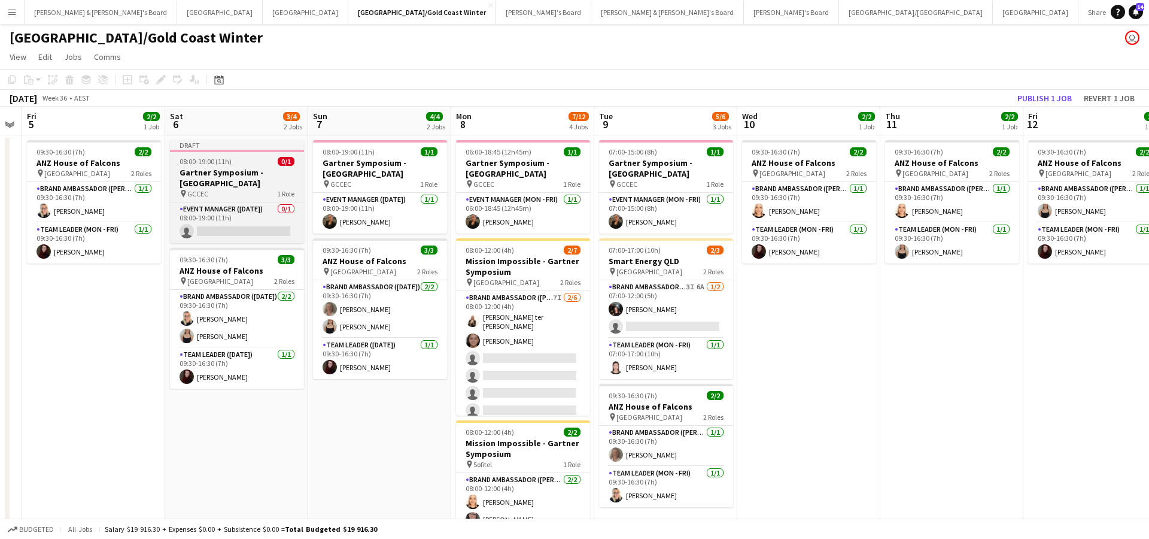
click at [245, 177] on h3 "Gartner Symposium - Gold Coast" at bounding box center [237, 178] width 134 height 22
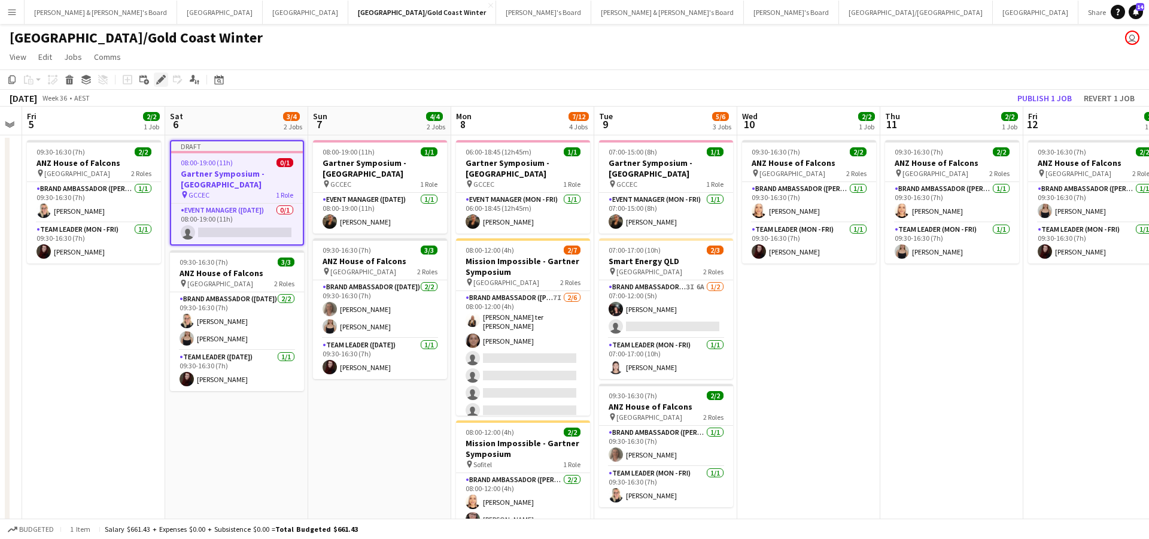
click at [162, 75] on icon "Edit" at bounding box center [161, 80] width 10 height 10
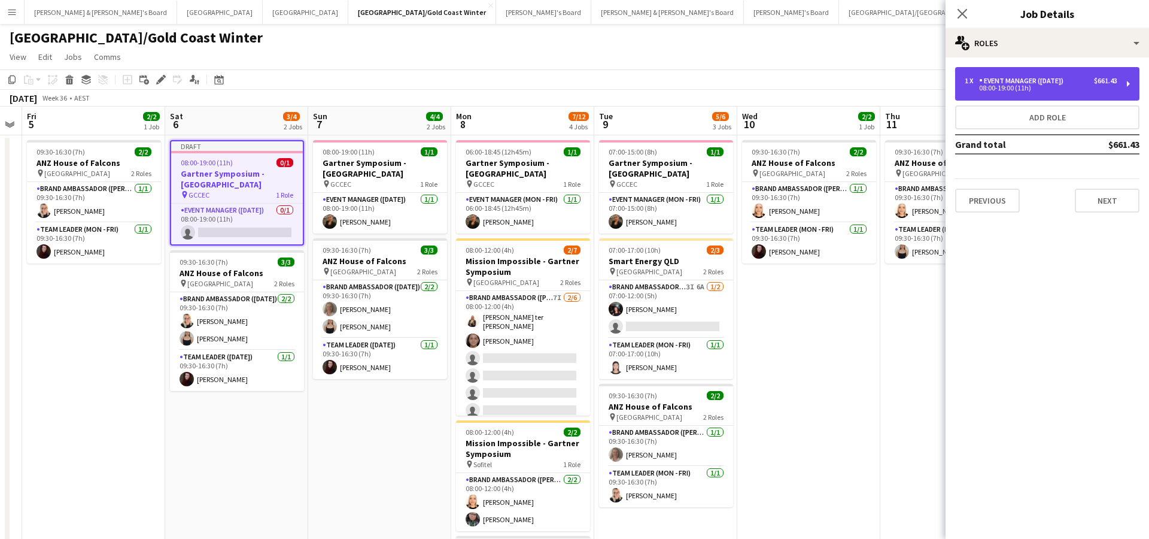
click at [1056, 81] on div "Event Manager ([DATE])" at bounding box center [1023, 81] width 89 height 8
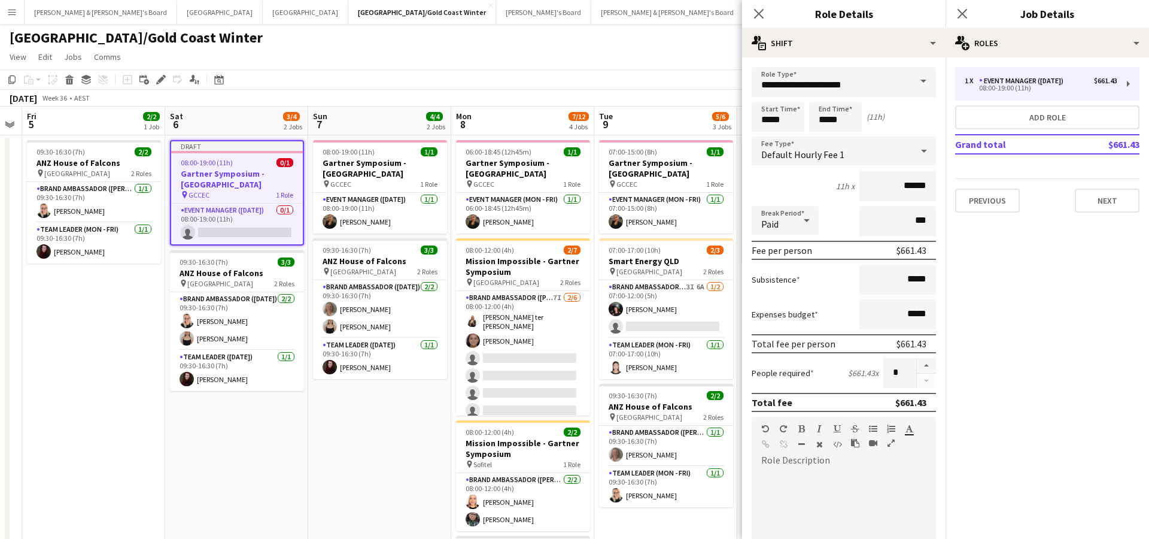
click at [912, 81] on span at bounding box center [923, 81] width 25 height 29
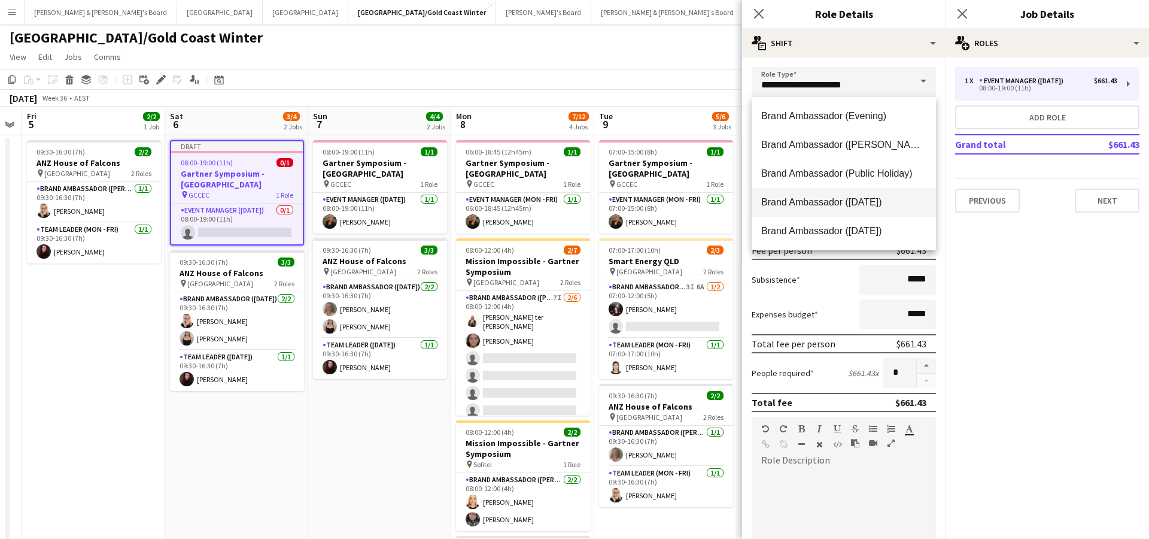
click at [856, 212] on mat-option "Brand Ambassador ([DATE])" at bounding box center [844, 202] width 184 height 29
type input "**********"
type input "******"
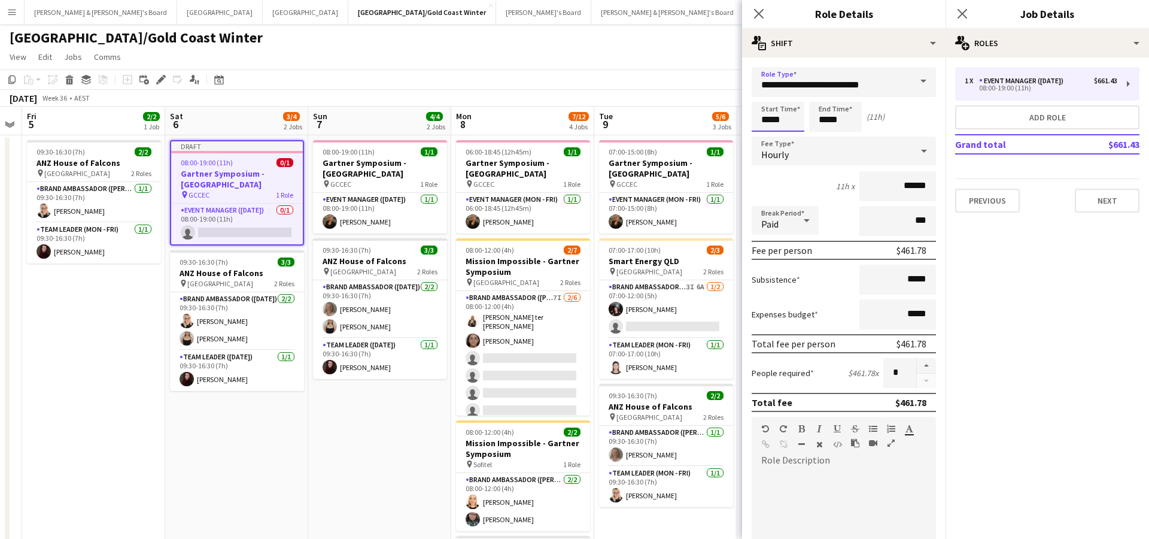
click at [765, 116] on input "*****" at bounding box center [778, 117] width 53 height 30
click at [764, 97] on div at bounding box center [766, 96] width 24 height 12
type input "*****"
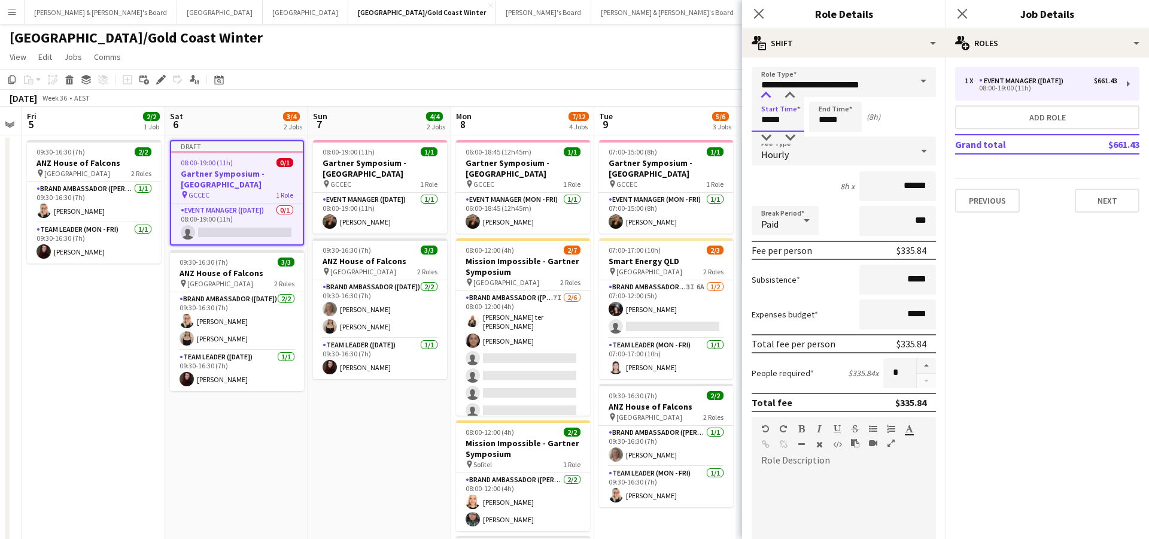
click at [764, 97] on div at bounding box center [766, 96] width 24 height 12
click at [835, 113] on input "*****" at bounding box center [835, 117] width 53 height 30
click at [825, 133] on div at bounding box center [824, 138] width 24 height 12
type input "*****"
click at [825, 133] on div at bounding box center [824, 138] width 24 height 12
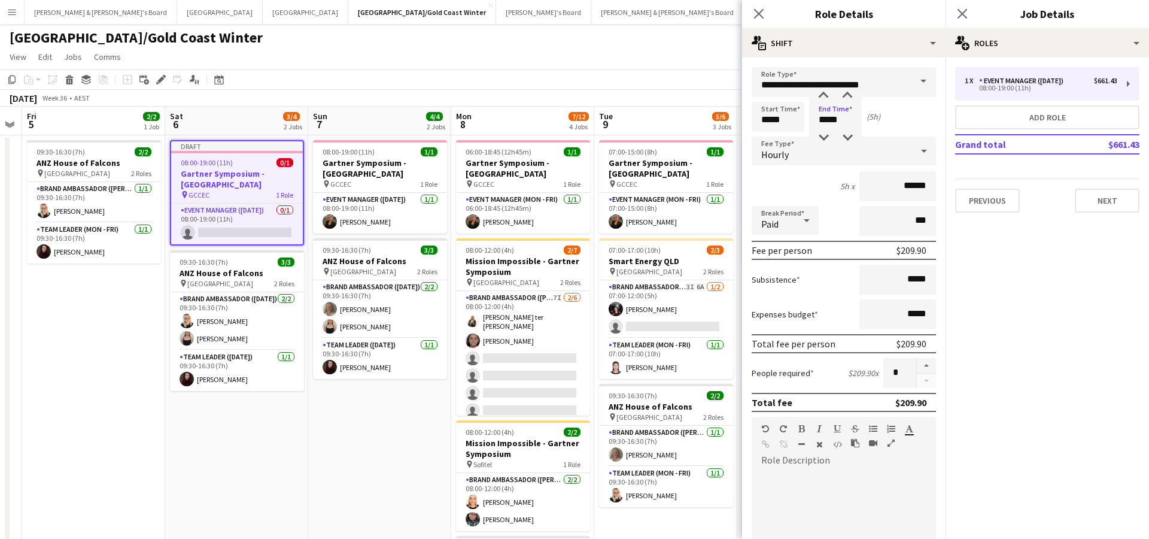
click at [425, 435] on app-date-cell "08:00-19:00 (11h) 1/1 Gartner Symposium - Gold Coast pin GCCEC 1 Role Event Man…" at bounding box center [379, 410] width 143 height 551
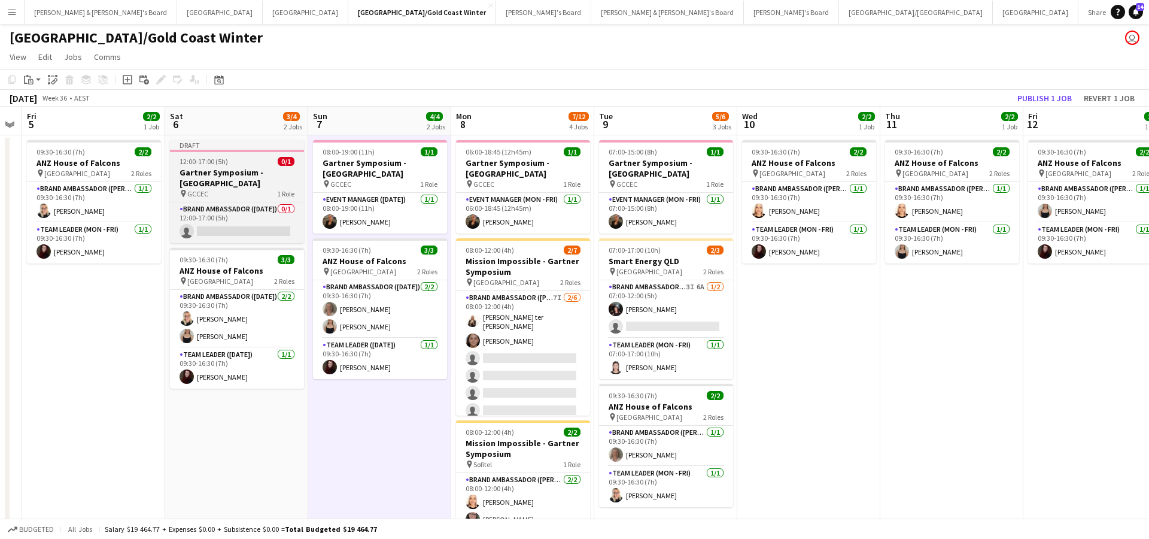
click at [265, 176] on h3 "Gartner Symposium - Gold Coast" at bounding box center [237, 178] width 134 height 22
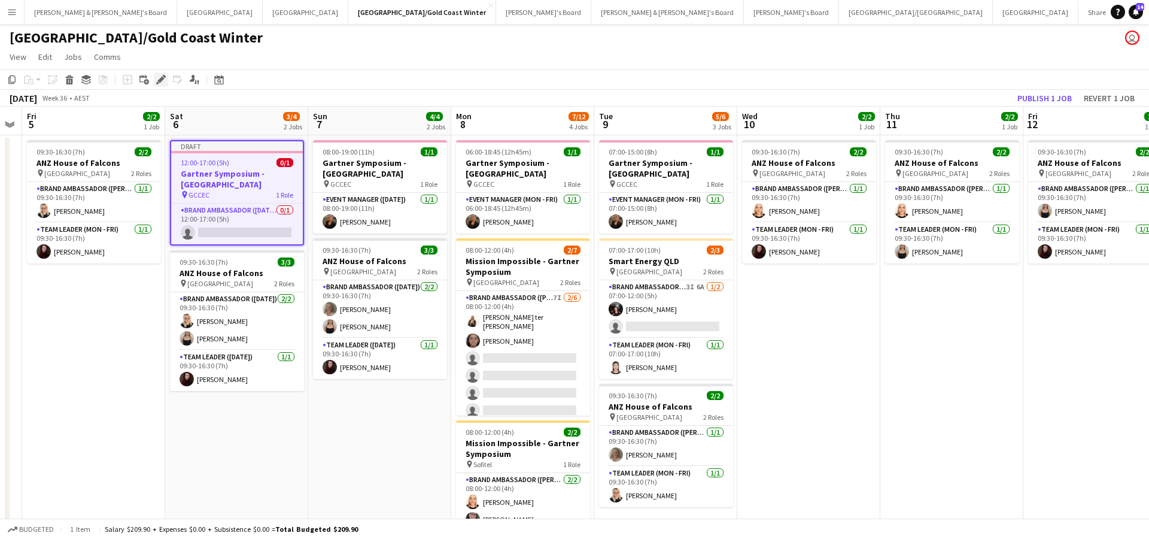
click at [160, 80] on icon at bounding box center [160, 80] width 7 height 7
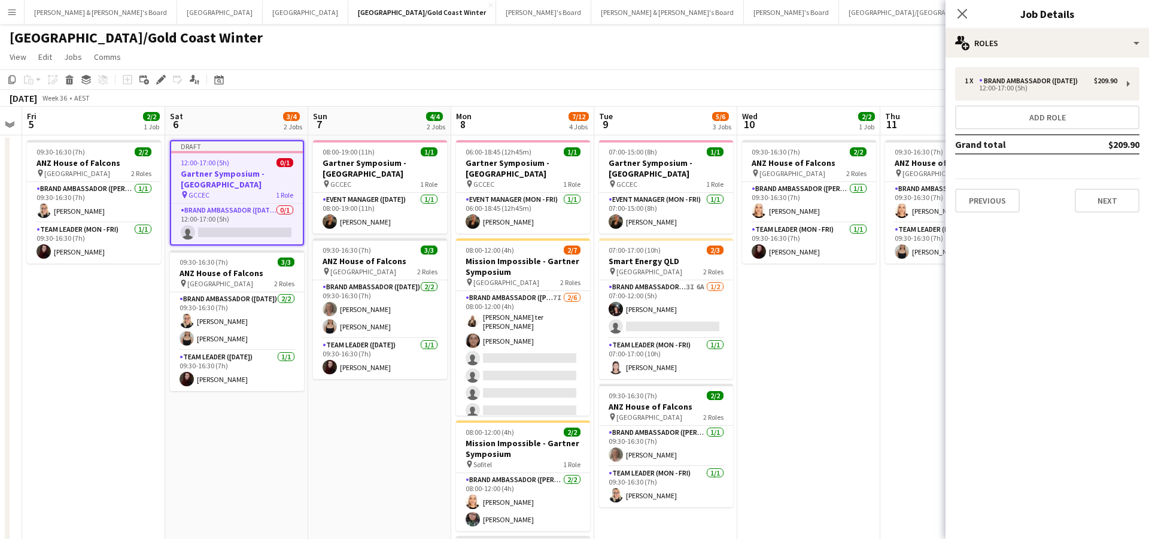
click at [1057, 57] on div "1 x Brand Ambassador (Saturday) $209.90 12:00-17:00 (5h) Add role Grand total $…" at bounding box center [1047, 139] width 203 height 165
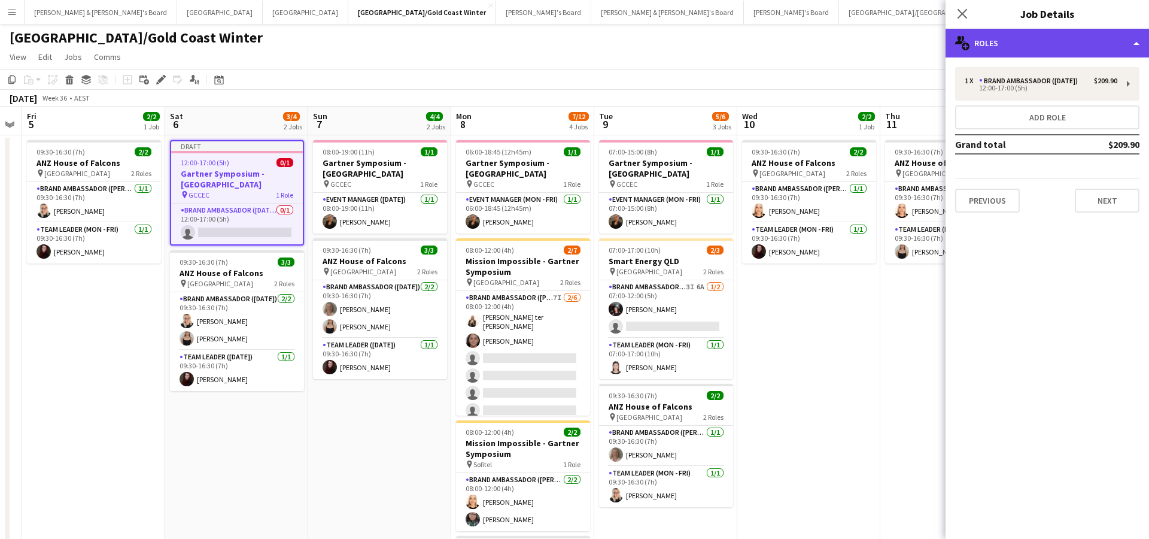
click at [1050, 44] on div "multiple-users-add Roles" at bounding box center [1047, 43] width 203 height 29
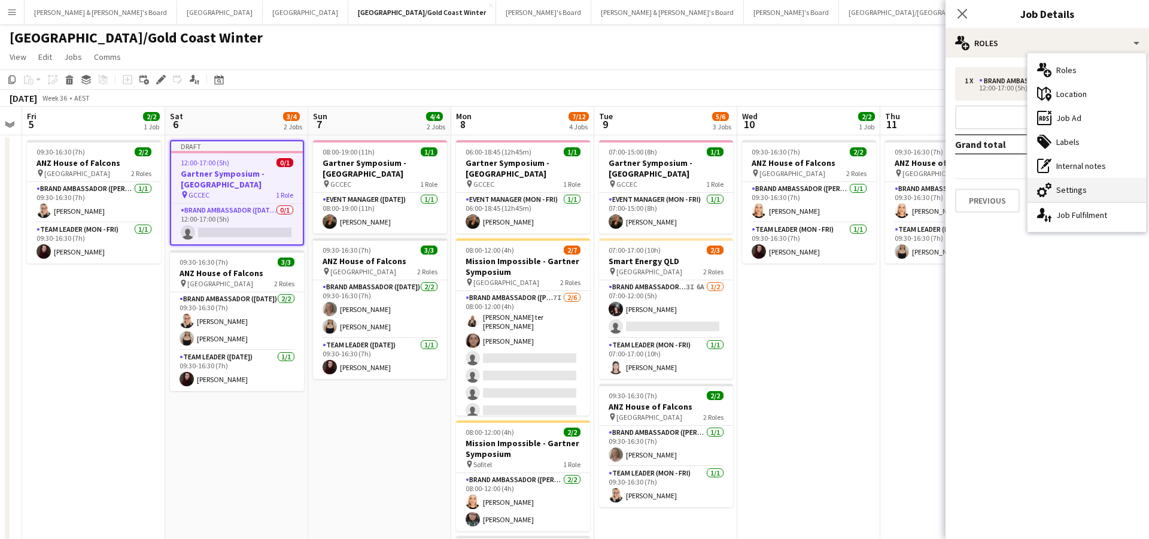
click at [1070, 189] on div "cog-double-3 Settings" at bounding box center [1087, 190] width 118 height 24
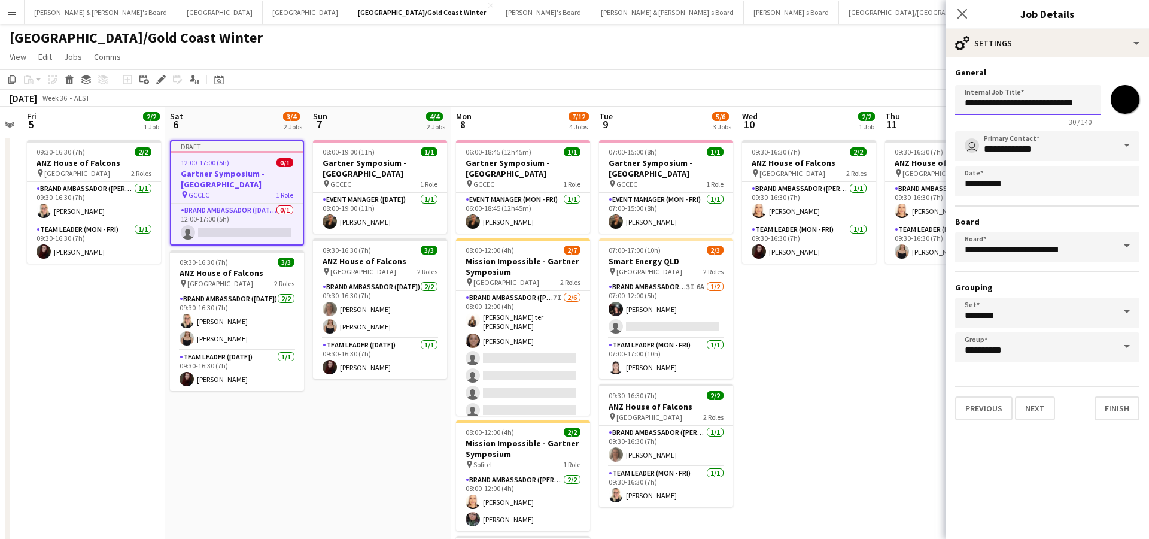
click at [1043, 106] on input "**********" at bounding box center [1028, 100] width 146 height 30
type input "**********"
click at [1032, 415] on button "Next" at bounding box center [1035, 408] width 40 height 24
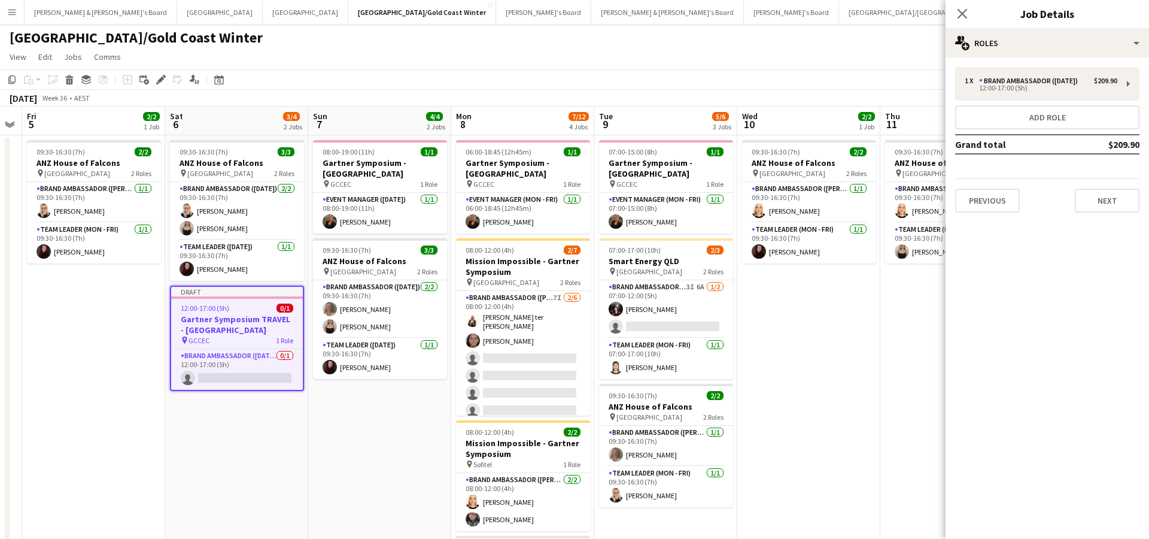
click at [763, 386] on app-date-cell "09:30-16:30 (7h) 2/2 ANZ House of Falcons pin Brisbane 2 Roles Brand Ambassador…" at bounding box center [808, 410] width 143 height 551
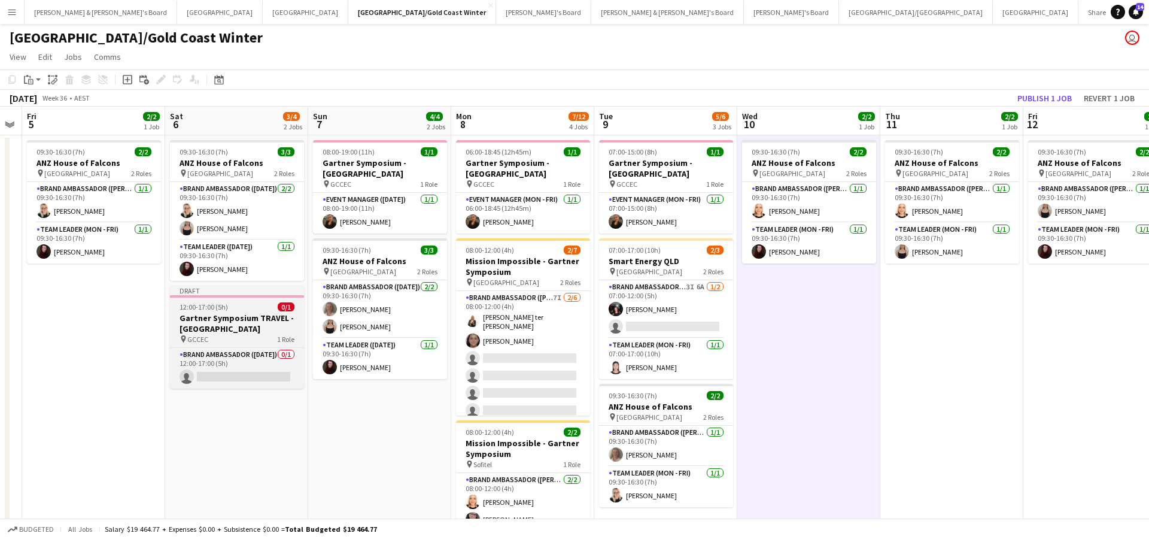
click at [260, 332] on h3 "Gartner Symposium TRAVEL - Gold Coast" at bounding box center [237, 323] width 134 height 22
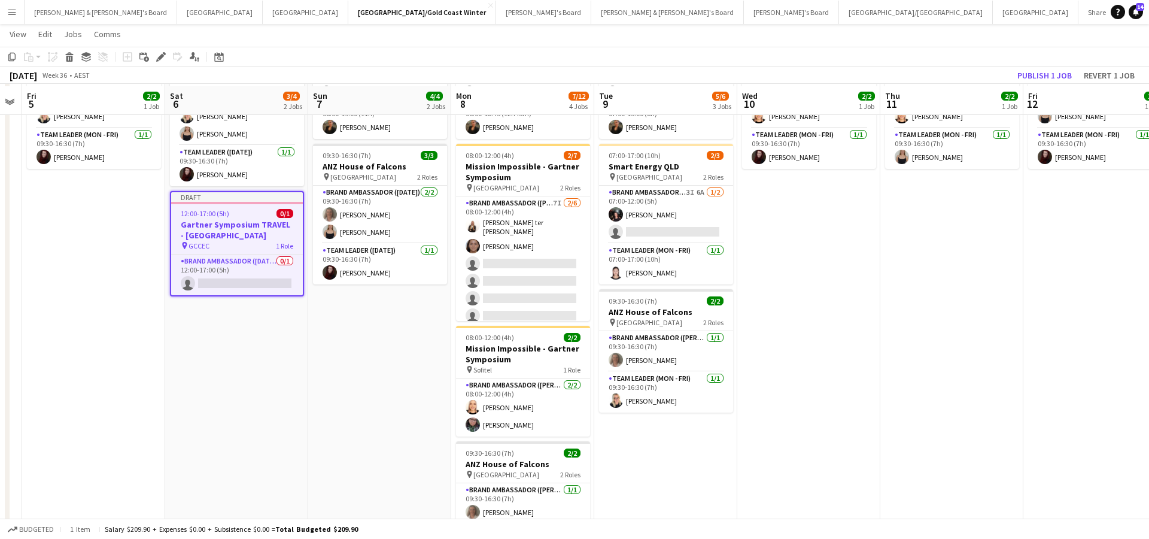
scroll to position [98, 0]
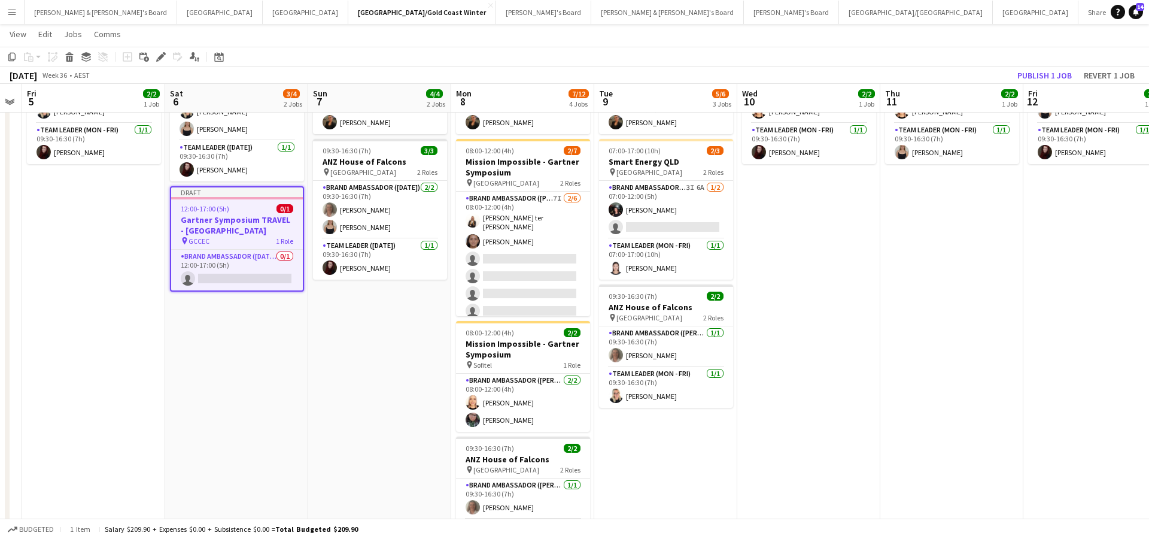
click at [645, 436] on app-date-cell "07:00-15:00 (8h) 1/1 Gartner Symposium - Gold Coast pin GCCEC 1 Role Event Mana…" at bounding box center [665, 311] width 143 height 551
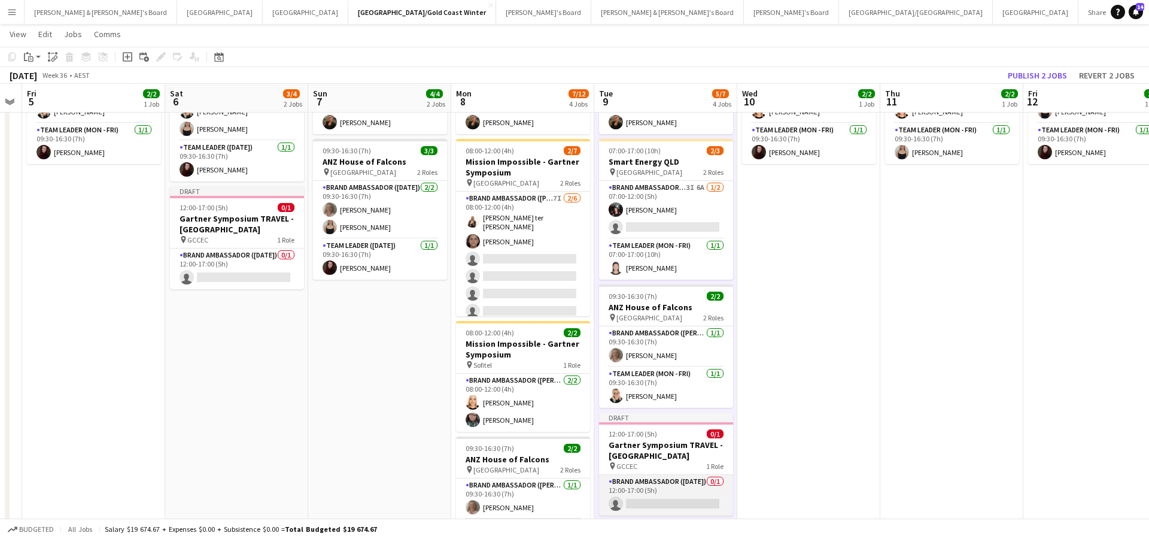
click at [658, 500] on app-card-role "Brand Ambassador (Saturday) 0/1 12:00-17:00 (5h) single-neutral-actions" at bounding box center [666, 495] width 134 height 41
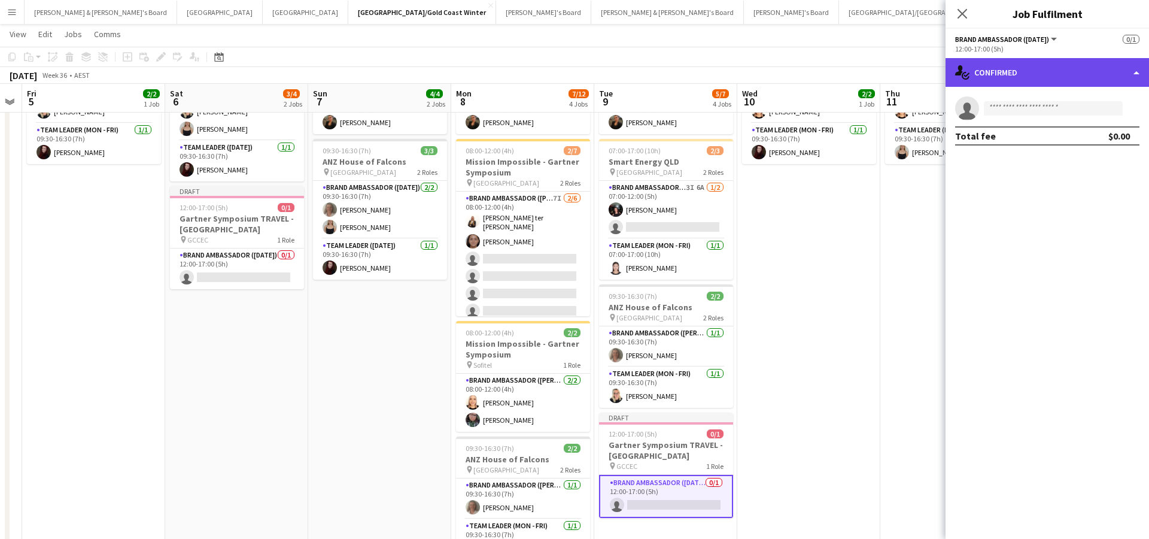
click at [1053, 65] on div "single-neutral-actions-check-2 Confirmed" at bounding box center [1047, 72] width 203 height 29
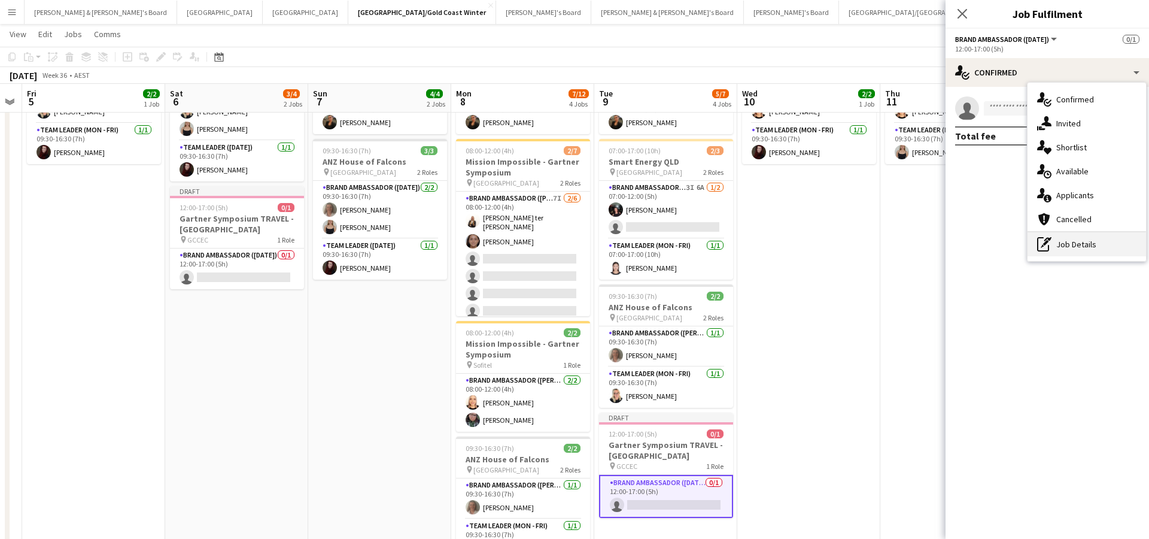
click at [1061, 243] on div "pen-write Job Details" at bounding box center [1087, 244] width 118 height 24
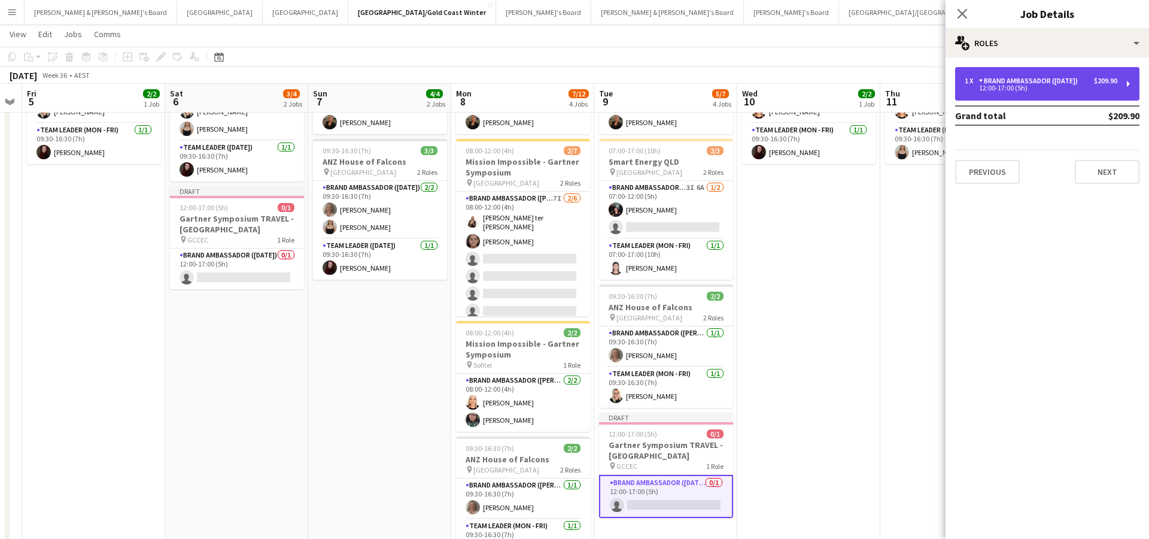
click at [1045, 74] on div "1 x Brand Ambassador (Saturday) $209.90 12:00-17:00 (5h)" at bounding box center [1047, 84] width 184 height 34
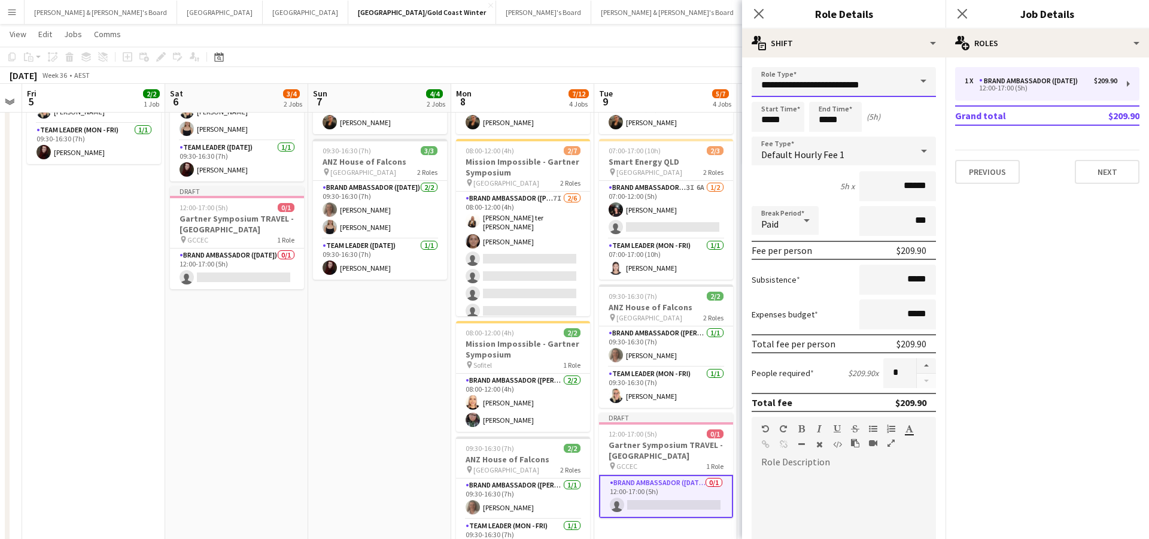
click at [911, 78] on div "**********" at bounding box center [844, 82] width 184 height 30
click at [921, 81] on span at bounding box center [923, 81] width 25 height 29
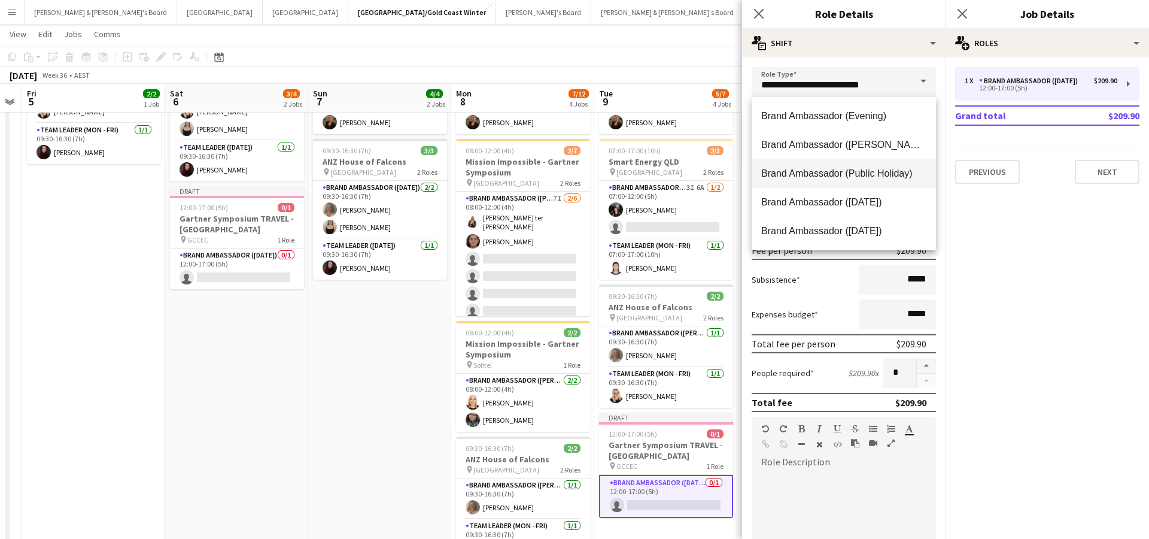
scroll to position [0, 0]
click at [847, 142] on span "Brand Ambassador ([PERSON_NAME])" at bounding box center [843, 144] width 165 height 11
type input "**********"
type input "******"
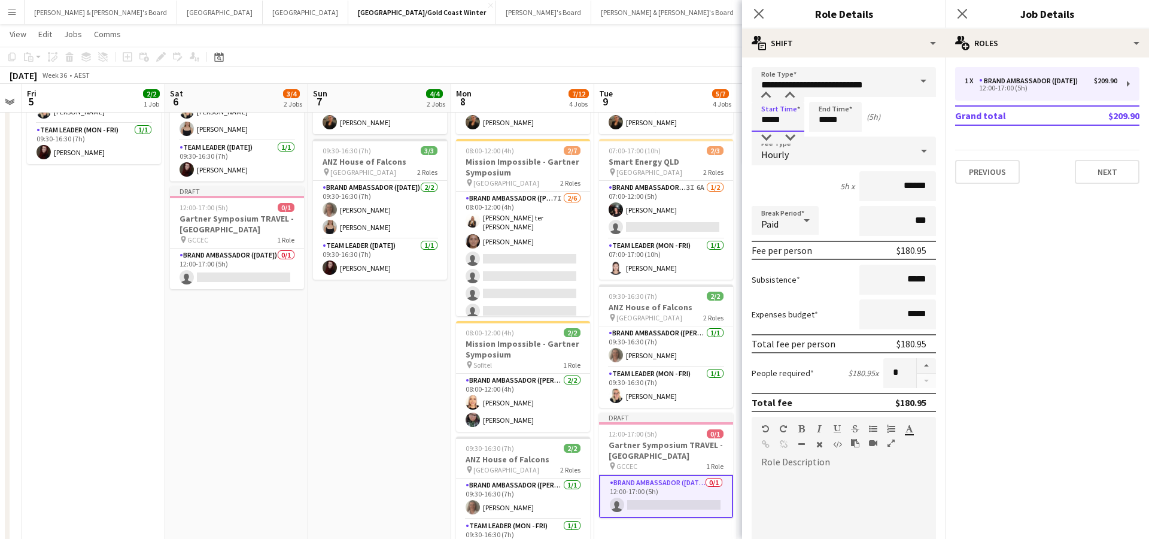
click at [770, 118] on input "*****" at bounding box center [778, 117] width 53 height 30
click at [768, 90] on div at bounding box center [766, 96] width 24 height 12
type input "*****"
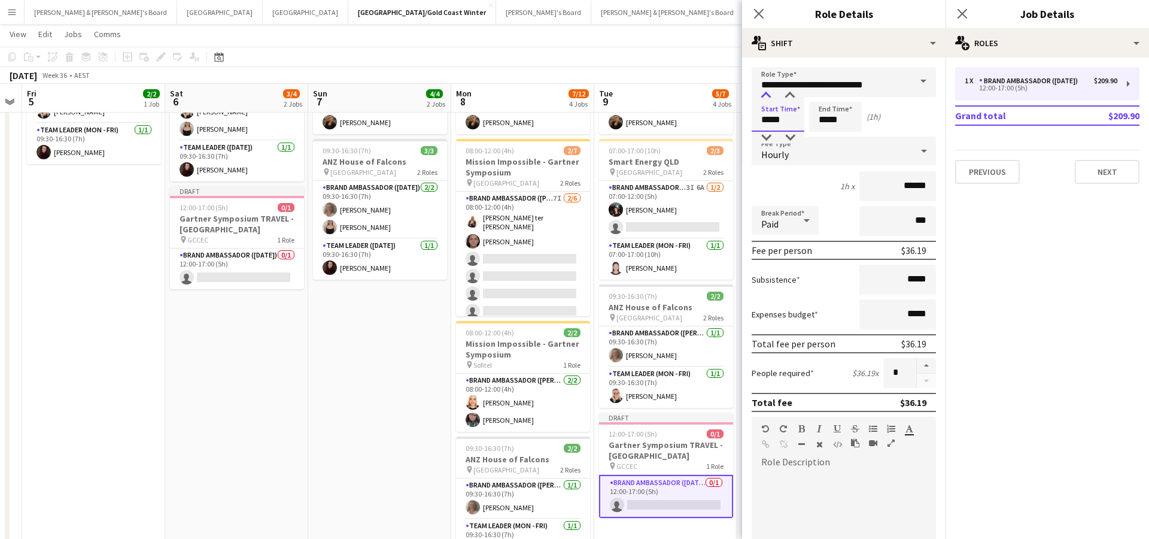
click at [768, 90] on div at bounding box center [766, 96] width 24 height 12
click at [849, 118] on input "*****" at bounding box center [835, 117] width 53 height 30
click at [825, 98] on div at bounding box center [824, 96] width 24 height 12
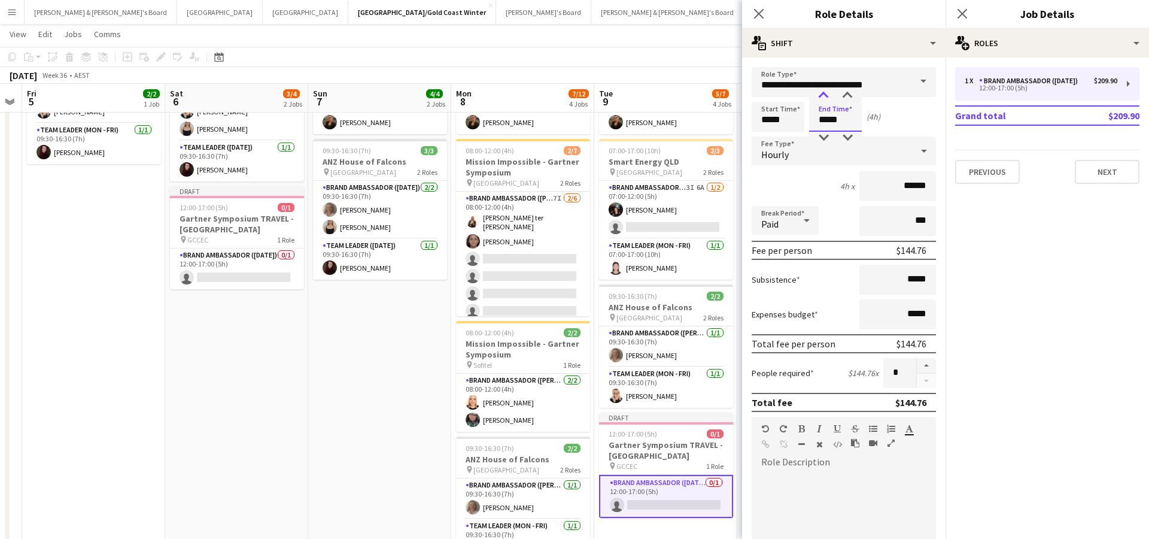
type input "*****"
click at [825, 98] on div at bounding box center [824, 96] width 24 height 12
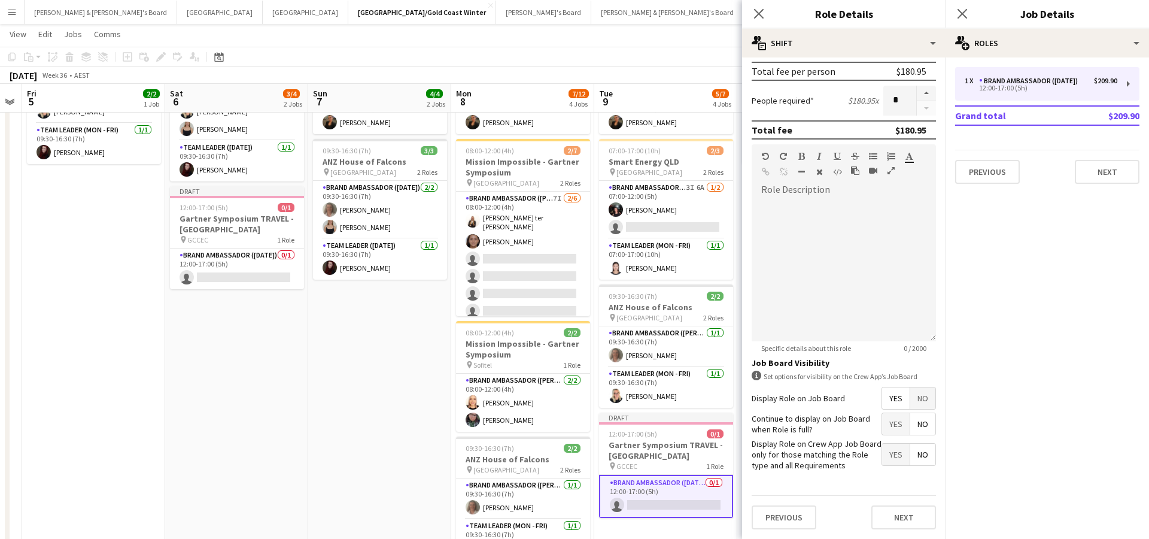
scroll to position [272, 0]
click at [888, 514] on button "Next" at bounding box center [903, 518] width 65 height 24
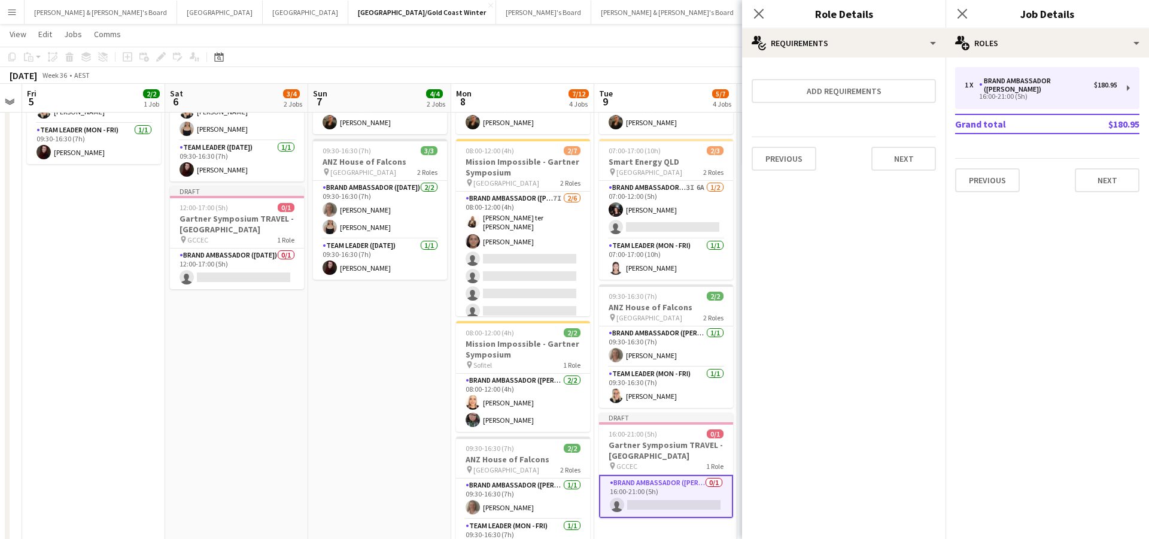
scroll to position [0, 0]
click at [361, 485] on app-date-cell "08:00-19:00 (11h) 1/1 Gartner Symposium - Gold Coast pin GCCEC 1 Role Event Man…" at bounding box center [379, 311] width 143 height 551
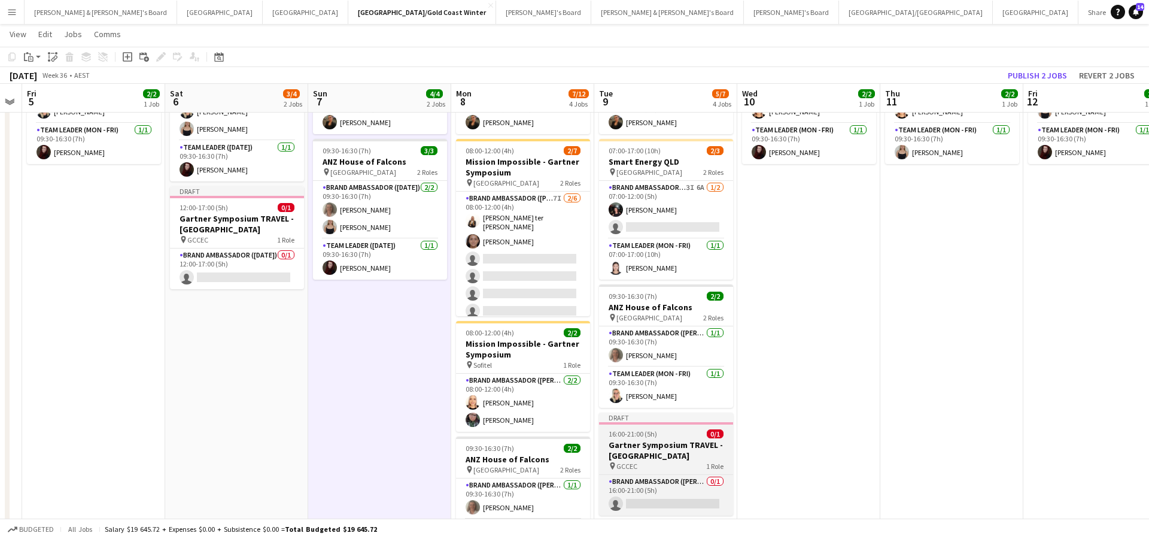
click at [648, 455] on h3 "Gartner Symposium TRAVEL - Gold Coast" at bounding box center [666, 450] width 134 height 22
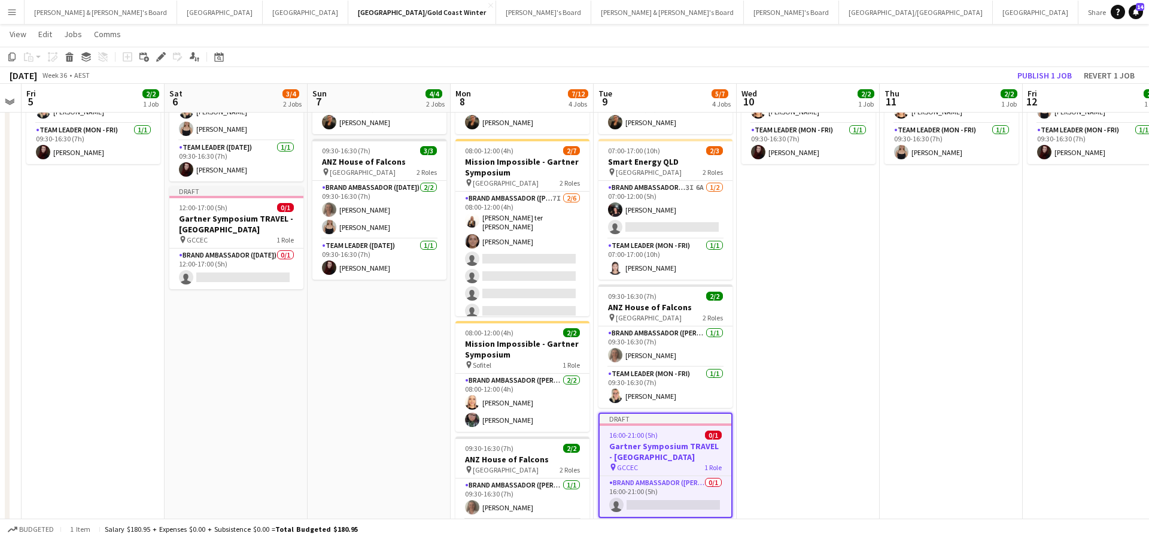
click at [892, 374] on app-date-cell "09:30-16:30 (7h) 2/2 ANZ House of Falcons pin Brisbane 2 Roles Brand Ambassador…" at bounding box center [951, 311] width 143 height 551
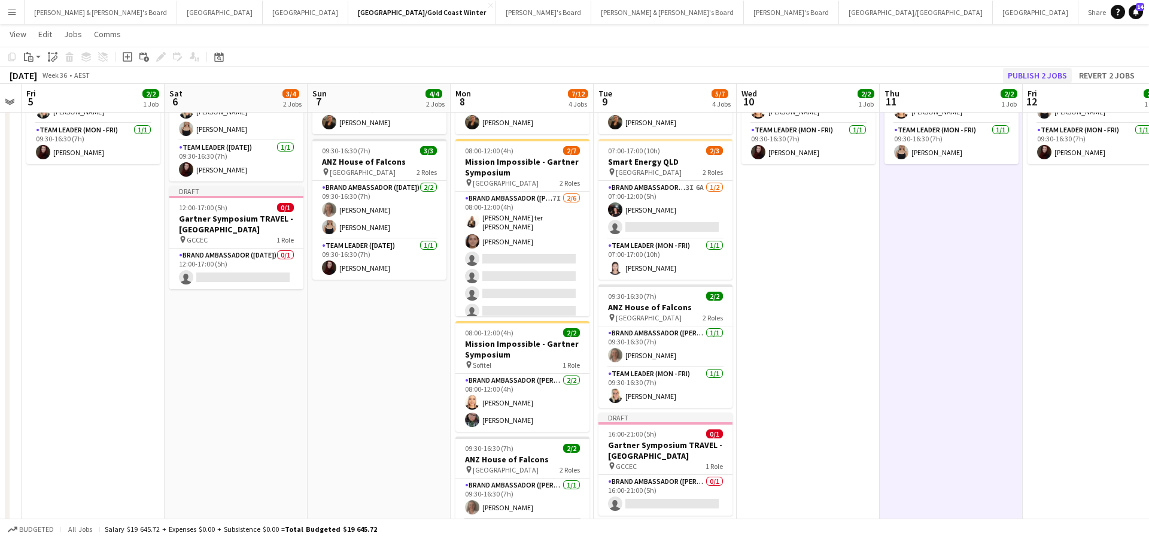
click at [1048, 75] on button "Publish 2 jobs" at bounding box center [1037, 76] width 69 height 16
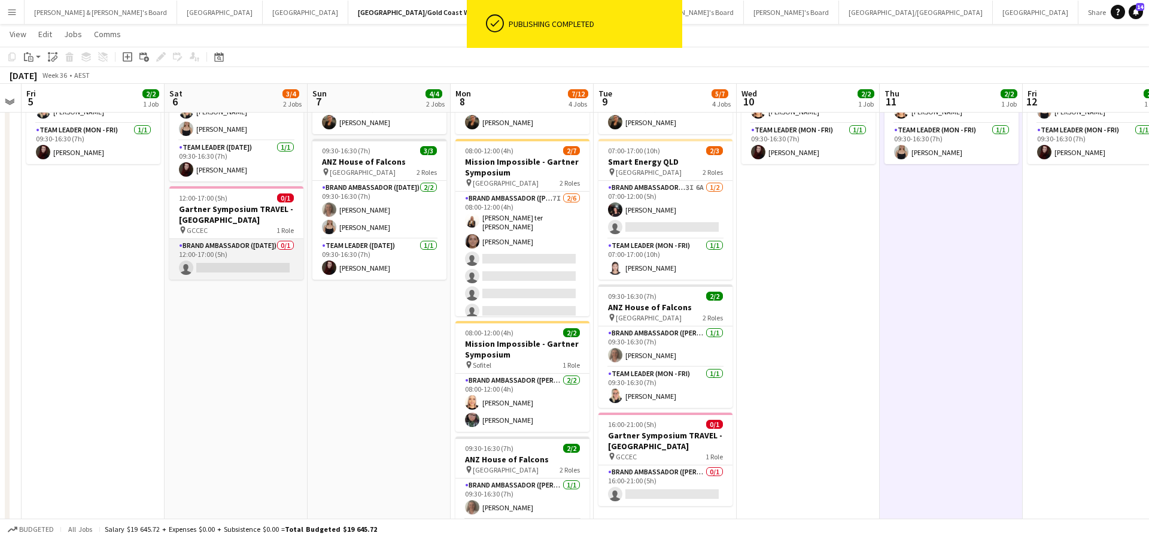
click at [231, 260] on app-card-role "Brand Ambassador (Saturday) 0/1 12:00-17:00 (5h) single-neutral-actions" at bounding box center [236, 259] width 134 height 41
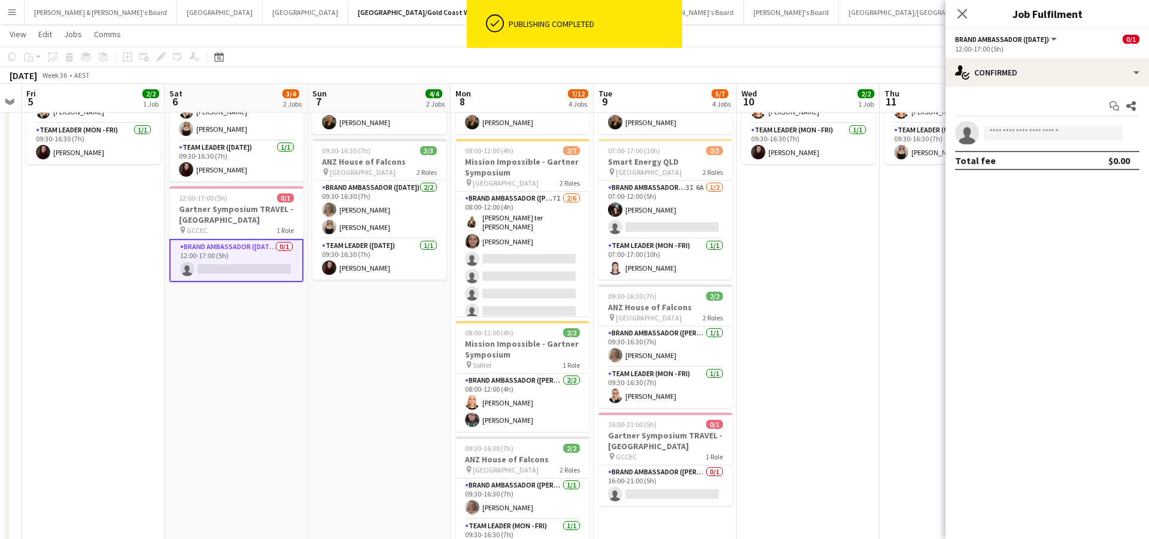
click at [1050, 118] on div "Start chat Share single-neutral-actions Total fee $0.00" at bounding box center [1047, 133] width 203 height 93
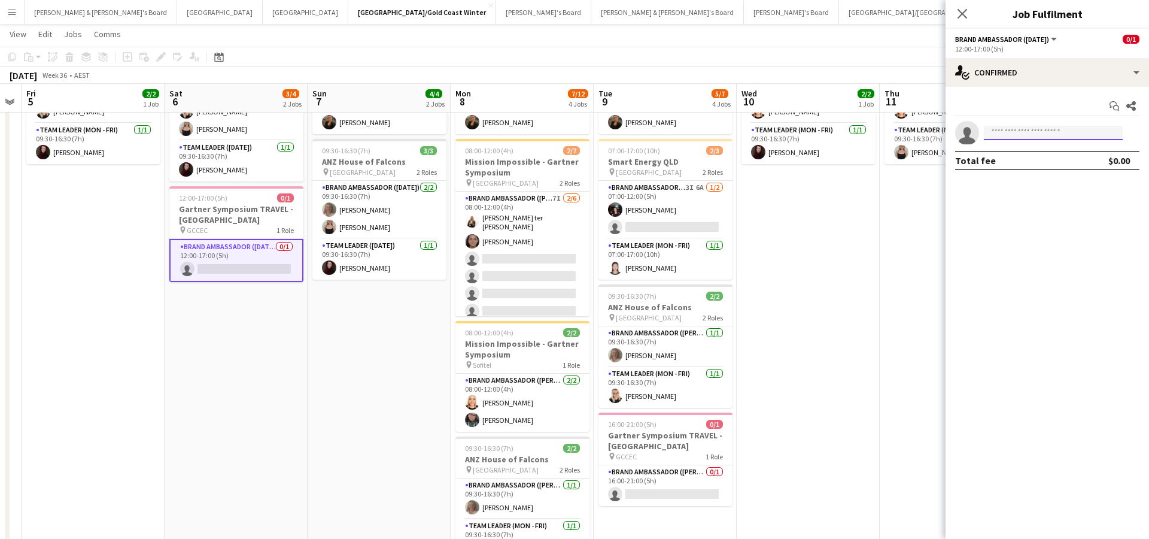
click at [1043, 133] on input at bounding box center [1053, 133] width 139 height 14
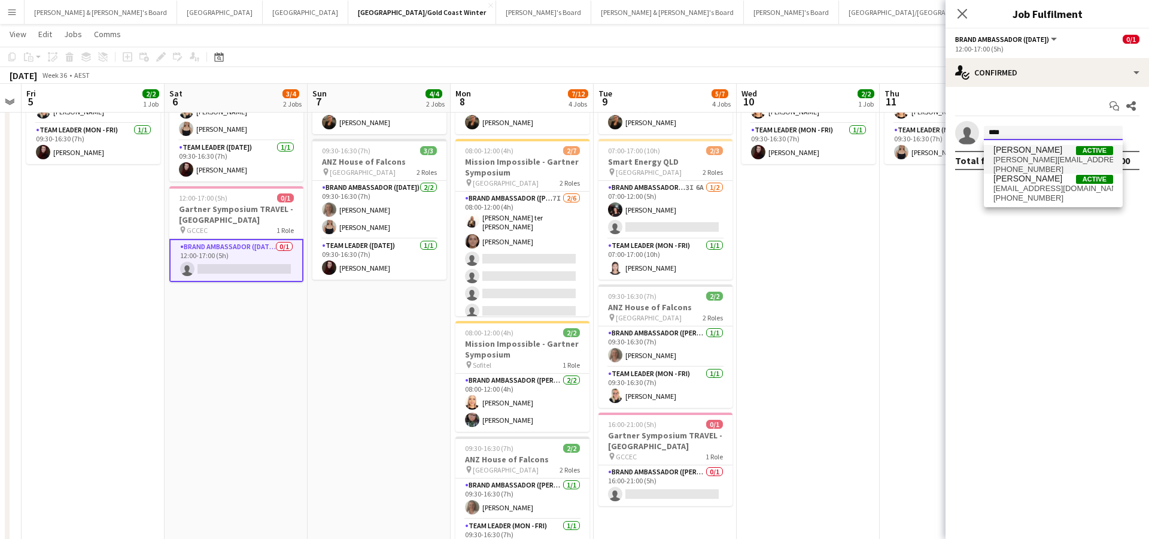
type input "***"
click at [1052, 154] on span "Ana Henriques Active" at bounding box center [1053, 150] width 120 height 10
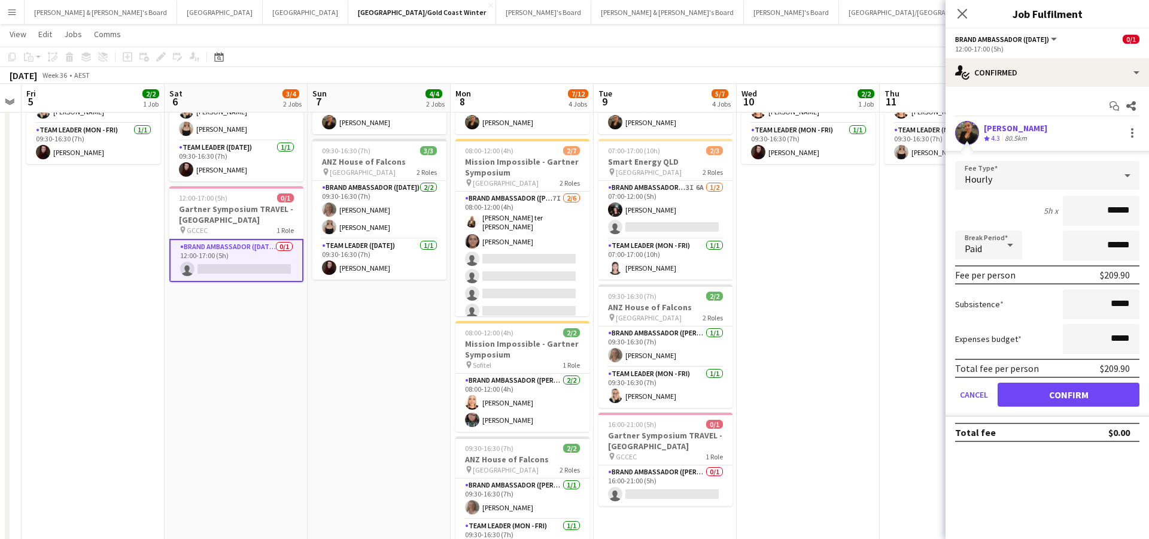
click at [1023, 397] on button "Confirm" at bounding box center [1069, 394] width 142 height 24
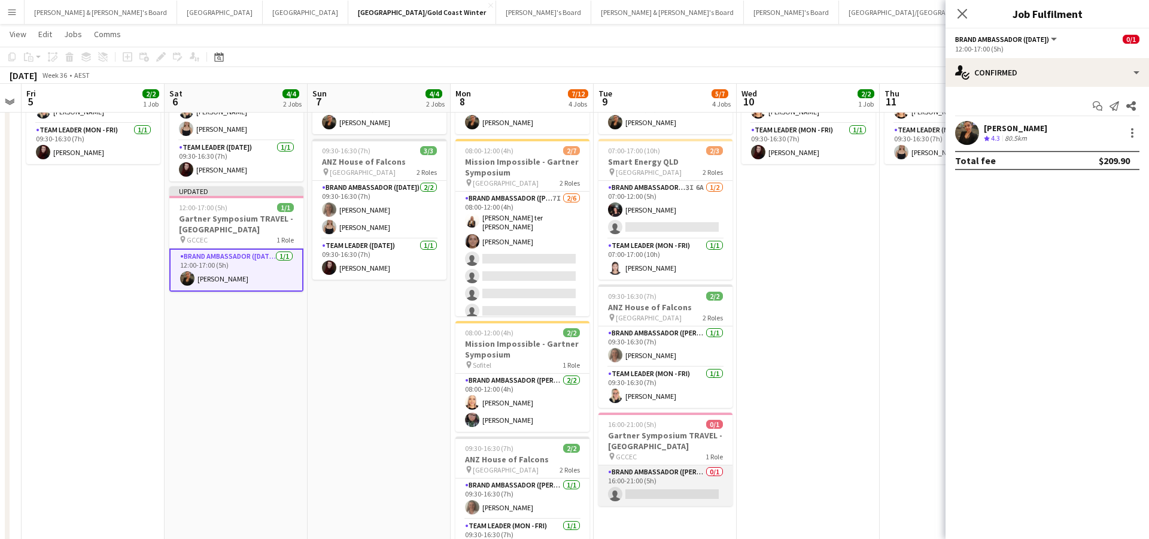
click at [644, 481] on app-card-role "Brand Ambassador (Mon - Fri) 0/1 16:00-21:00 (5h) single-neutral-actions" at bounding box center [665, 485] width 134 height 41
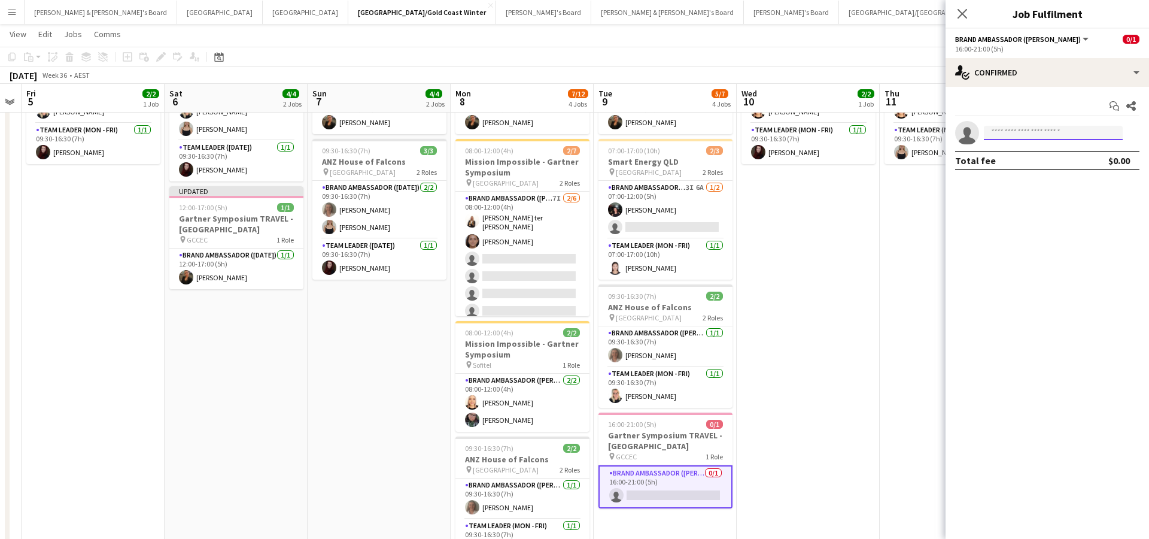
click at [1032, 129] on input at bounding box center [1053, 133] width 139 height 14
type input "*****"
click at [1038, 156] on span "ana.raquelh19@gmail.com" at bounding box center [1053, 160] width 120 height 10
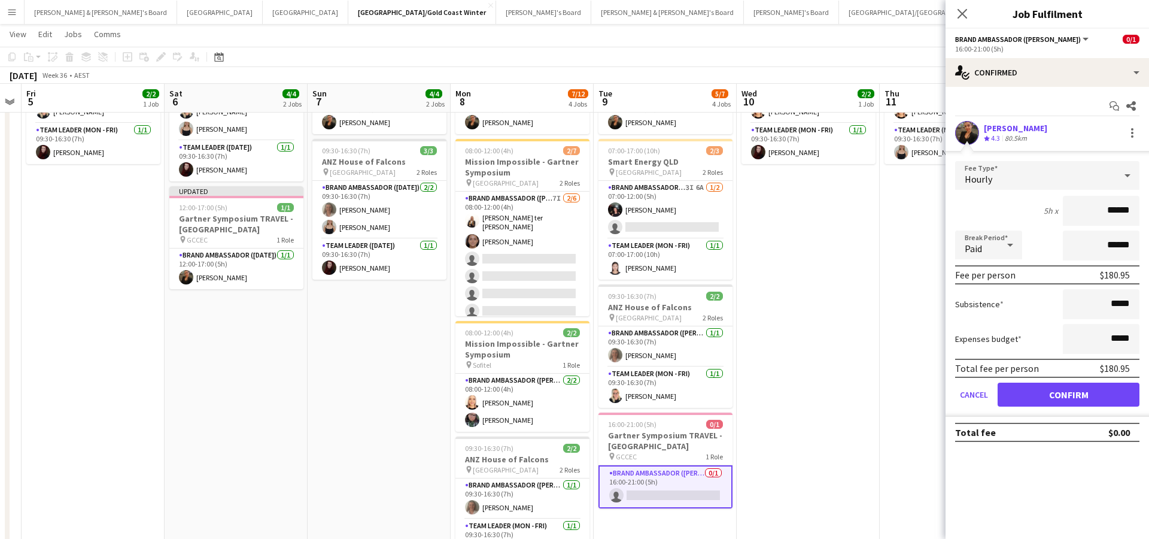
click at [1020, 394] on button "Confirm" at bounding box center [1069, 394] width 142 height 24
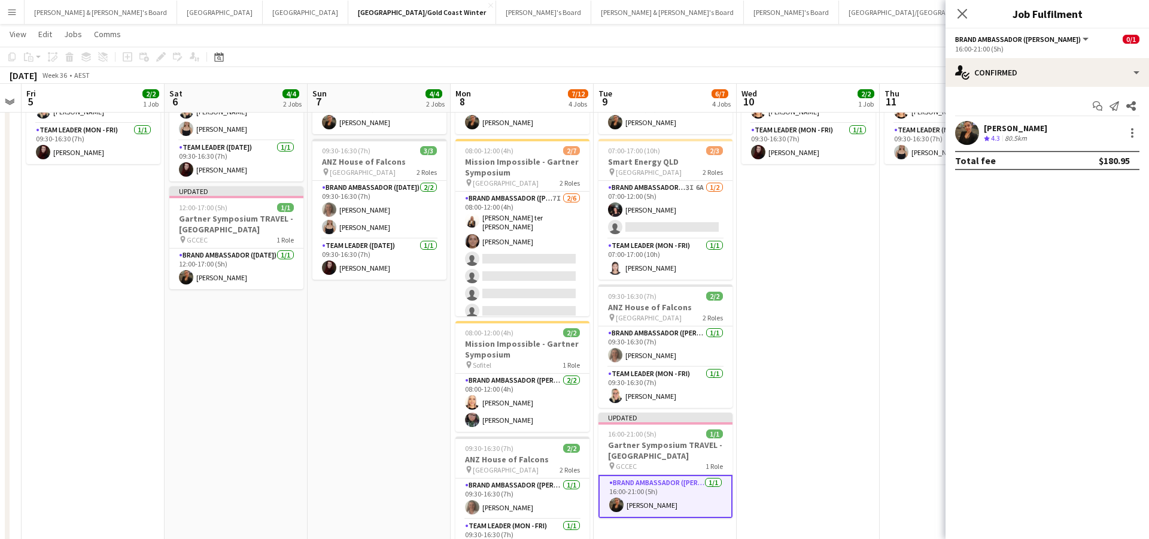
click at [869, 347] on app-date-cell "09:30-16:30 (7h) 2/2 ANZ House of Falcons pin Brisbane 2 Roles Brand Ambassador…" at bounding box center [808, 311] width 143 height 551
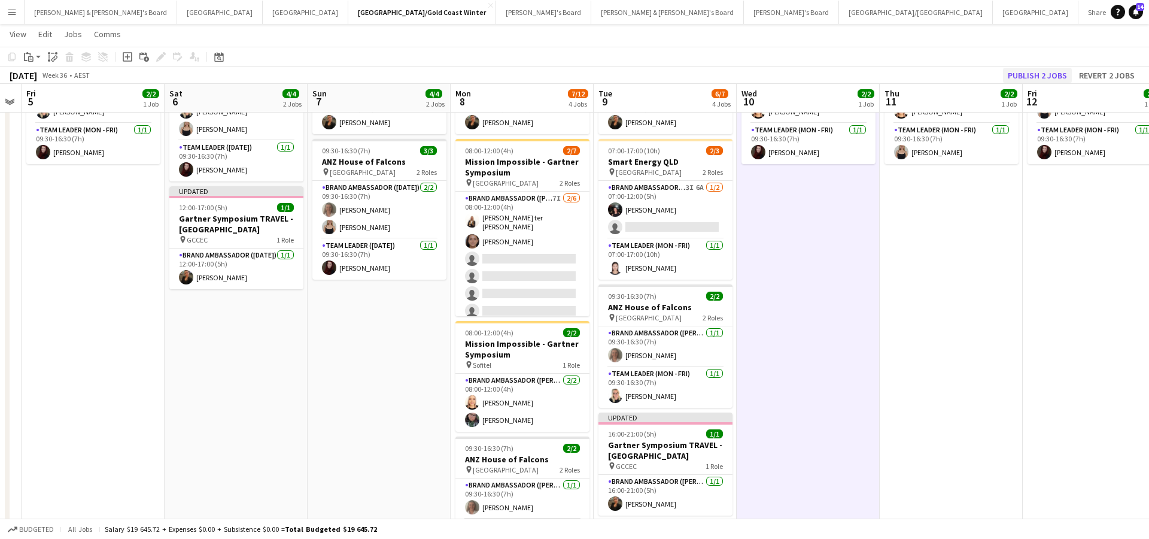
click at [1029, 69] on button "Publish 2 jobs" at bounding box center [1037, 76] width 69 height 16
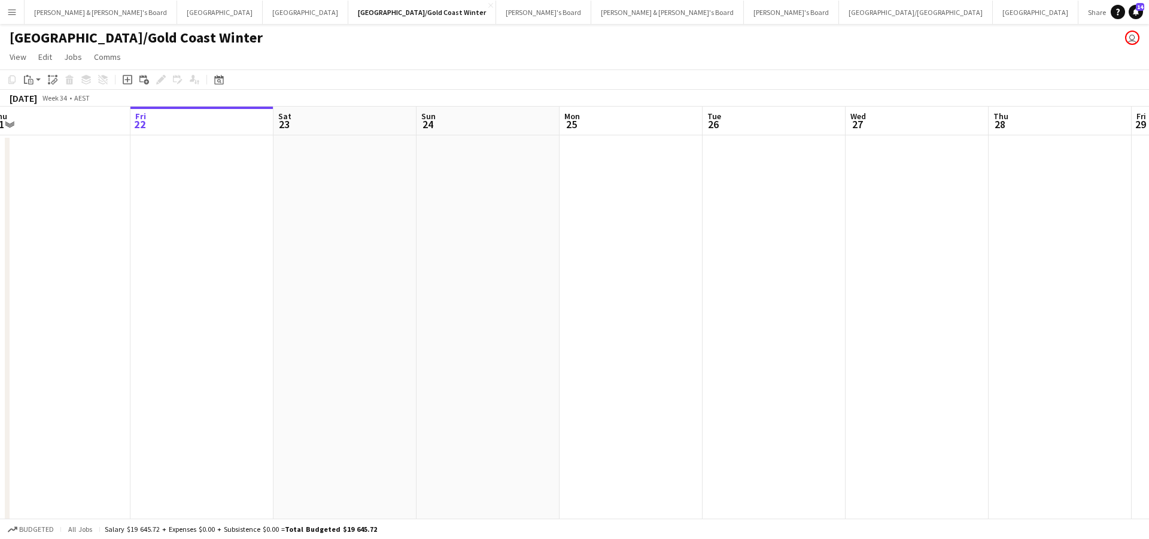
scroll to position [0, 601]
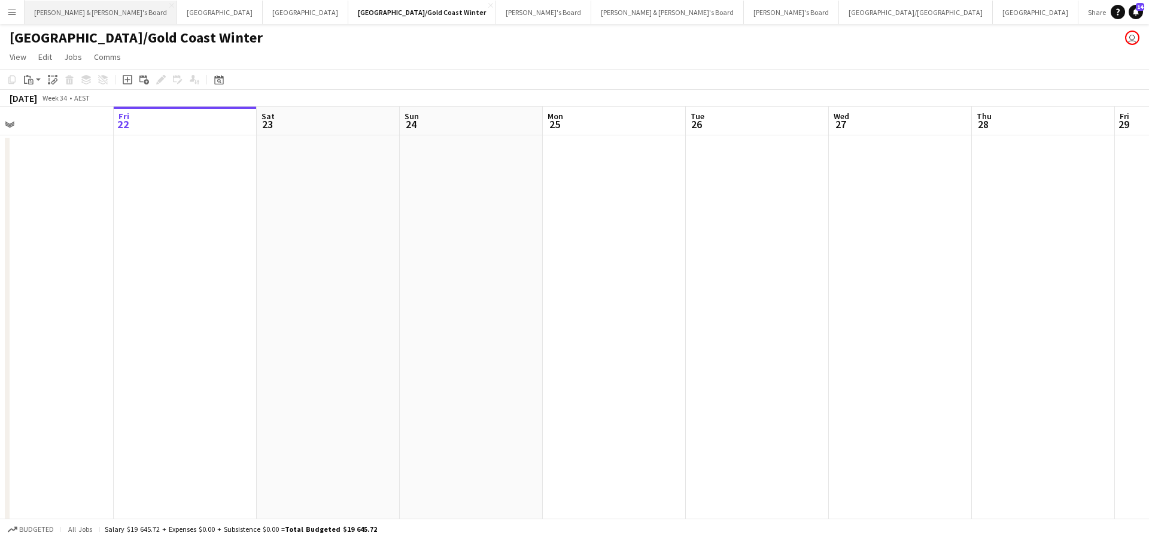
click at [78, 19] on button "[PERSON_NAME] & [PERSON_NAME]'s Board Close" at bounding box center [101, 12] width 153 height 23
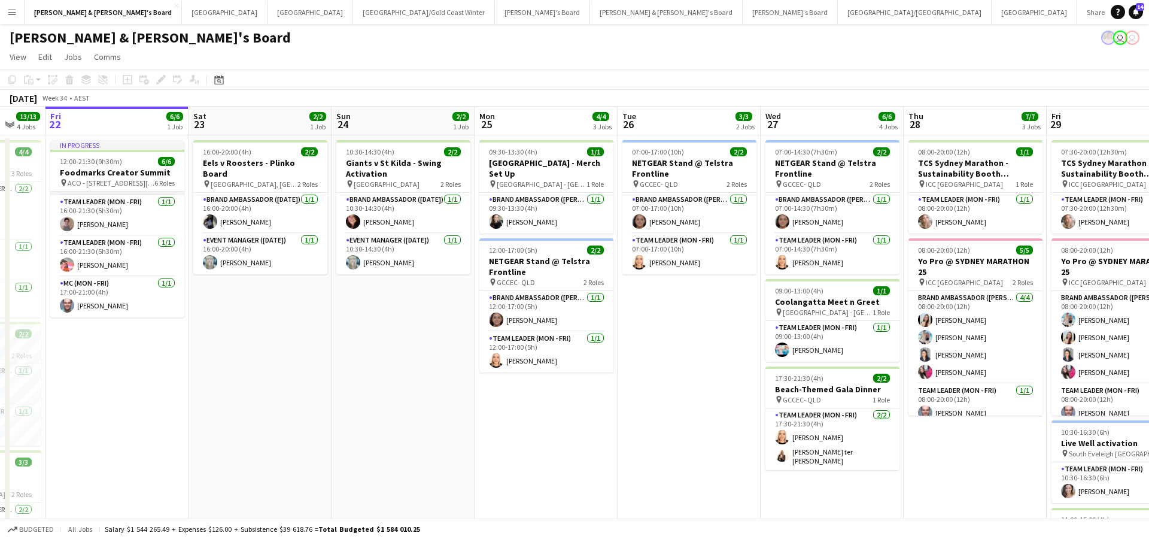
scroll to position [118, 0]
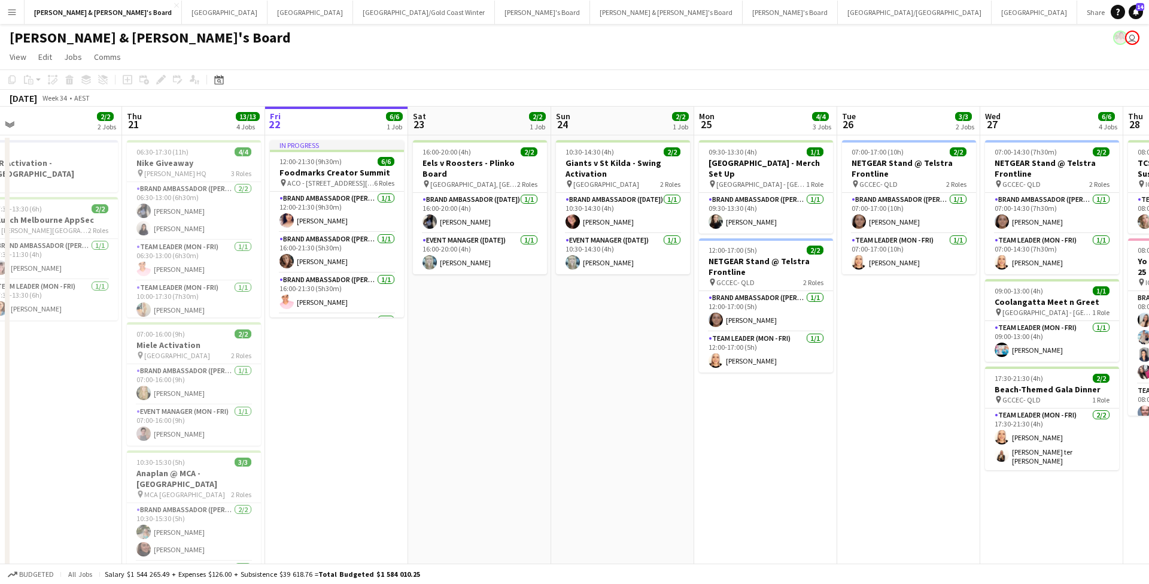
scroll to position [0, 465]
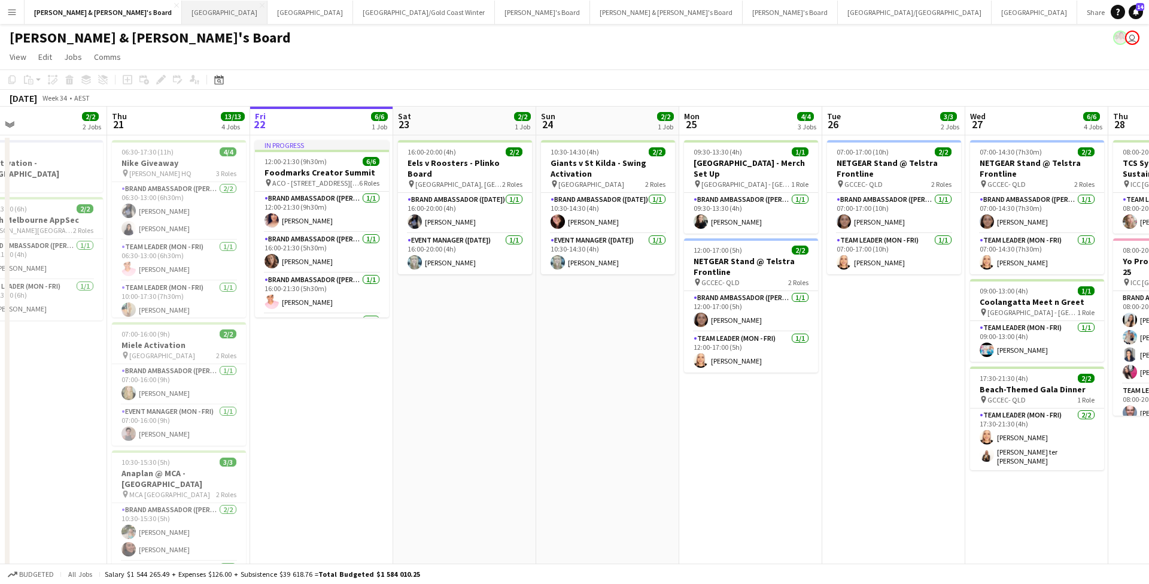
click at [182, 14] on button "Sydney Close" at bounding box center [225, 12] width 86 height 23
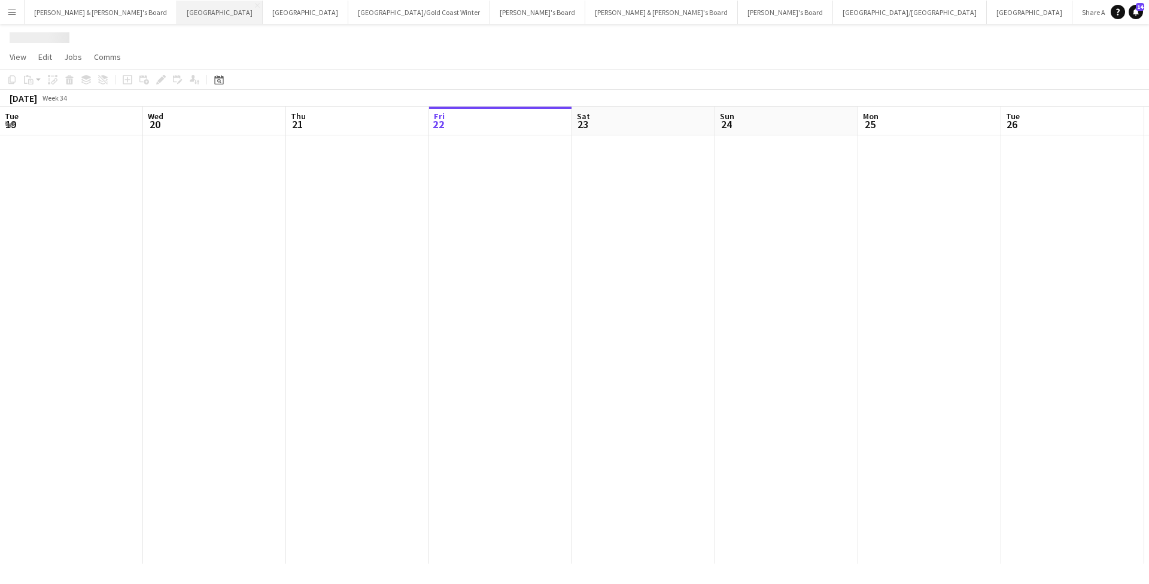
click at [177, 14] on button "Sydney Close" at bounding box center [220, 12] width 86 height 23
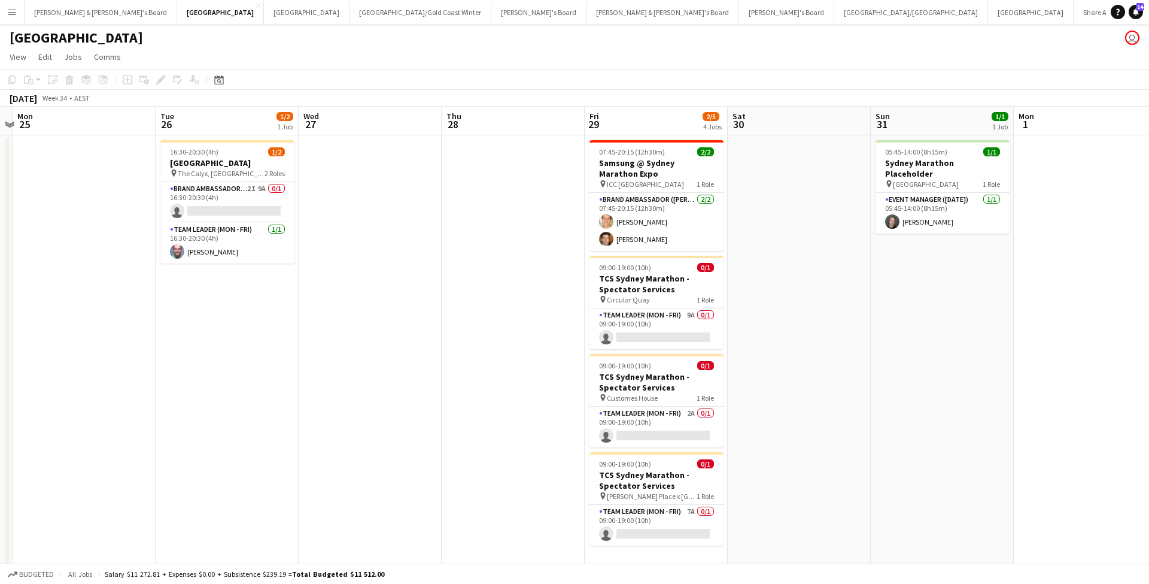
scroll to position [0, 560]
click at [673, 325] on app-card-role "Team Leader (Mon - Fri) 9A 0/1 09:00-19:00 (10h) single-neutral-actions" at bounding box center [656, 328] width 134 height 41
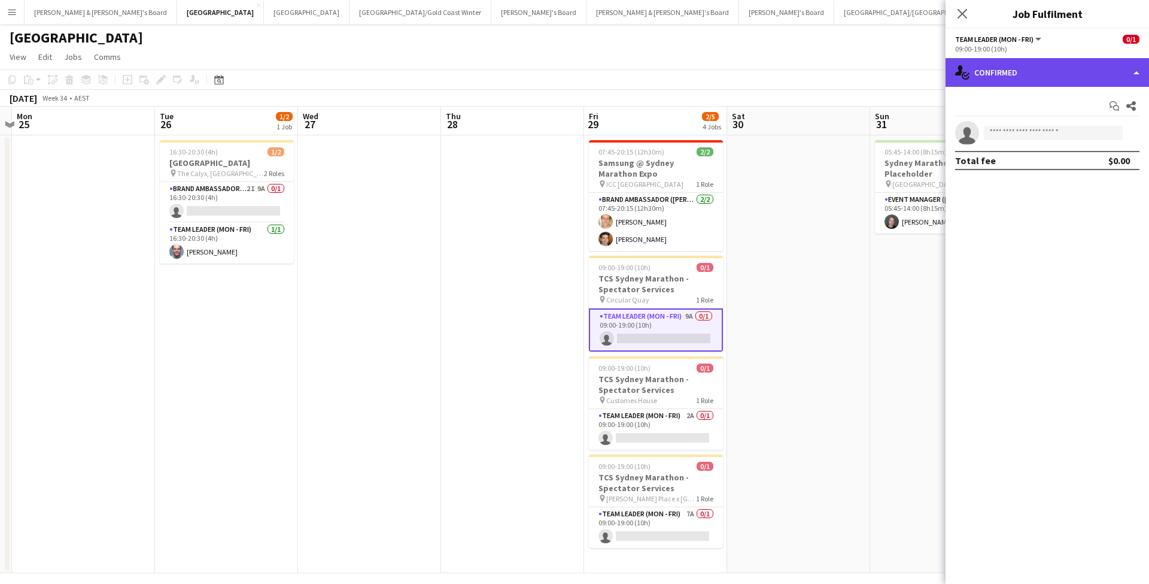
click at [1036, 69] on div "single-neutral-actions-check-2 Confirmed" at bounding box center [1047, 72] width 203 height 29
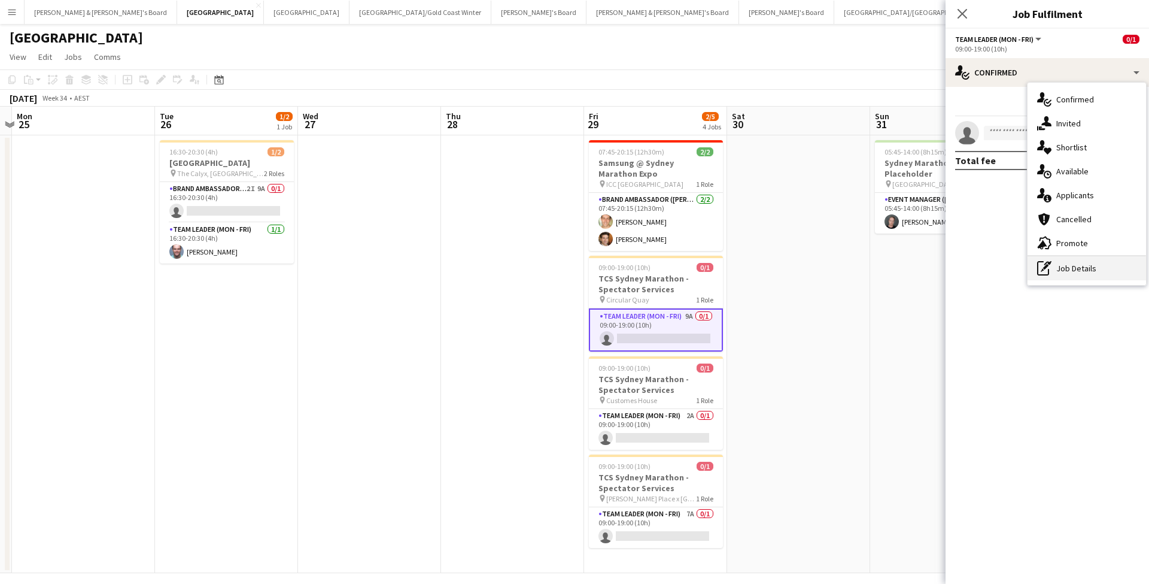
click at [1065, 279] on div "pen-write Job Details" at bounding box center [1087, 268] width 118 height 24
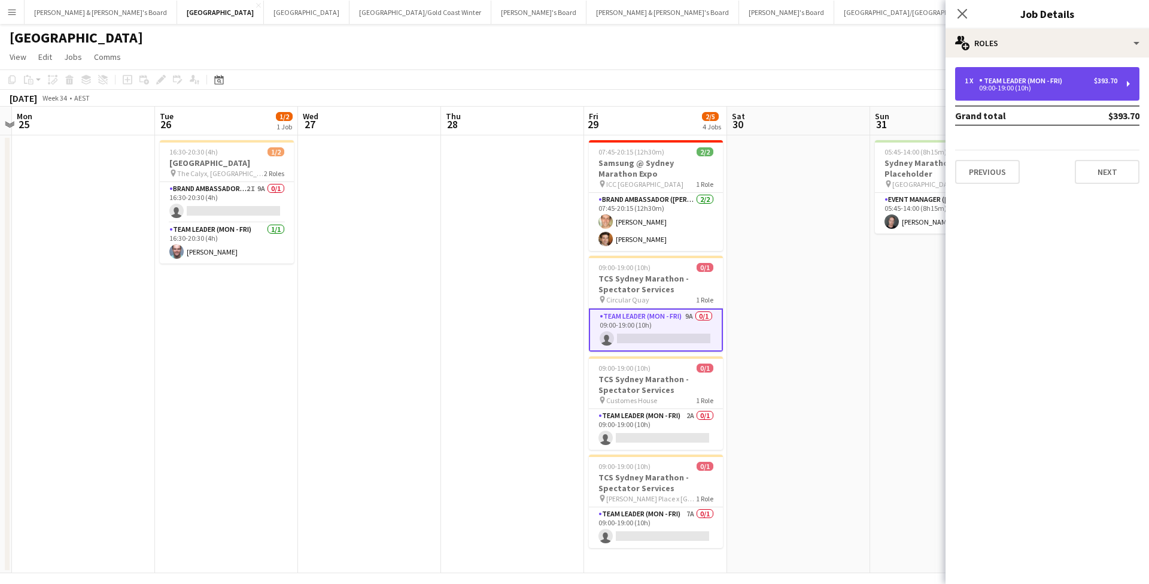
click at [1043, 86] on div "09:00-19:00 (10h)" at bounding box center [1041, 88] width 153 height 6
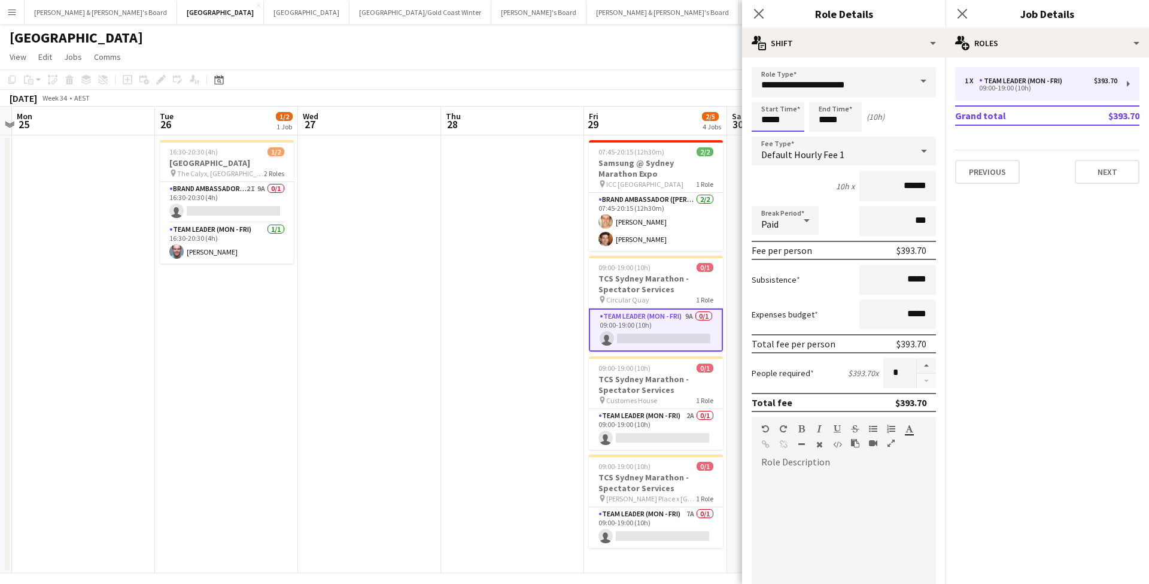
click at [769, 122] on input "*****" at bounding box center [778, 117] width 53 height 30
type input "*****"
click at [768, 138] on div at bounding box center [766, 138] width 24 height 12
click at [816, 115] on input "*****" at bounding box center [835, 117] width 53 height 30
type input "*****"
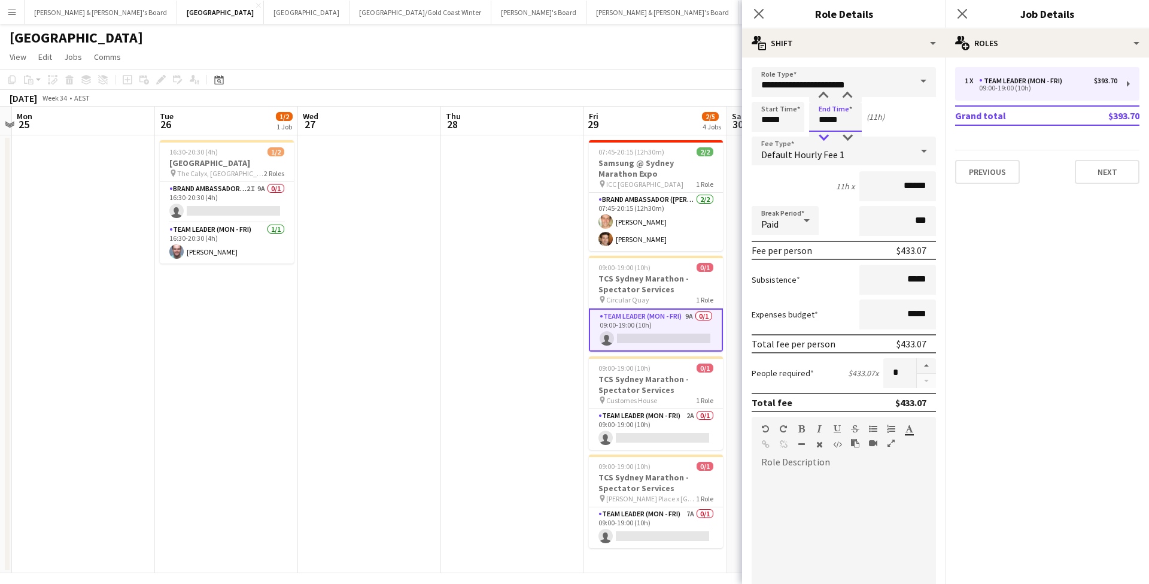
click at [828, 139] on div at bounding box center [824, 138] width 24 height 12
click at [497, 313] on app-date-cell at bounding box center [512, 353] width 143 height 437
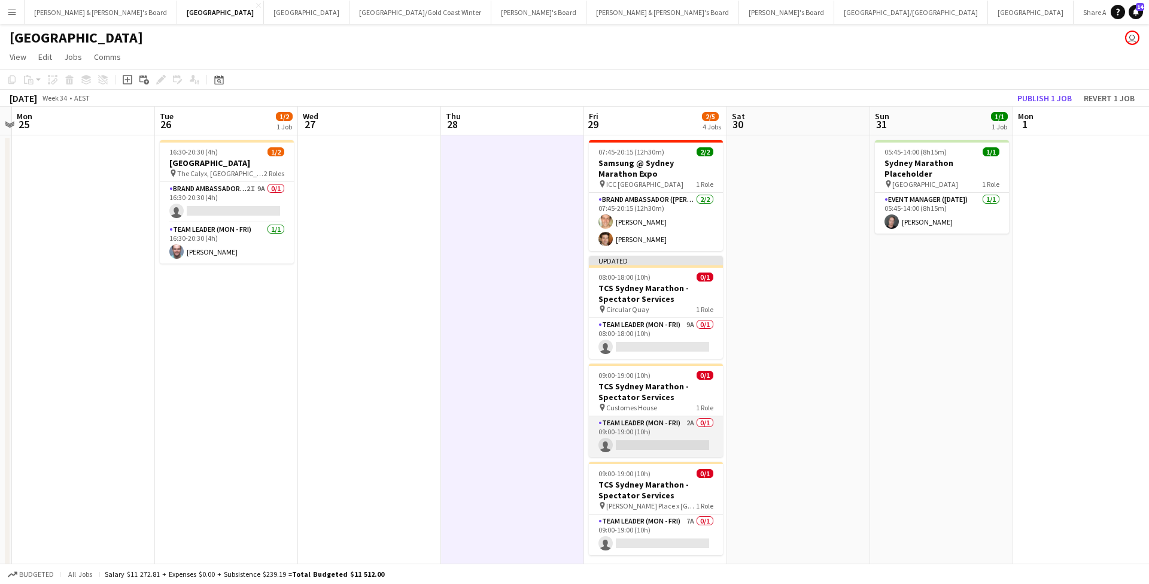
click at [637, 434] on app-card-role "Team Leader (Mon - Fri) 2A 0/1 09:00-19:00 (10h) single-neutral-actions" at bounding box center [656, 436] width 134 height 41
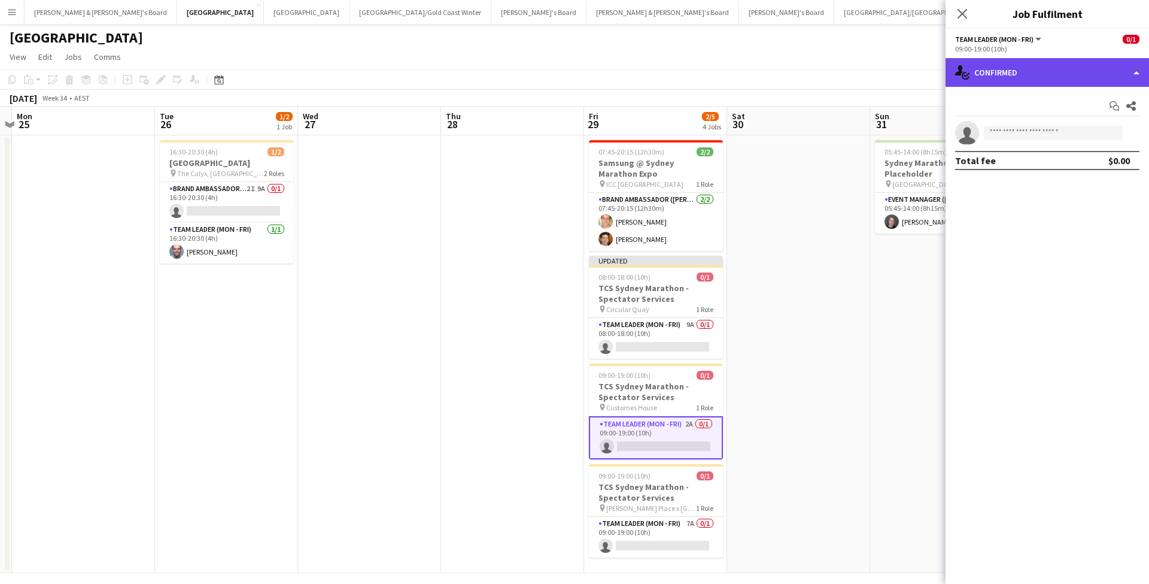
click at [1022, 65] on div "single-neutral-actions-check-2 Confirmed" at bounding box center [1047, 72] width 203 height 29
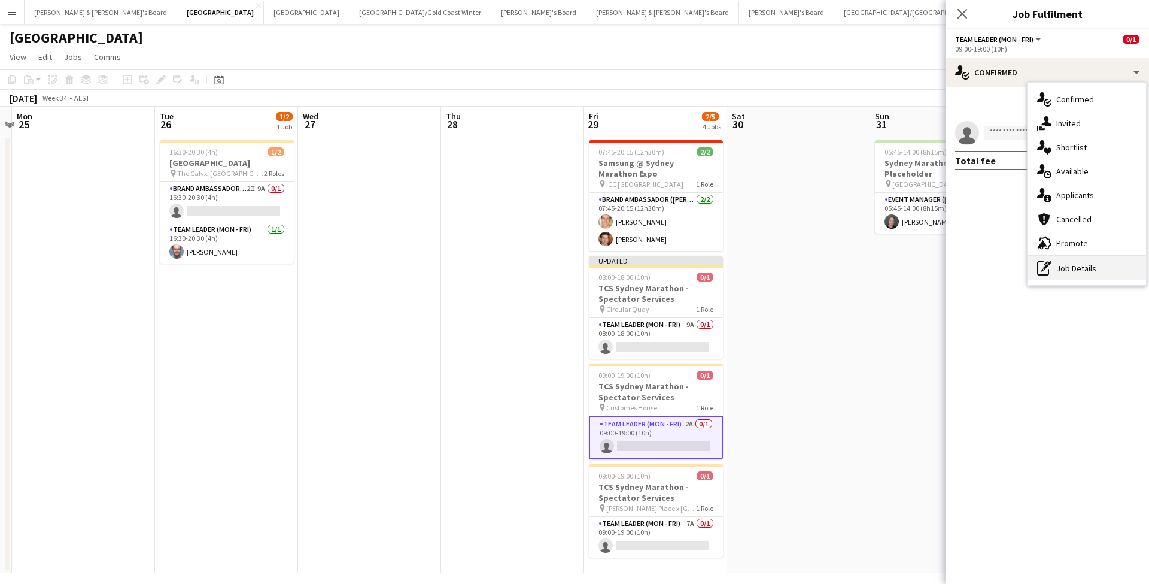
click at [1063, 271] on div "pen-write Job Details" at bounding box center [1087, 268] width 118 height 24
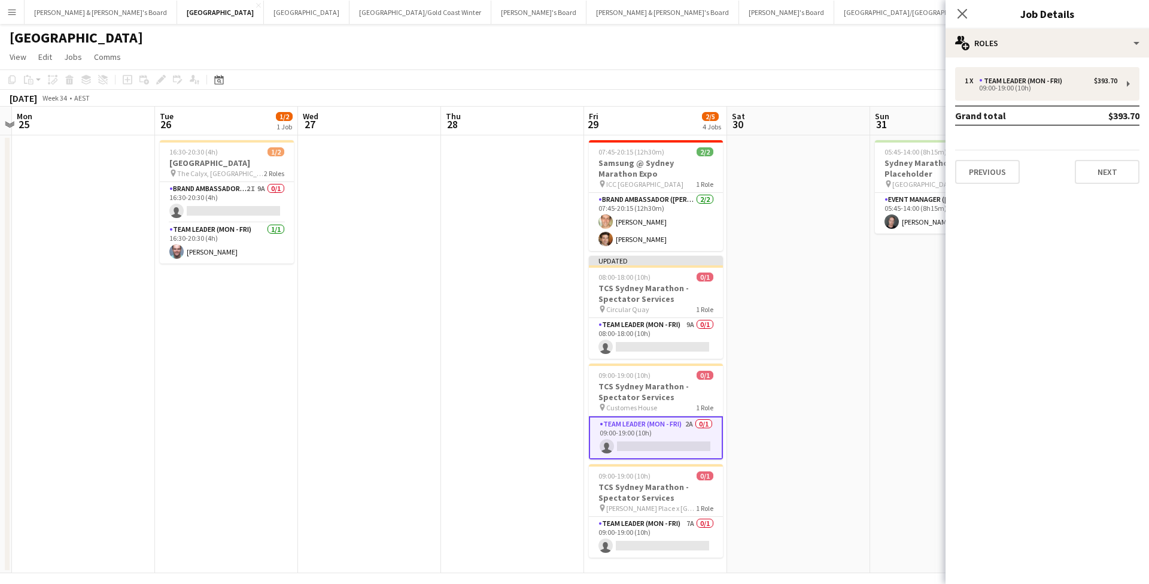
click at [1020, 66] on div "1 x Team Leader (Mon - Fri) $393.70 09:00-19:00 (10h) Grand total $393.70 Previ…" at bounding box center [1047, 125] width 203 height 136
click at [1002, 92] on div "1 x Team Leader (Mon - Fri) $393.70 09:00-19:00 (10h)" at bounding box center [1047, 84] width 184 height 34
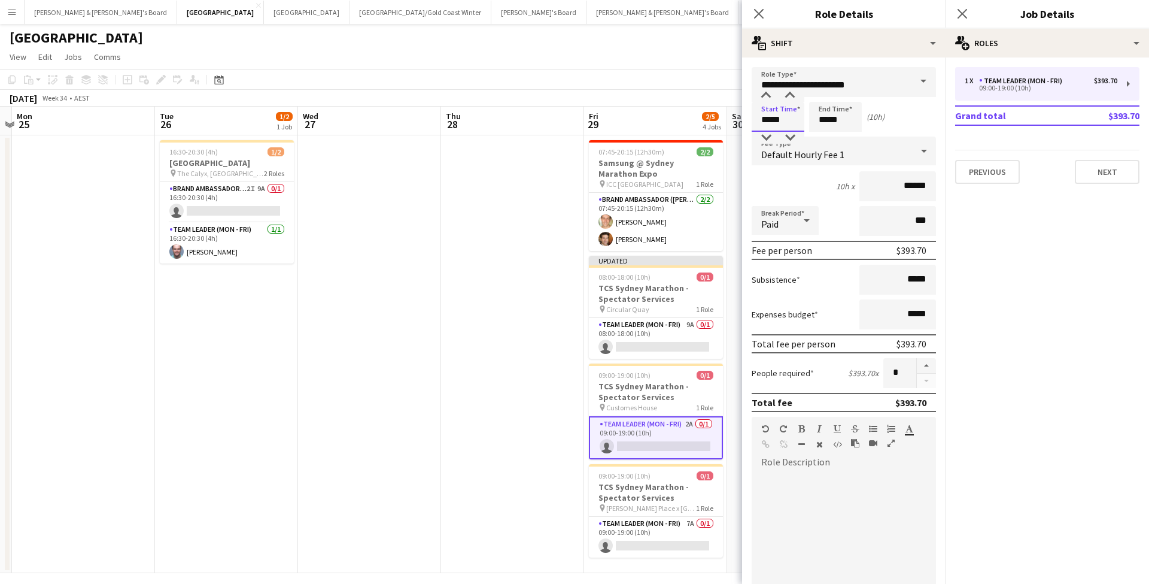
click at [767, 119] on input "*****" at bounding box center [778, 117] width 53 height 30
type input "*****"
click at [768, 138] on div at bounding box center [766, 138] width 24 height 12
click at [827, 114] on input "*****" at bounding box center [835, 117] width 53 height 30
type input "*****"
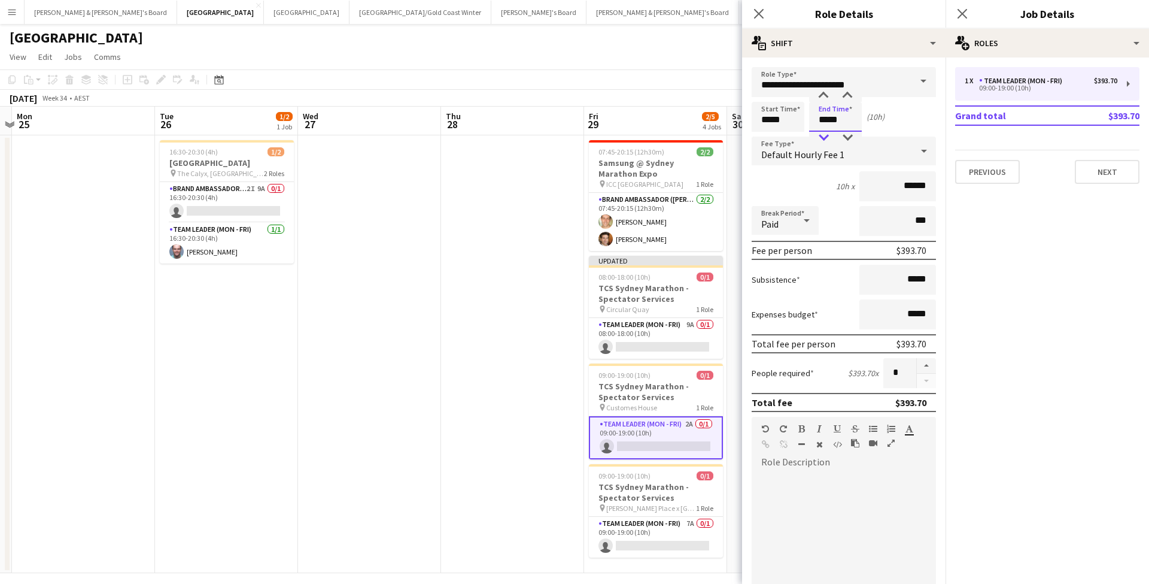
click at [825, 139] on div at bounding box center [824, 138] width 24 height 12
click at [473, 317] on app-date-cell at bounding box center [512, 353] width 143 height 437
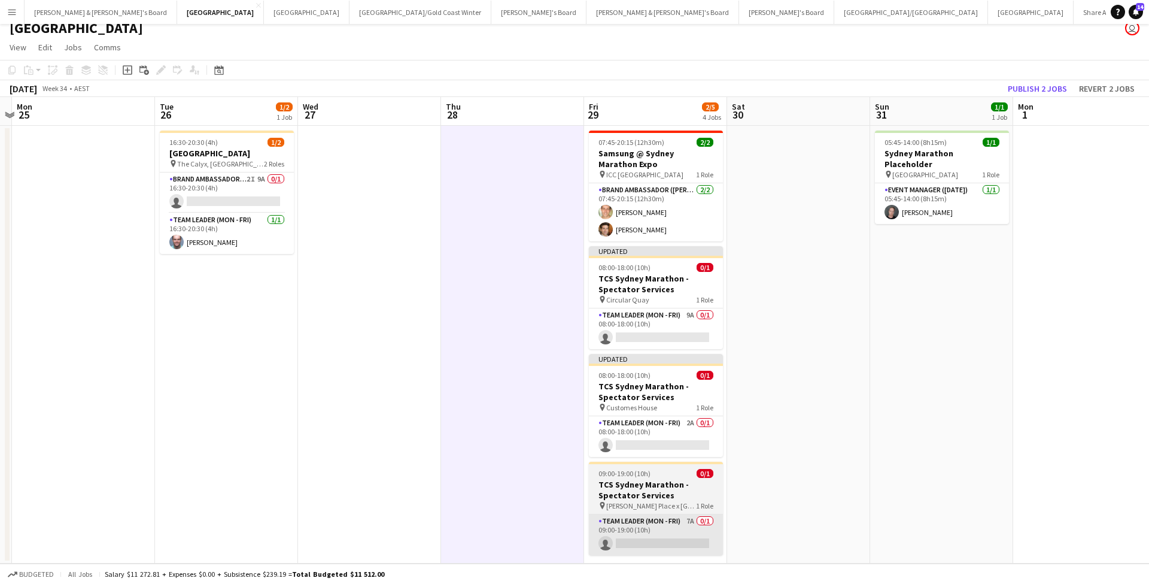
scroll to position [10, 0]
click at [646, 531] on app-card-role "Team Leader (Mon - Fri) 7A 0/1 09:00-19:00 (10h) single-neutral-actions" at bounding box center [656, 534] width 134 height 41
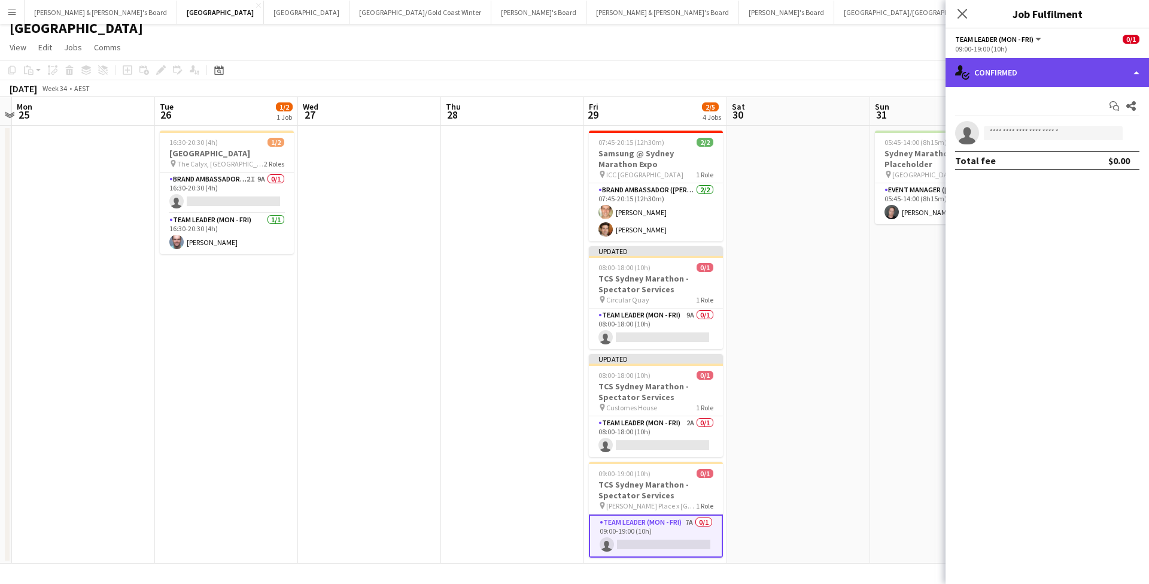
click at [1016, 70] on div "single-neutral-actions-check-2 Confirmed" at bounding box center [1047, 72] width 203 height 29
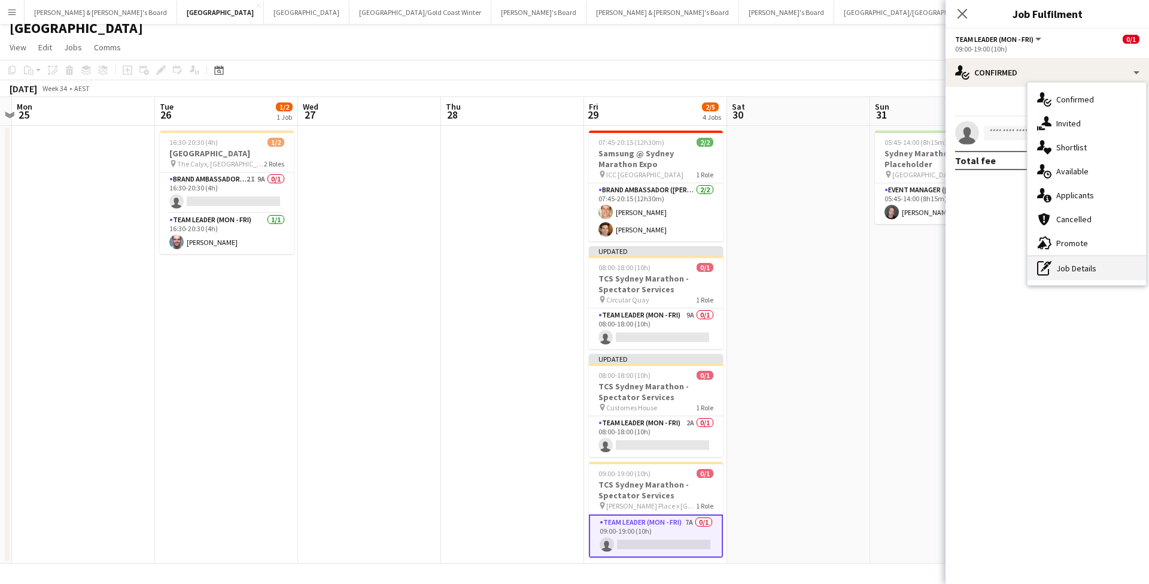
click at [1062, 274] on div "pen-write Job Details" at bounding box center [1087, 268] width 118 height 24
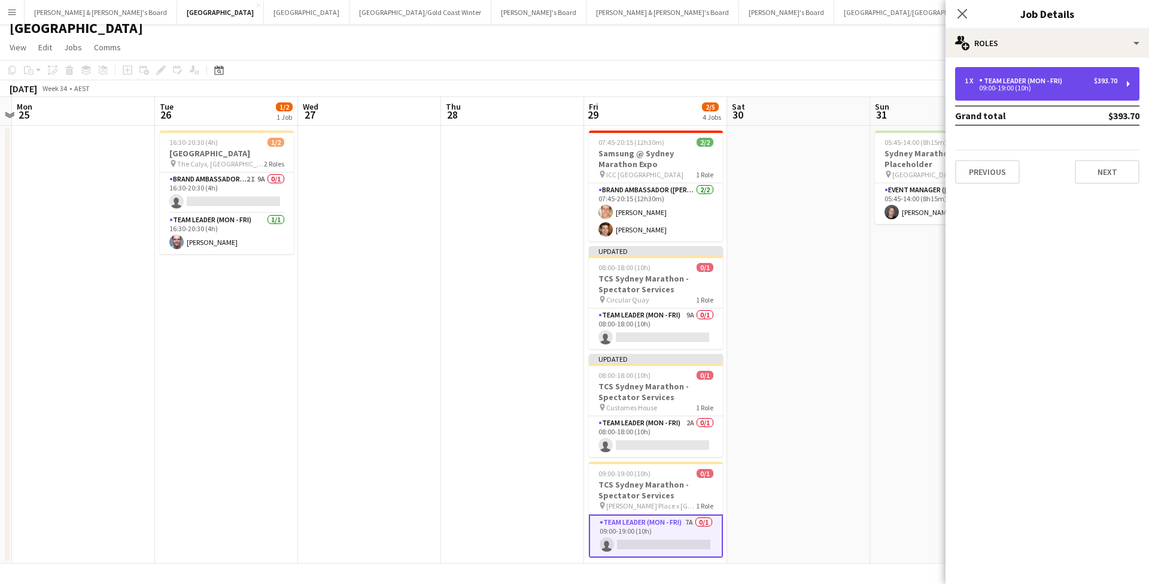
click at [1043, 86] on div "09:00-19:00 (10h)" at bounding box center [1041, 88] width 153 height 6
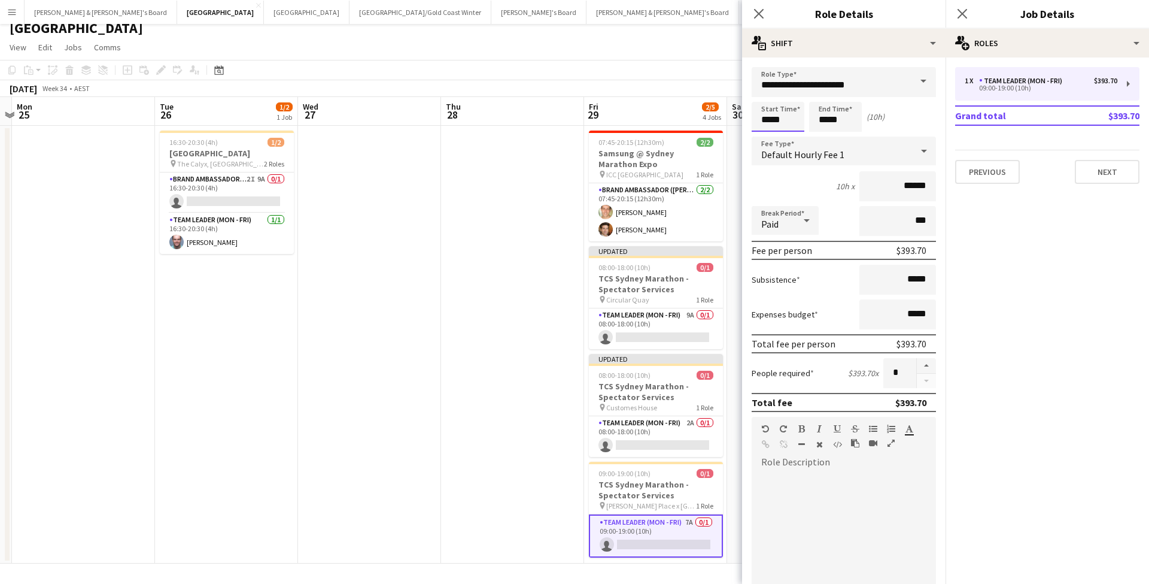
click at [768, 115] on input "*****" at bounding box center [778, 117] width 53 height 30
type input "*****"
click at [763, 139] on div at bounding box center [766, 138] width 24 height 12
click at [829, 112] on input "*****" at bounding box center [835, 117] width 53 height 30
type input "*****"
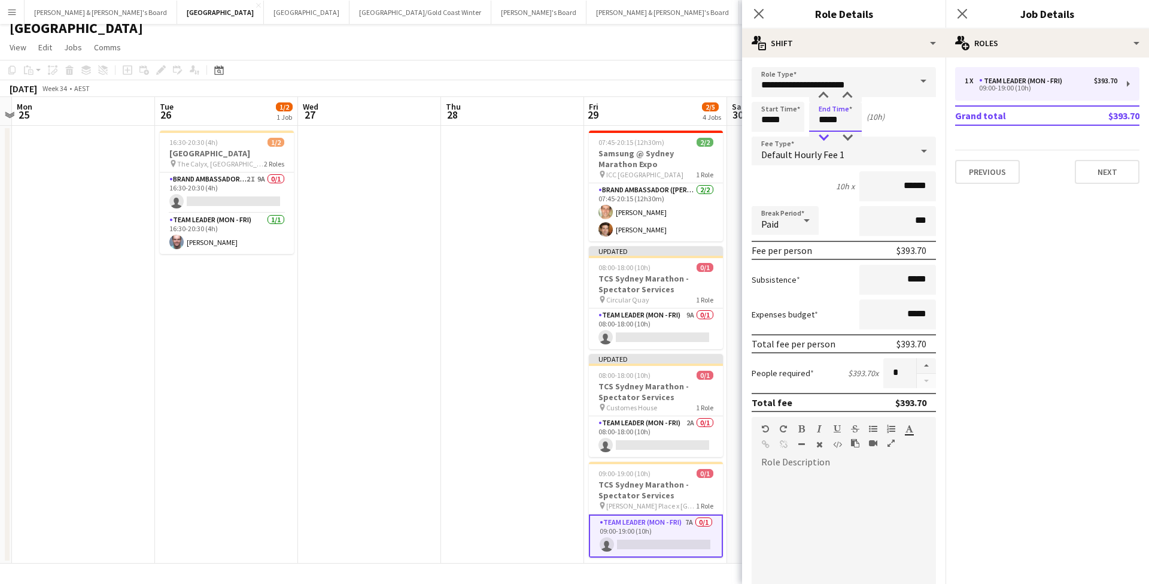
click at [825, 140] on div at bounding box center [824, 138] width 24 height 12
click at [480, 305] on app-date-cell at bounding box center [512, 344] width 143 height 437
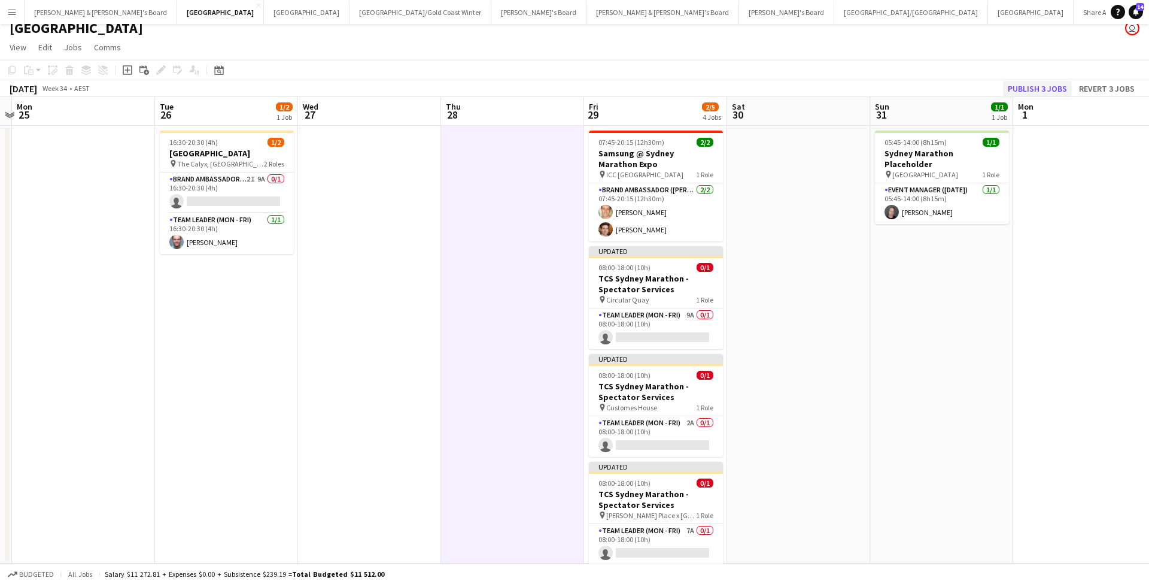
click at [1037, 89] on button "Publish 3 jobs" at bounding box center [1037, 89] width 69 height 16
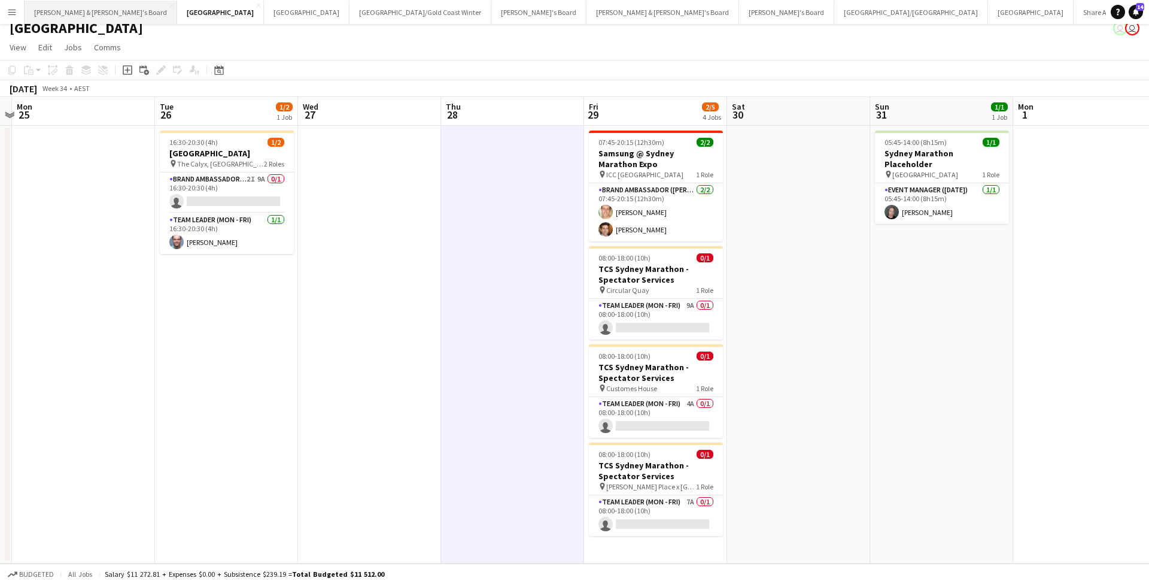
click at [77, 18] on button "[PERSON_NAME] & [PERSON_NAME]'s Board Close" at bounding box center [101, 12] width 153 height 23
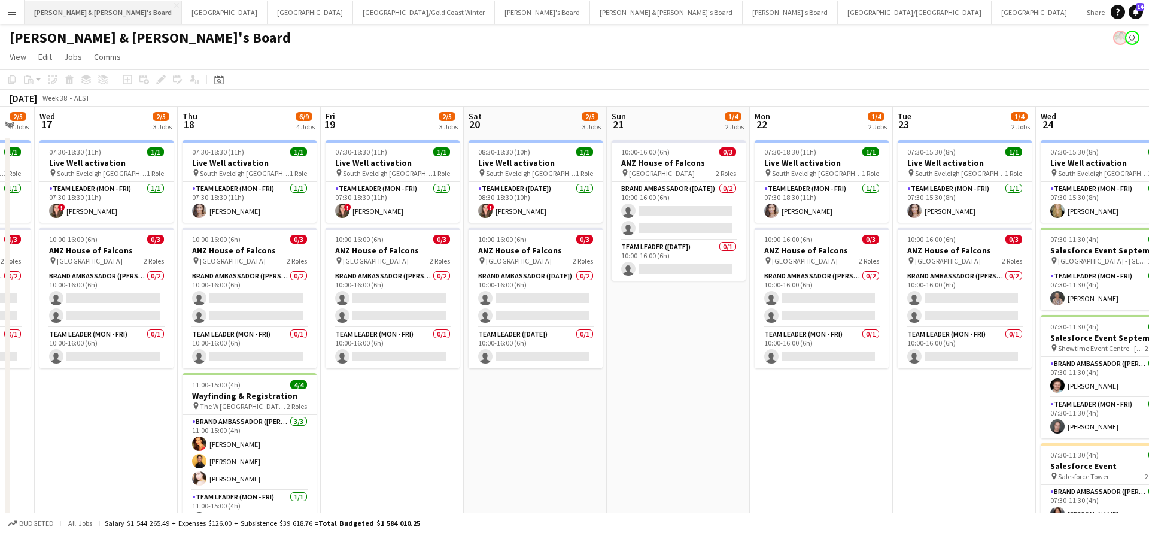
click at [86, 15] on button "[PERSON_NAME] & [PERSON_NAME]'s Board Close" at bounding box center [103, 12] width 157 height 23
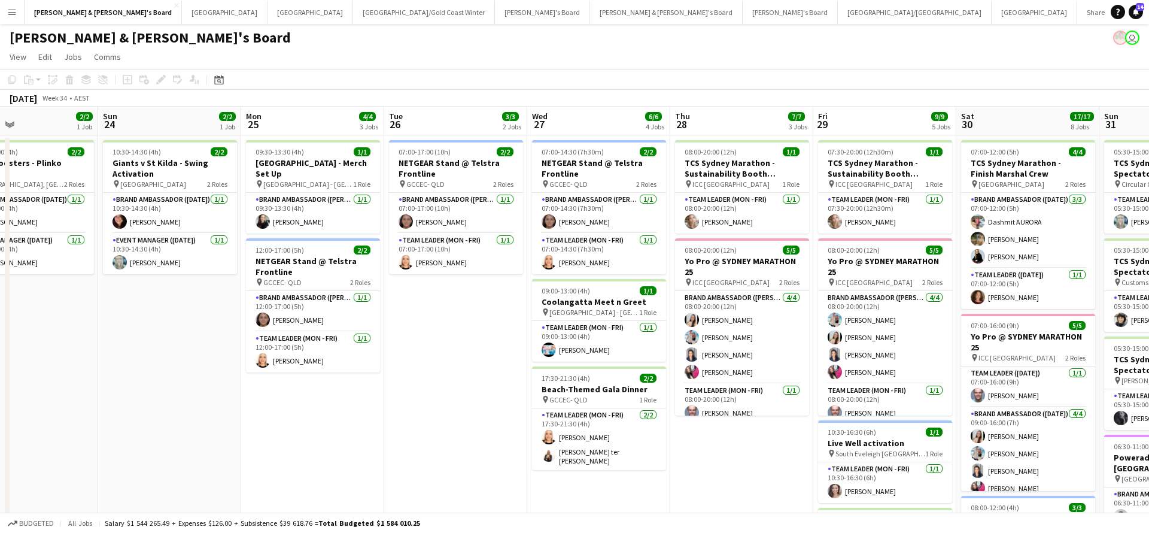
scroll to position [0, 349]
